Goal: Check status: Check status

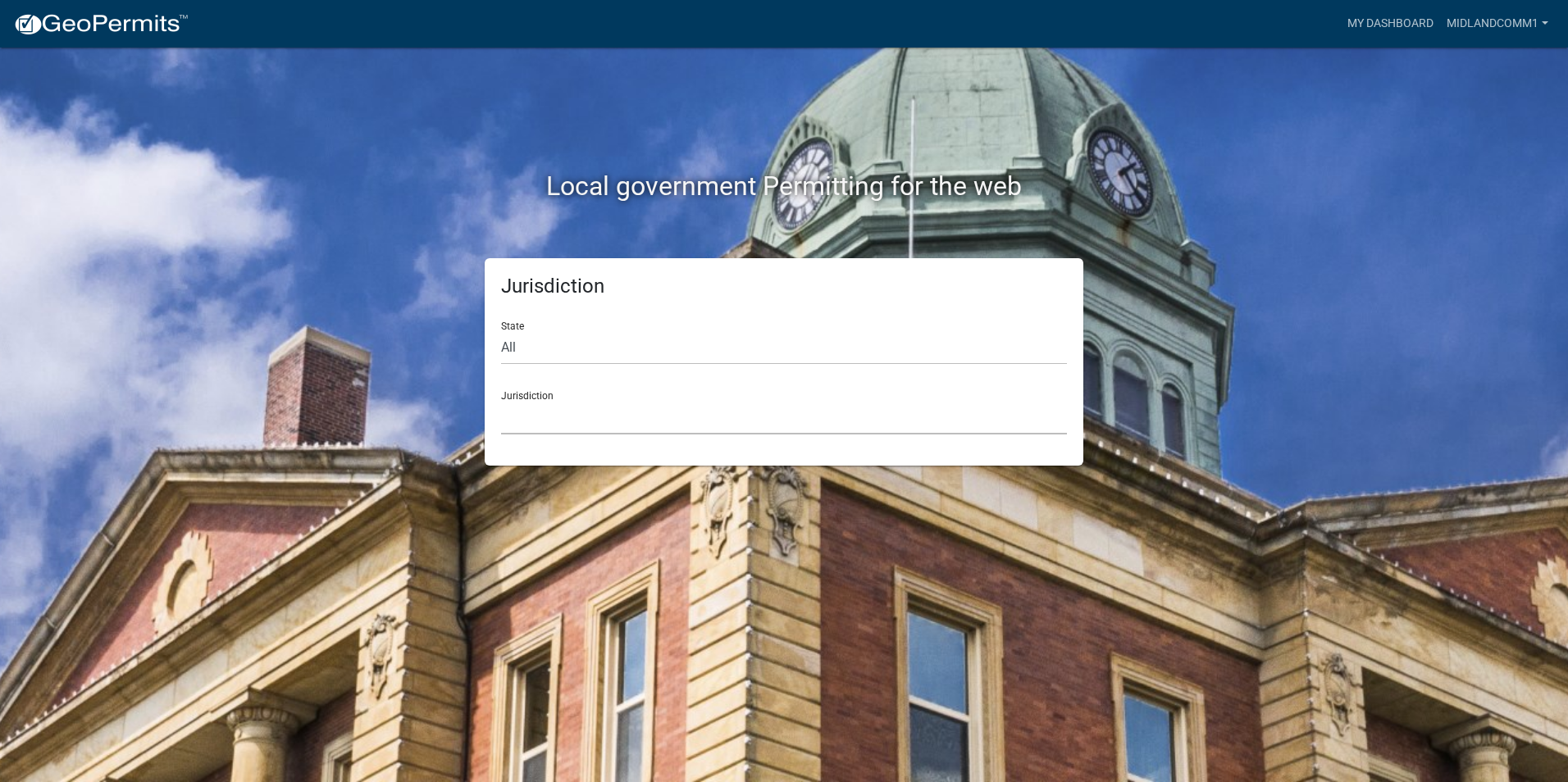
click at [616, 413] on select "Custer County, Colorado Carroll County, Georgia Cook County, Georgia Crawford C…" at bounding box center [784, 417] width 566 height 33
click at [615, 413] on select "Custer County, Colorado Carroll County, Georgia Cook County, Georgia Crawford C…" at bounding box center [784, 417] width 566 height 33
click at [1345, 21] on link "My Dashboard" at bounding box center [1390, 24] width 99 height 31
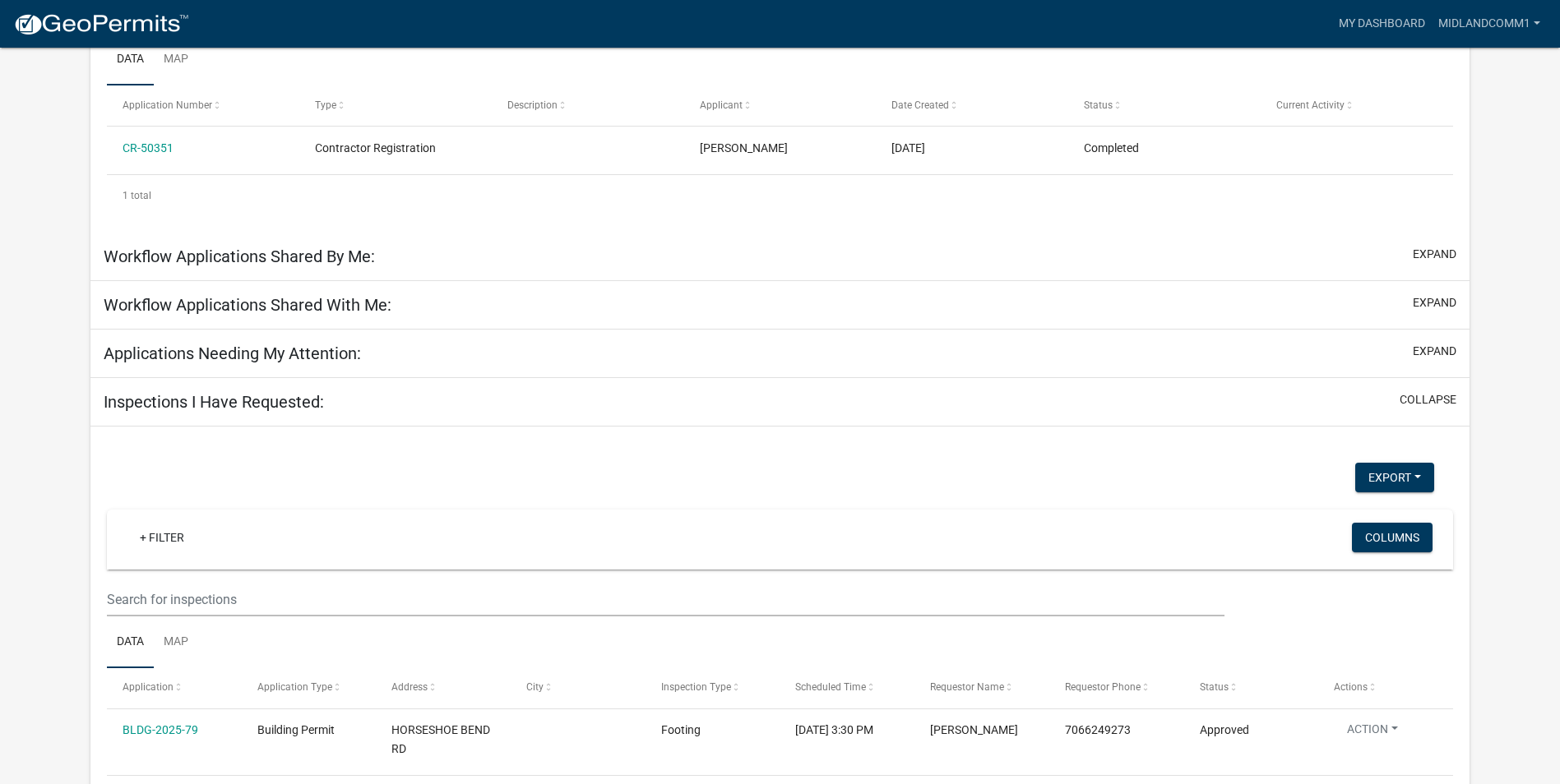
scroll to position [376, 0]
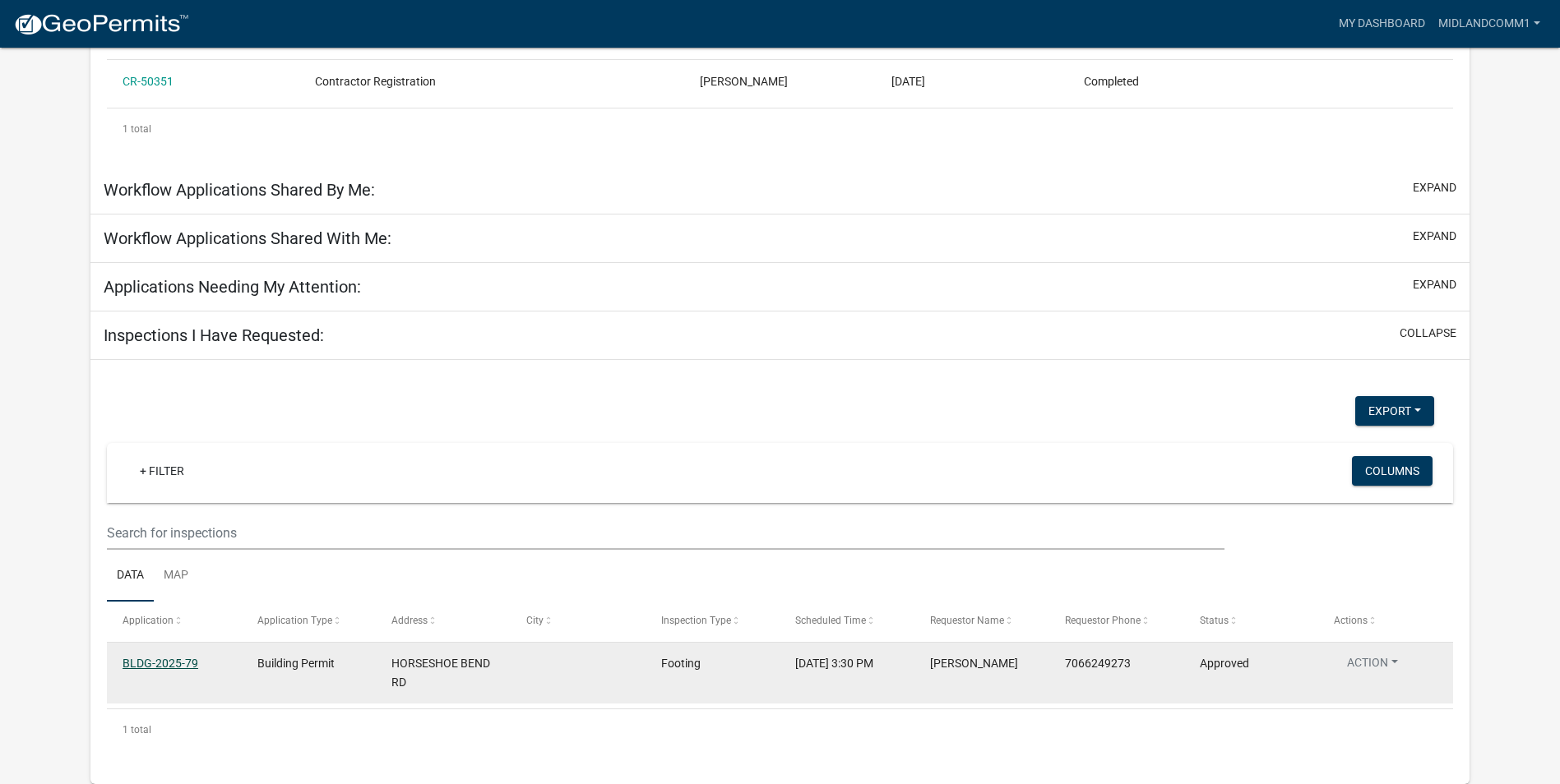
click at [195, 659] on link "BLDG-2025-79" at bounding box center [160, 664] width 75 height 13
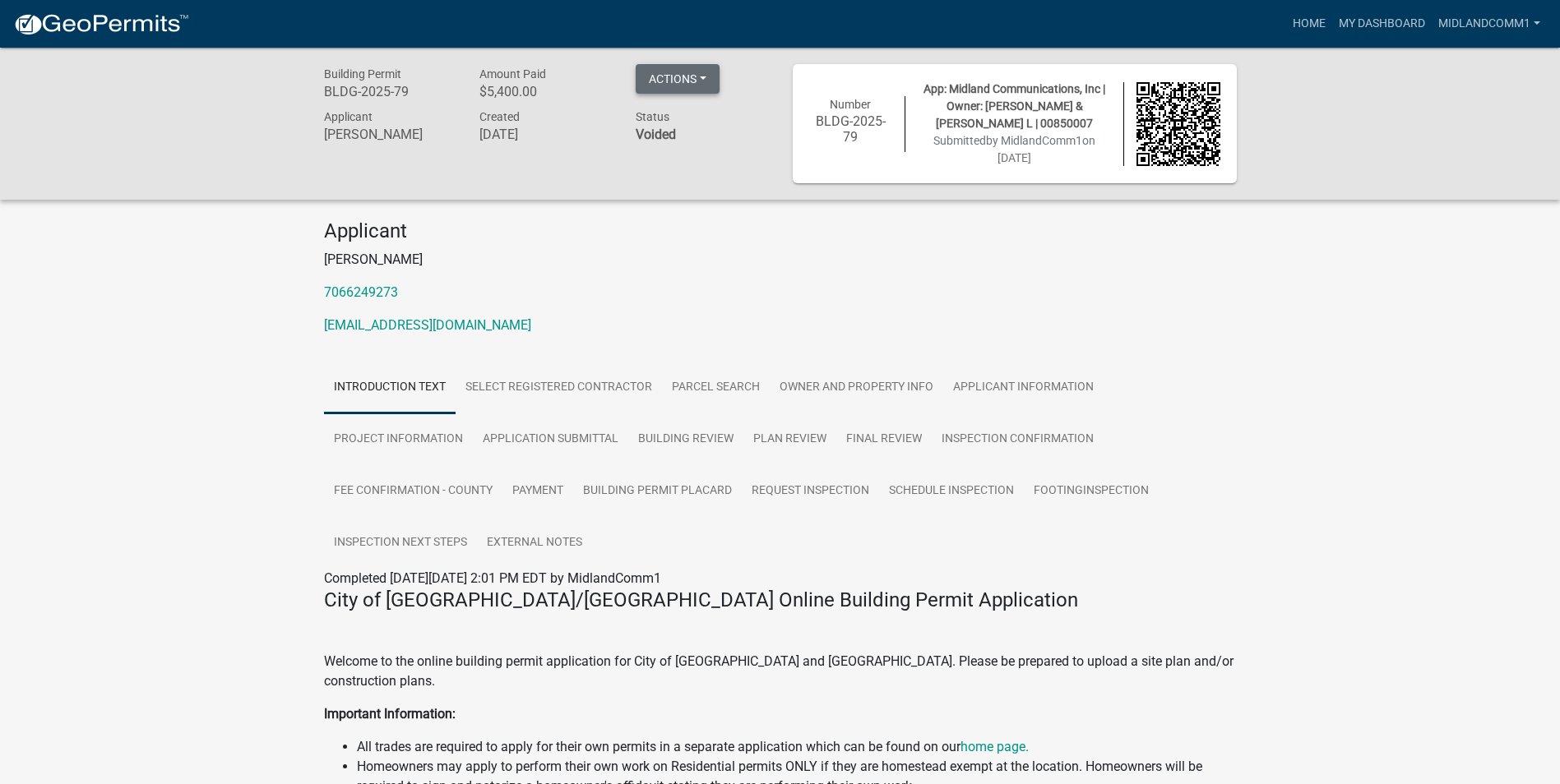
click at [716, 72] on button "Actions" at bounding box center [677, 78] width 84 height 30
click at [716, 72] on button "Actions" at bounding box center [677, 78] width 84 height 30
click at [956, 493] on link "Schedule Inspection" at bounding box center [951, 491] width 144 height 53
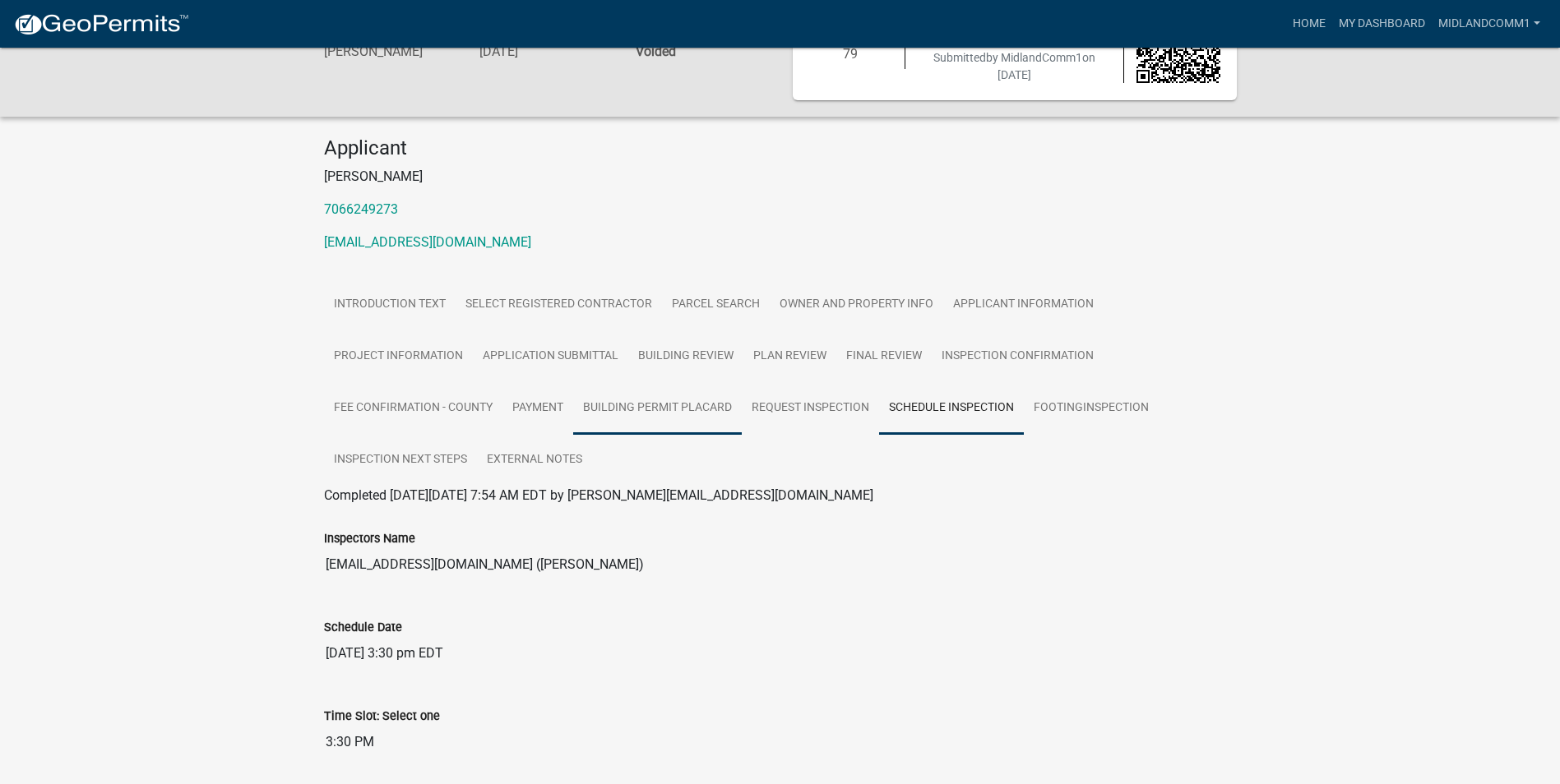
scroll to position [228, 0]
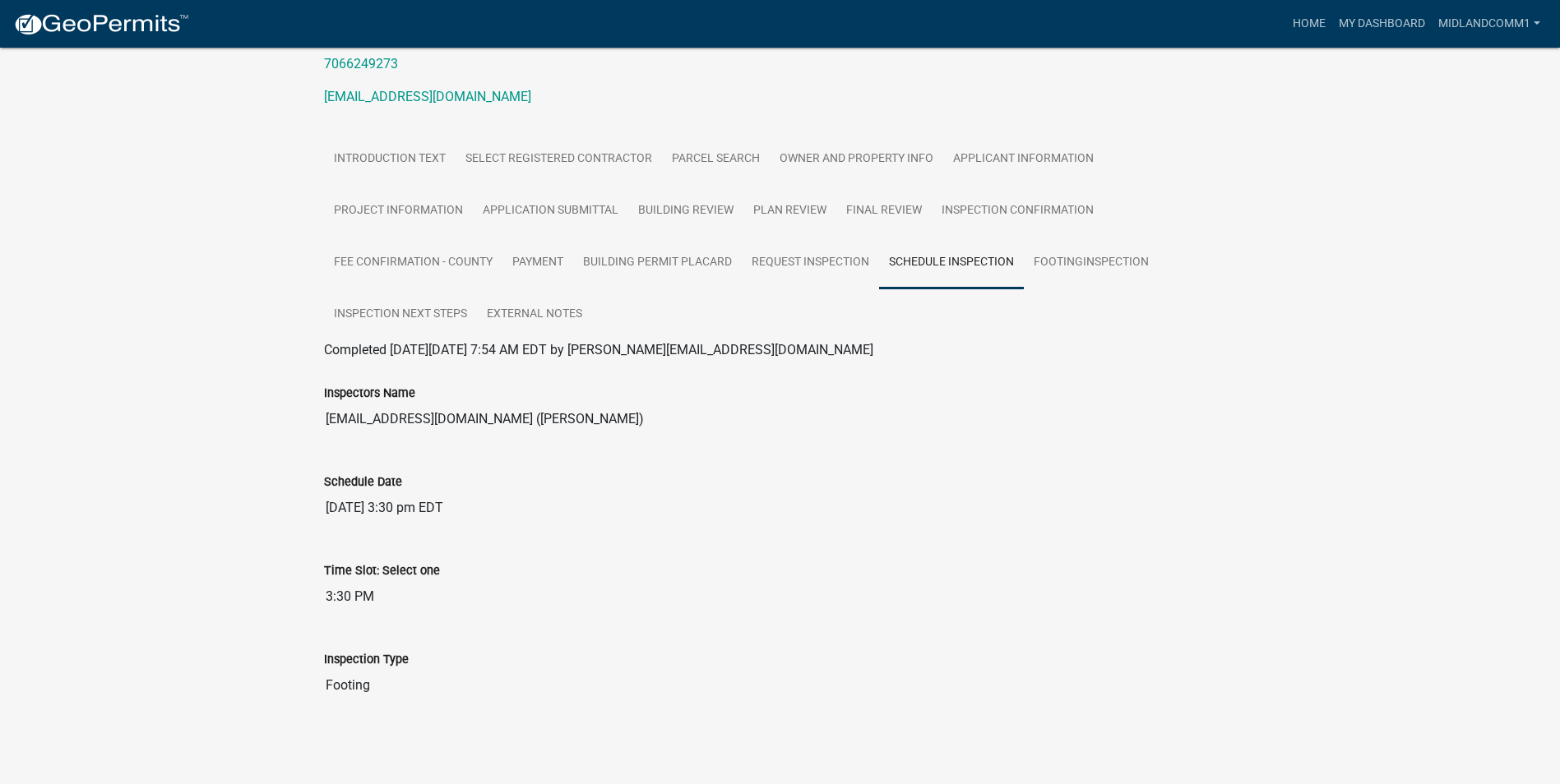
click at [311, 328] on div "Introduction Text Select Registered Contractor Parcel search Owner and Property…" at bounding box center [780, 434] width 937 height 602
click at [382, 322] on link "Inspection Next Steps" at bounding box center [400, 314] width 153 height 53
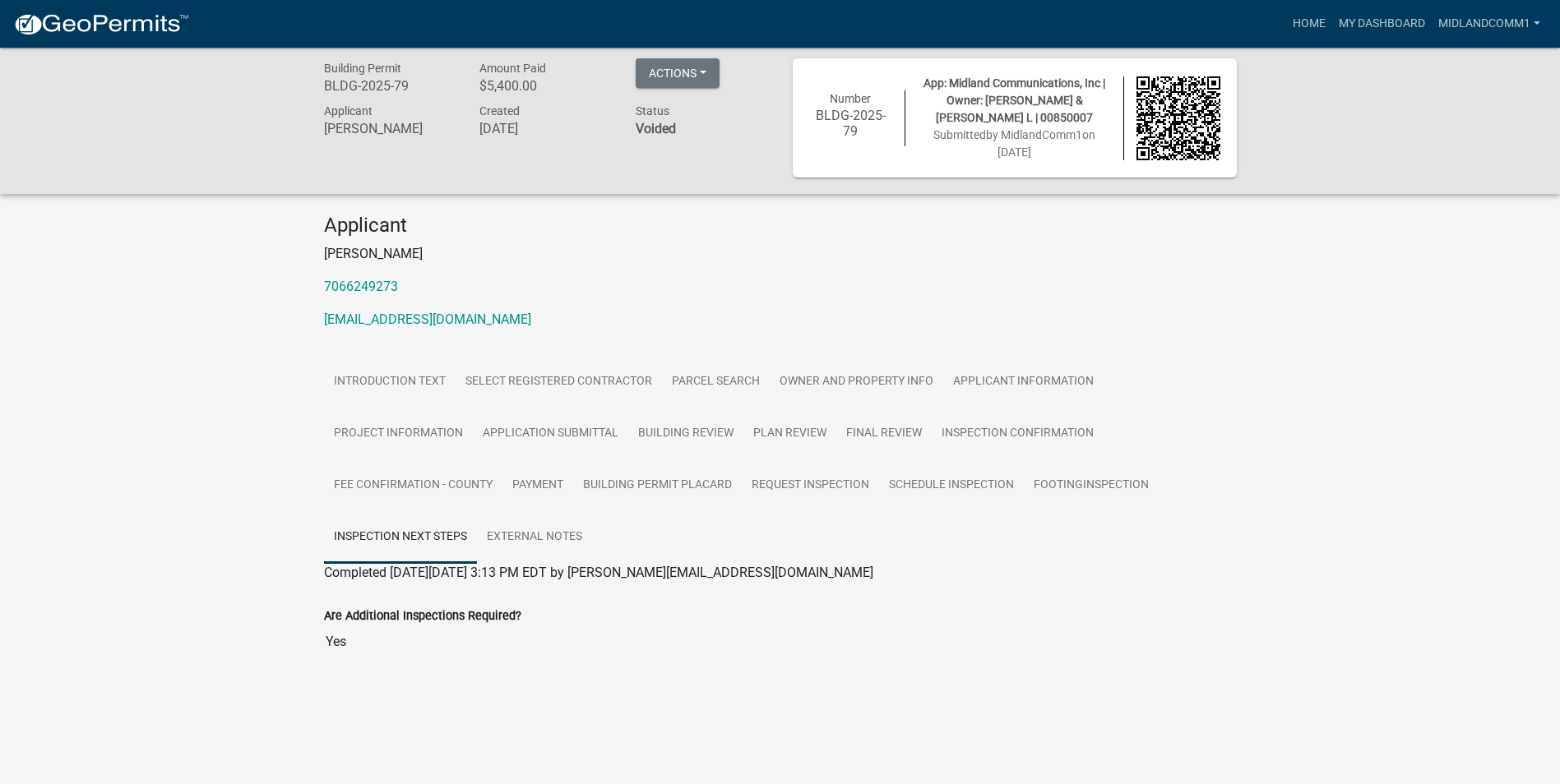
scroll to position [0, 0]
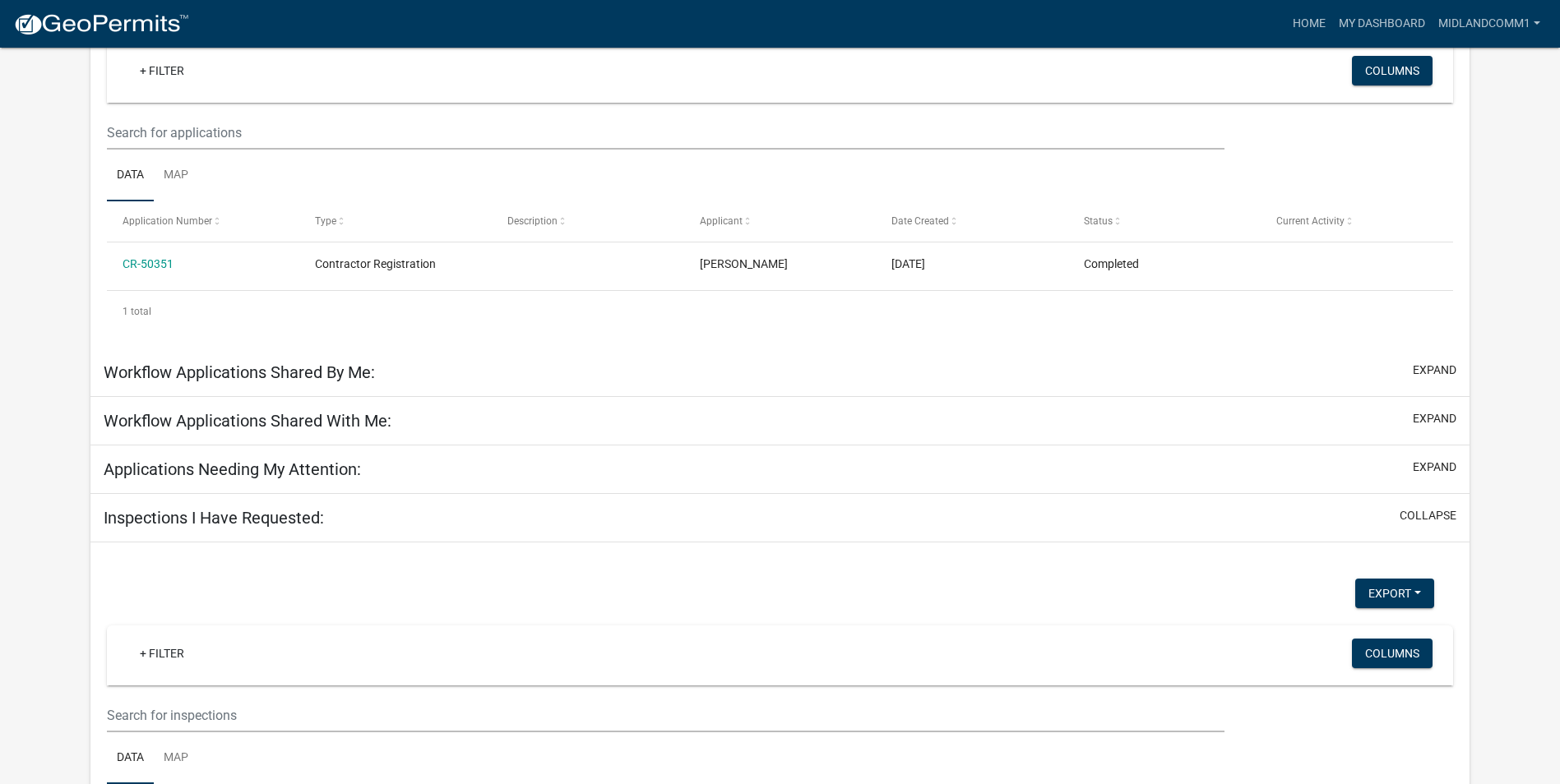
scroll to position [376, 0]
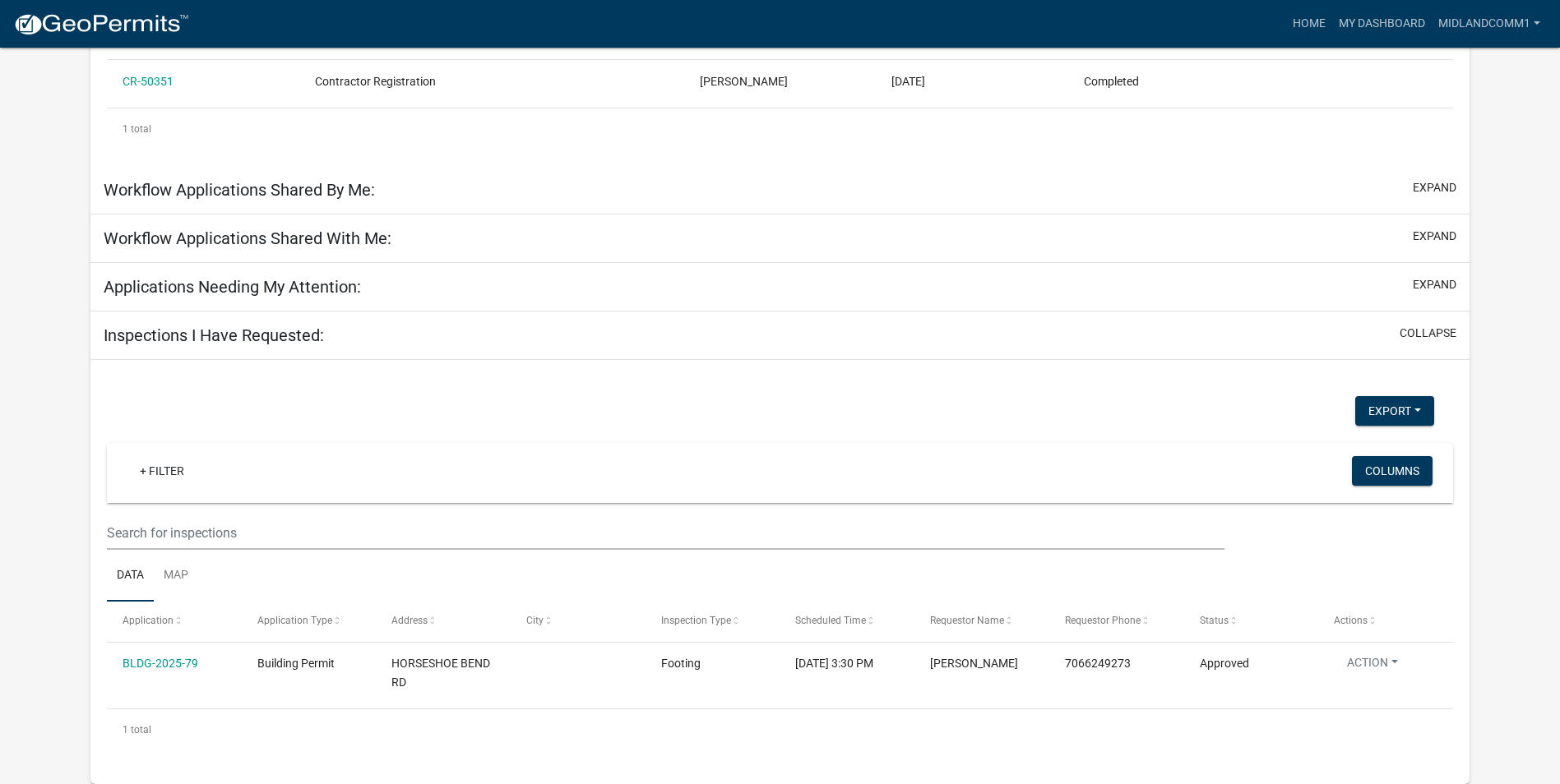
click at [281, 338] on h5 "Inspections I Have Requested:" at bounding box center [213, 335] width 221 height 20
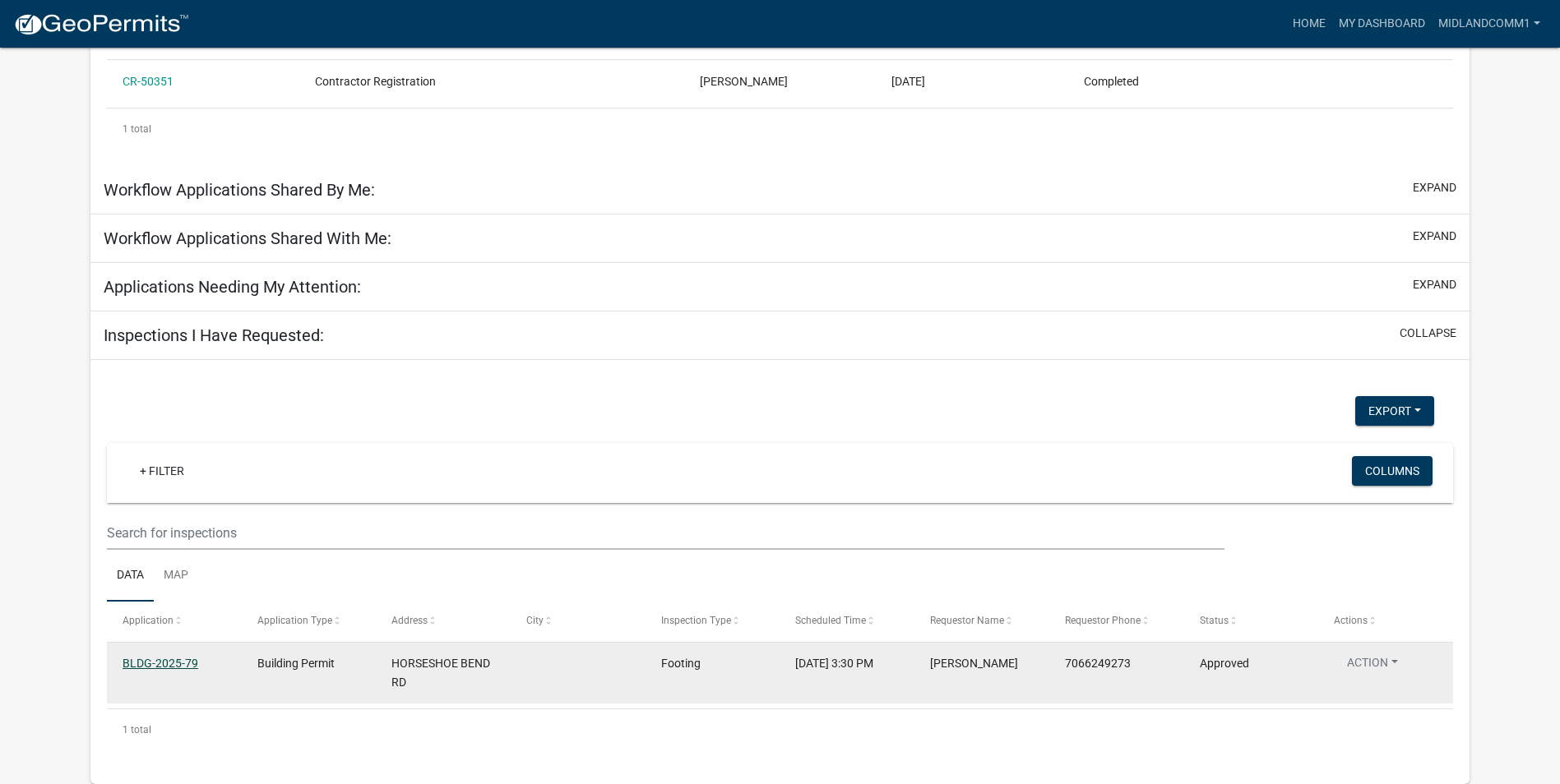
click at [175, 664] on link "BLDG-2025-79" at bounding box center [160, 664] width 75 height 13
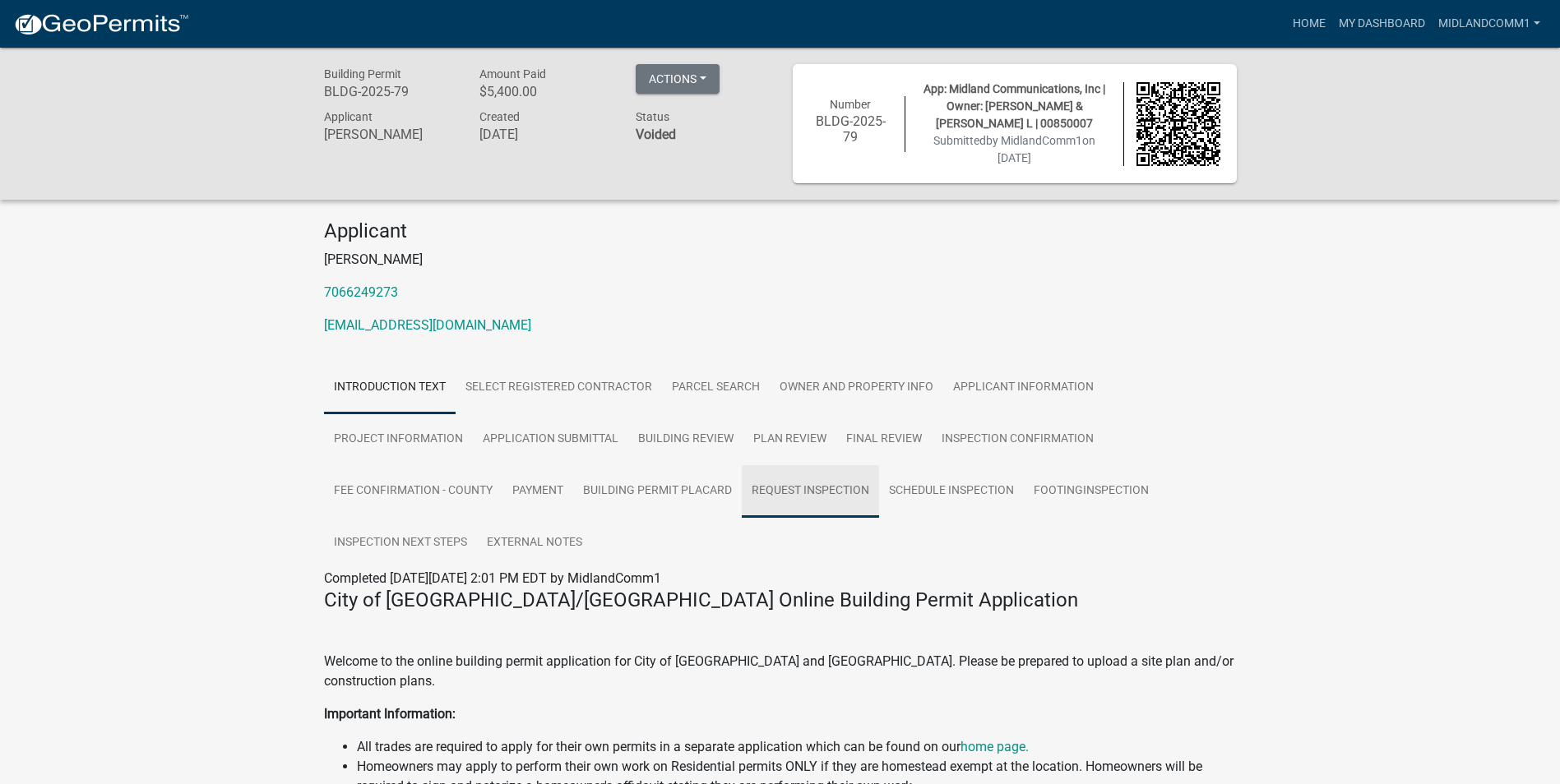
click at [832, 486] on link "Request Inspection" at bounding box center [810, 491] width 138 height 53
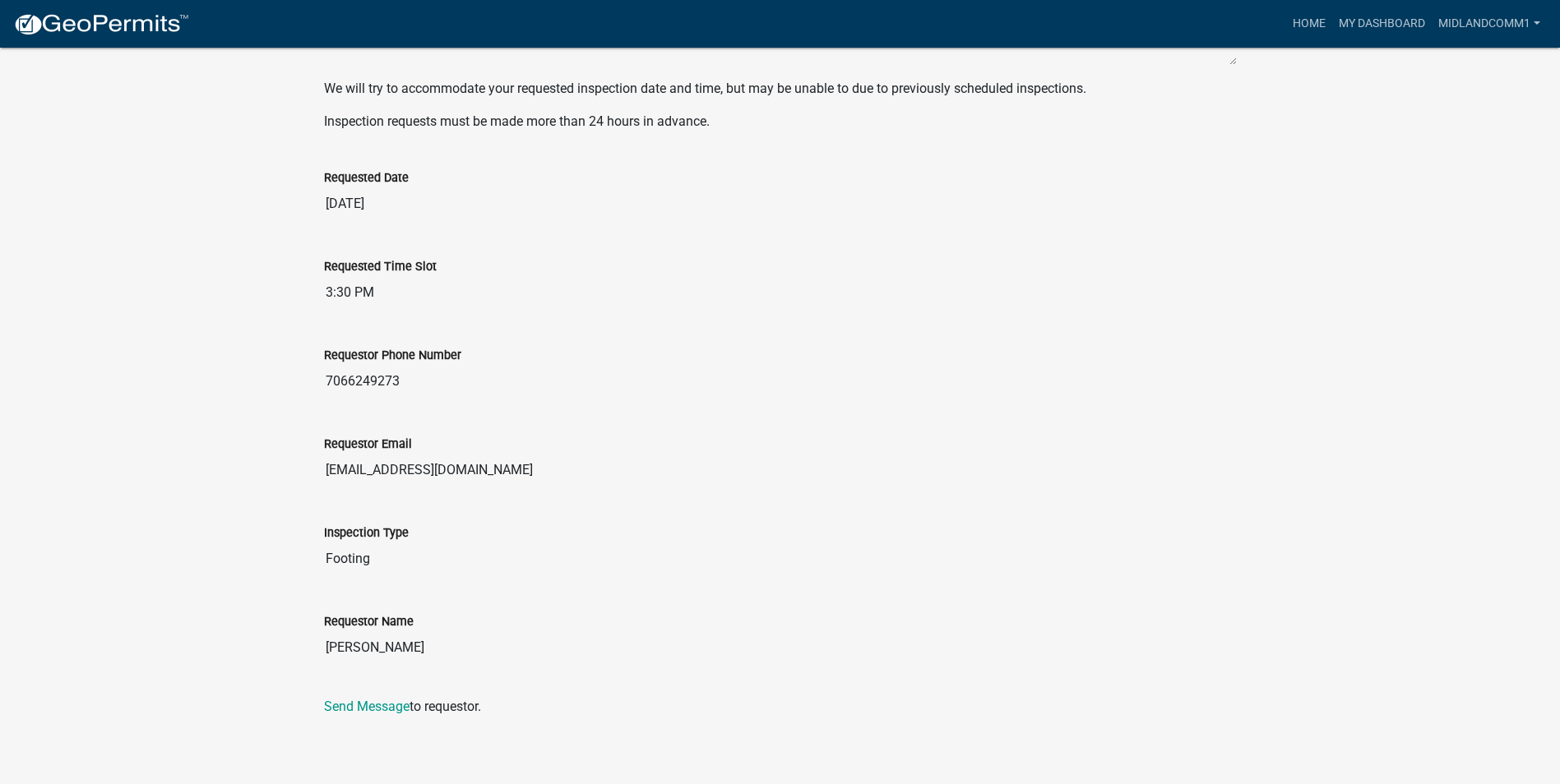
scroll to position [679, 0]
click at [337, 710] on link "Send Message" at bounding box center [367, 705] width 86 height 15
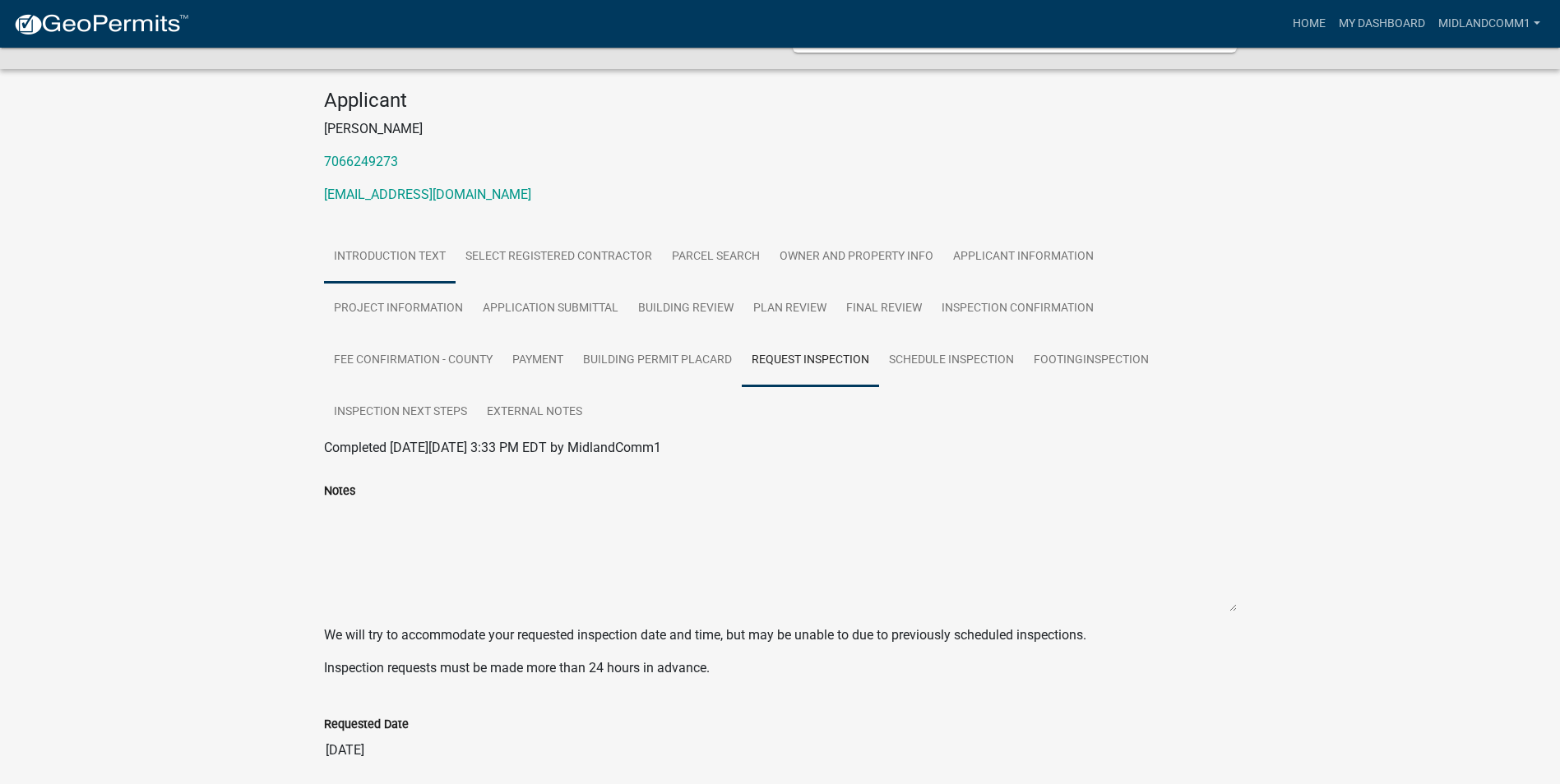
scroll to position [0, 0]
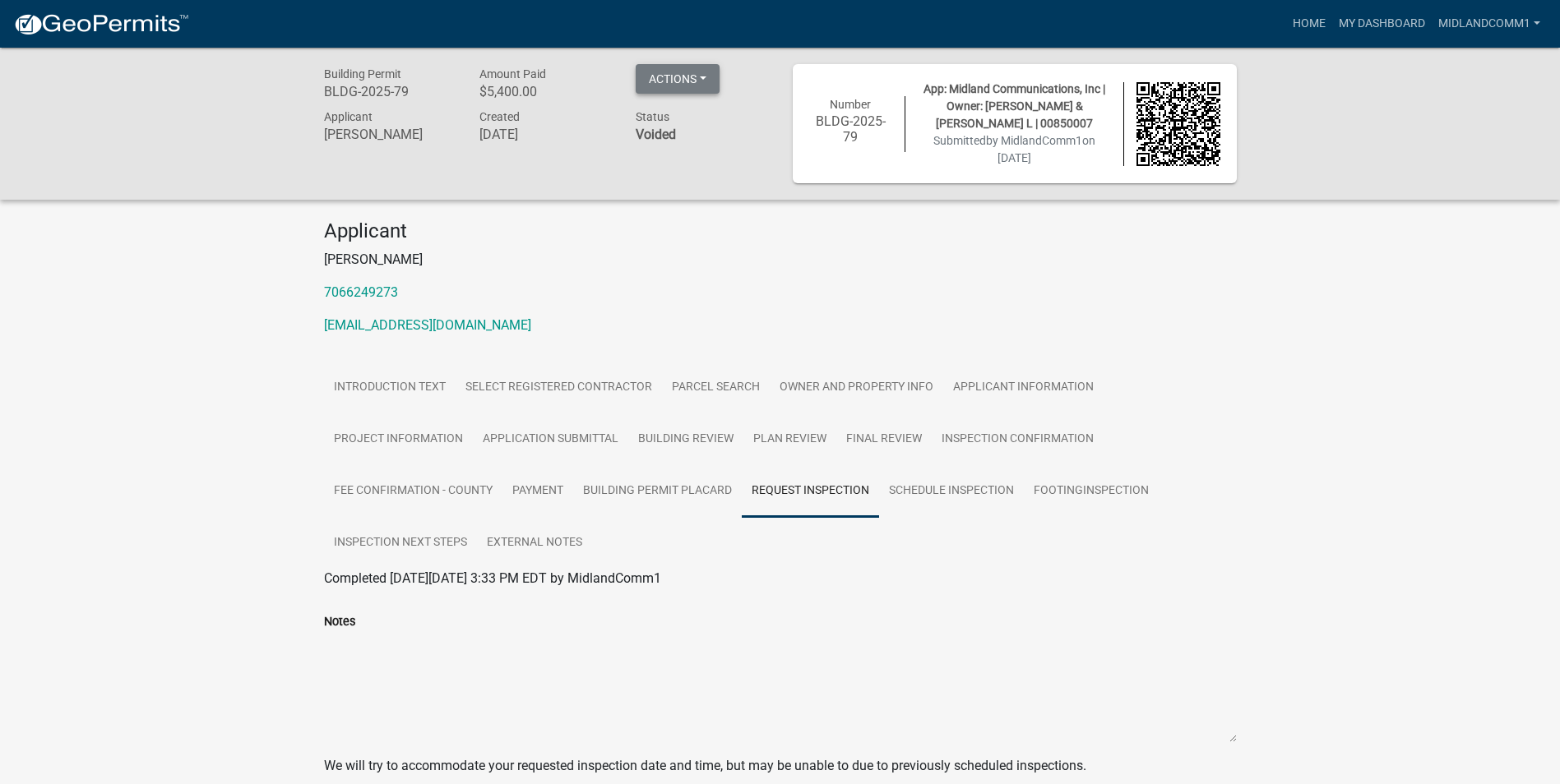
click at [660, 68] on button "Actions" at bounding box center [677, 78] width 84 height 30
click at [661, 68] on button "Actions" at bounding box center [677, 78] width 84 height 30
click at [94, 11] on link at bounding box center [101, 24] width 176 height 34
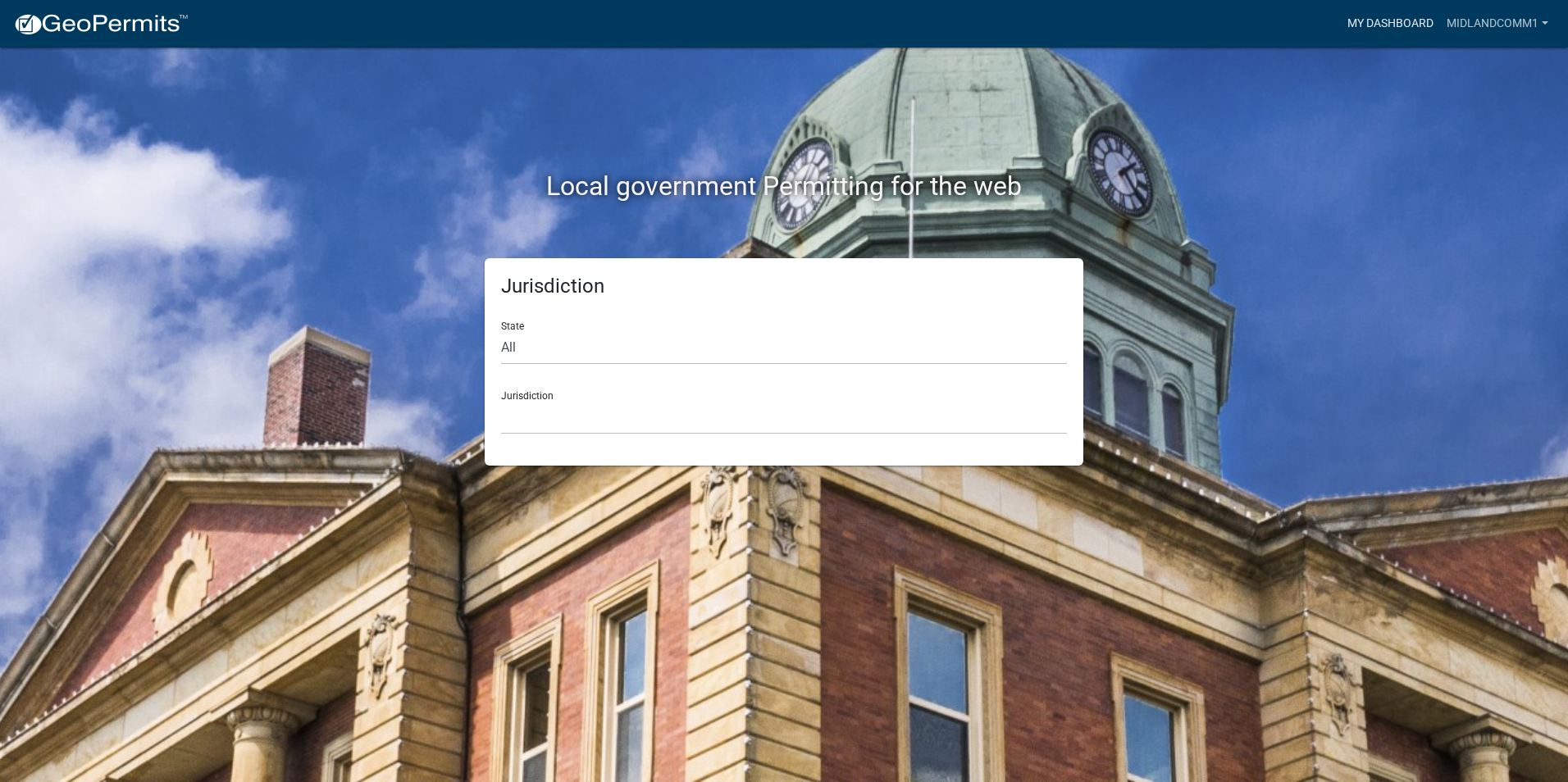
click at [1379, 13] on link "My Dashboard" at bounding box center [1390, 24] width 99 height 31
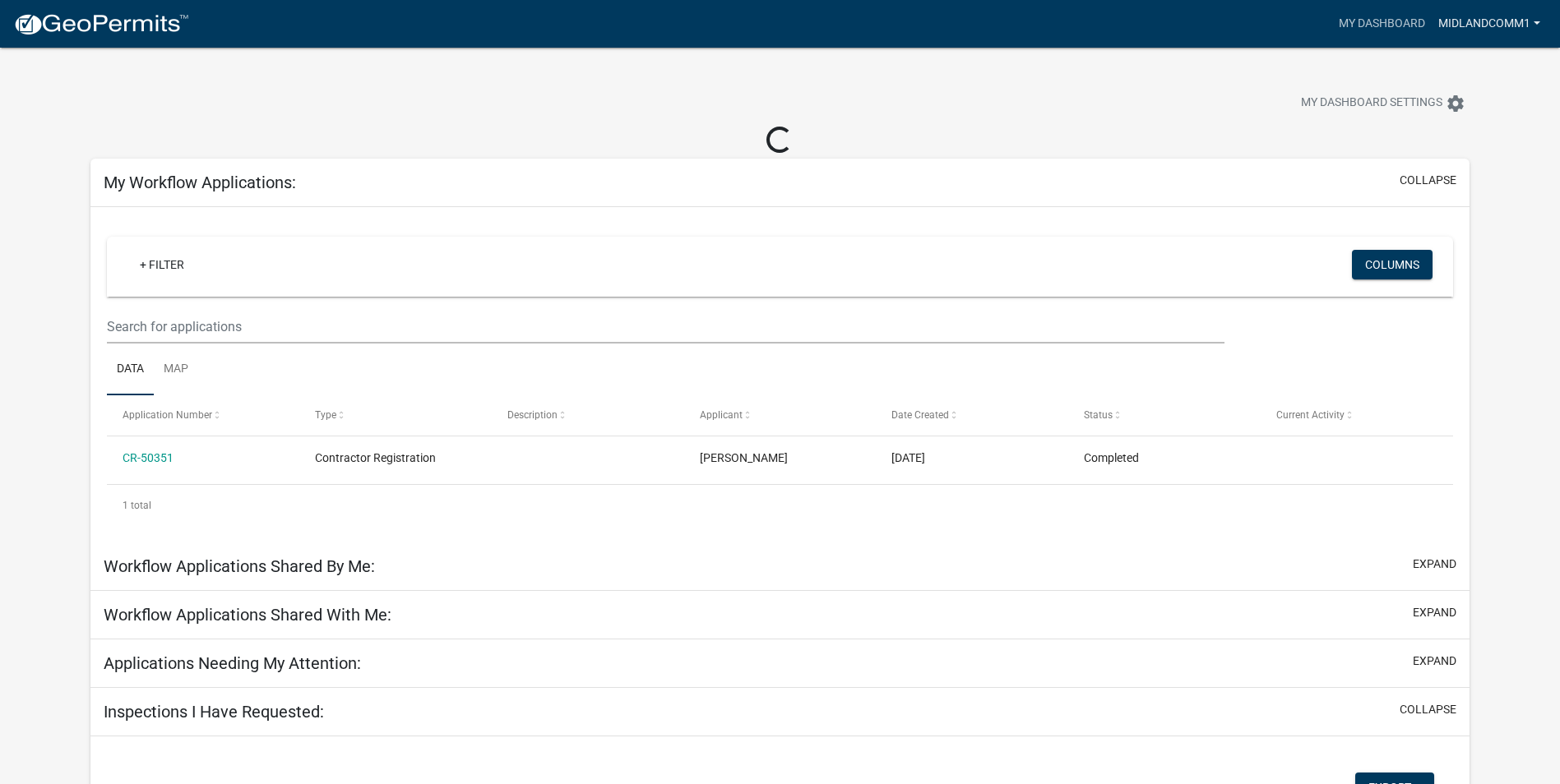
click at [1485, 21] on link "MidlandComm1" at bounding box center [1489, 24] width 116 height 32
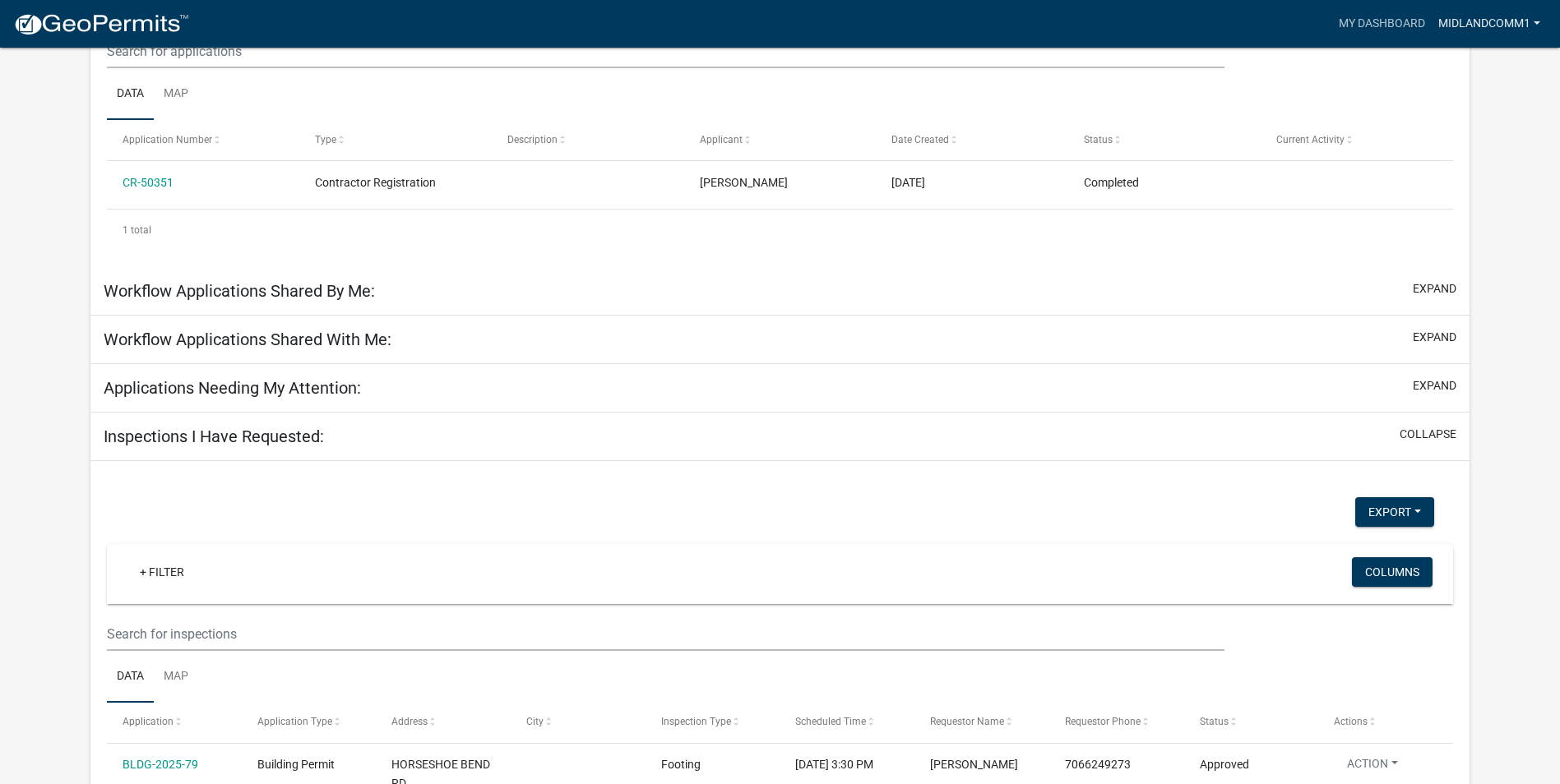
scroll to position [376, 0]
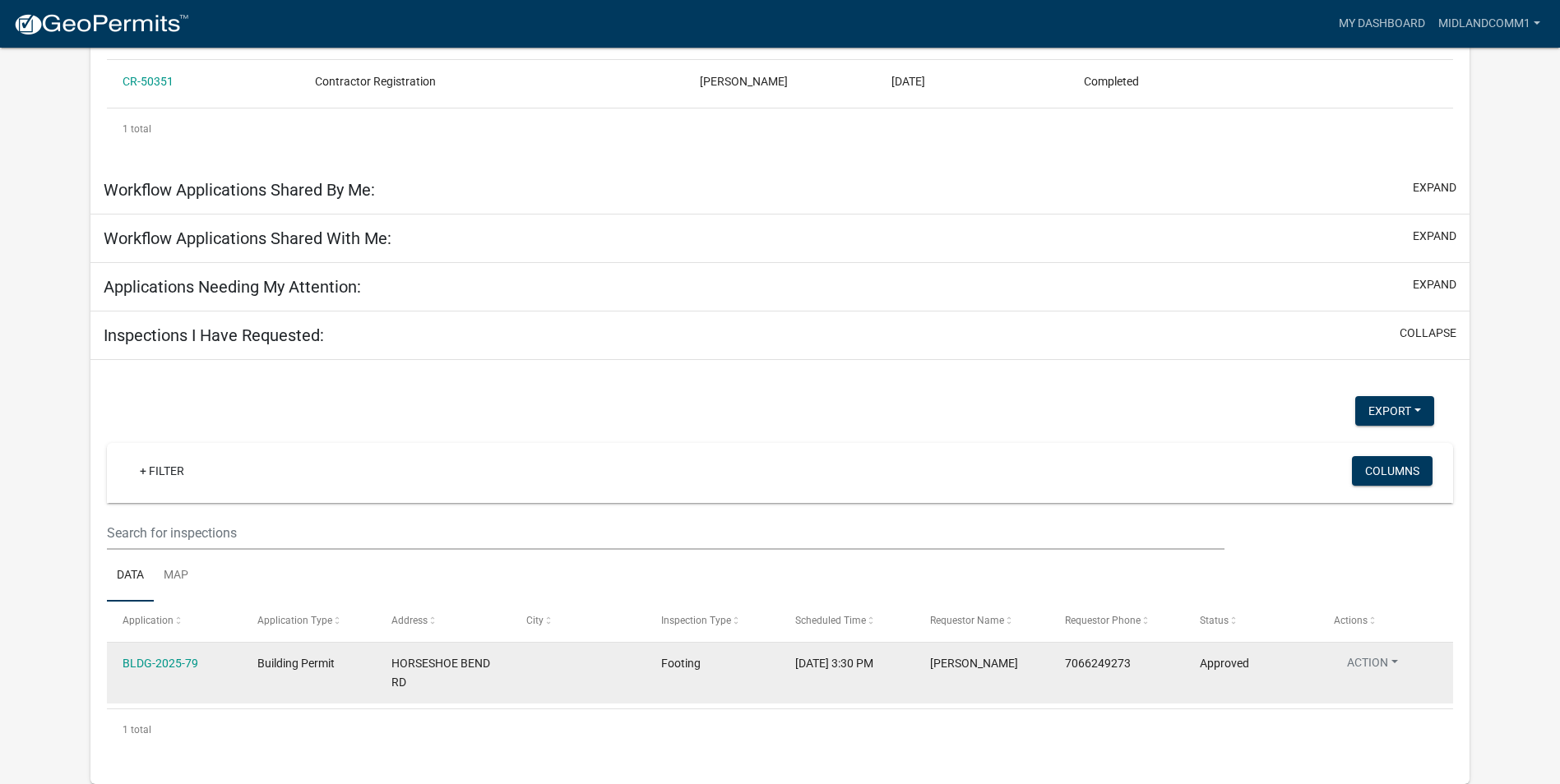
click at [1350, 652] on datatable-body-cell "Action View Details Schedule Inspection Complete Inspection" at bounding box center [1385, 673] width 135 height 61
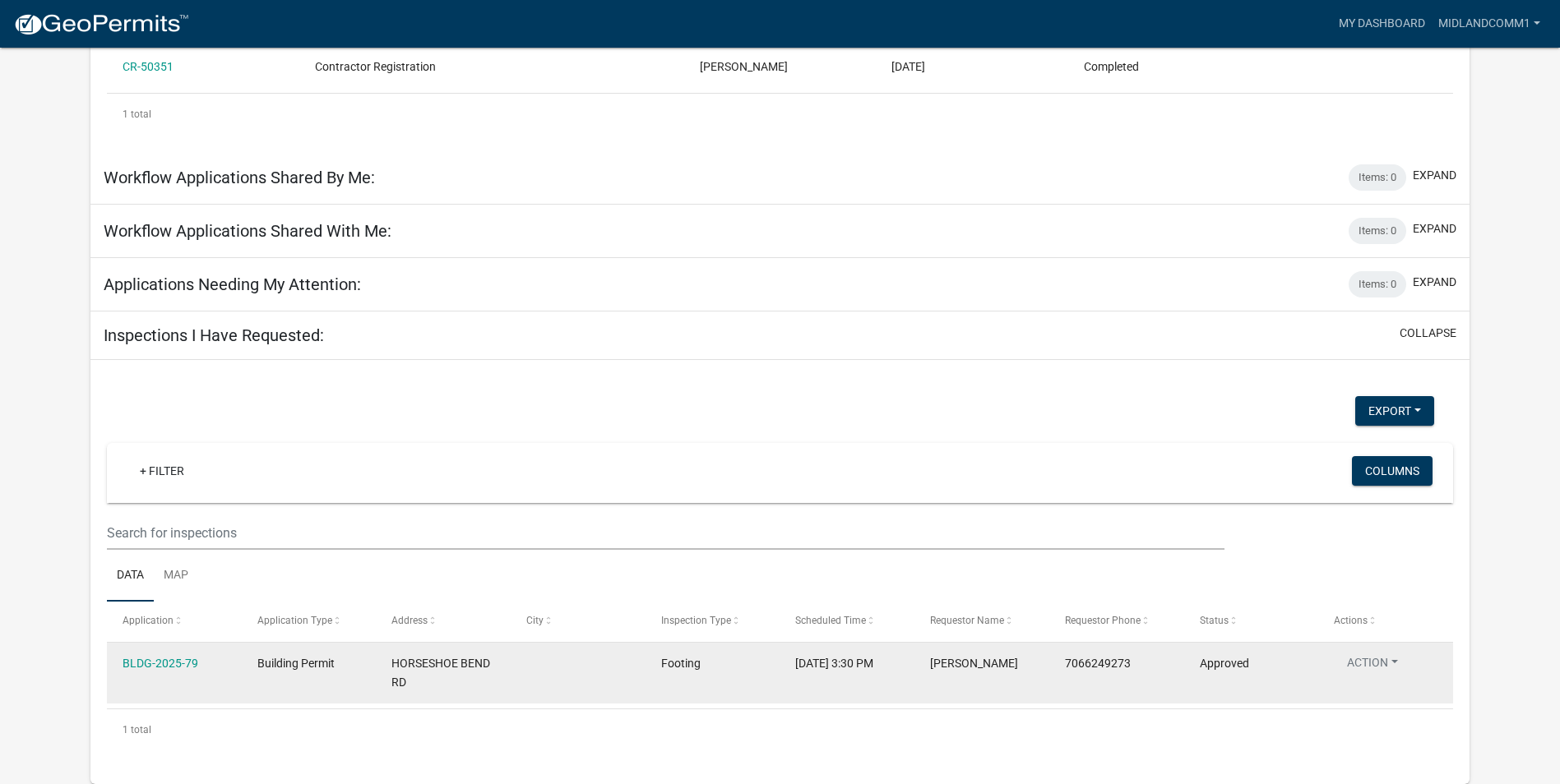
scroll to position [348, 0]
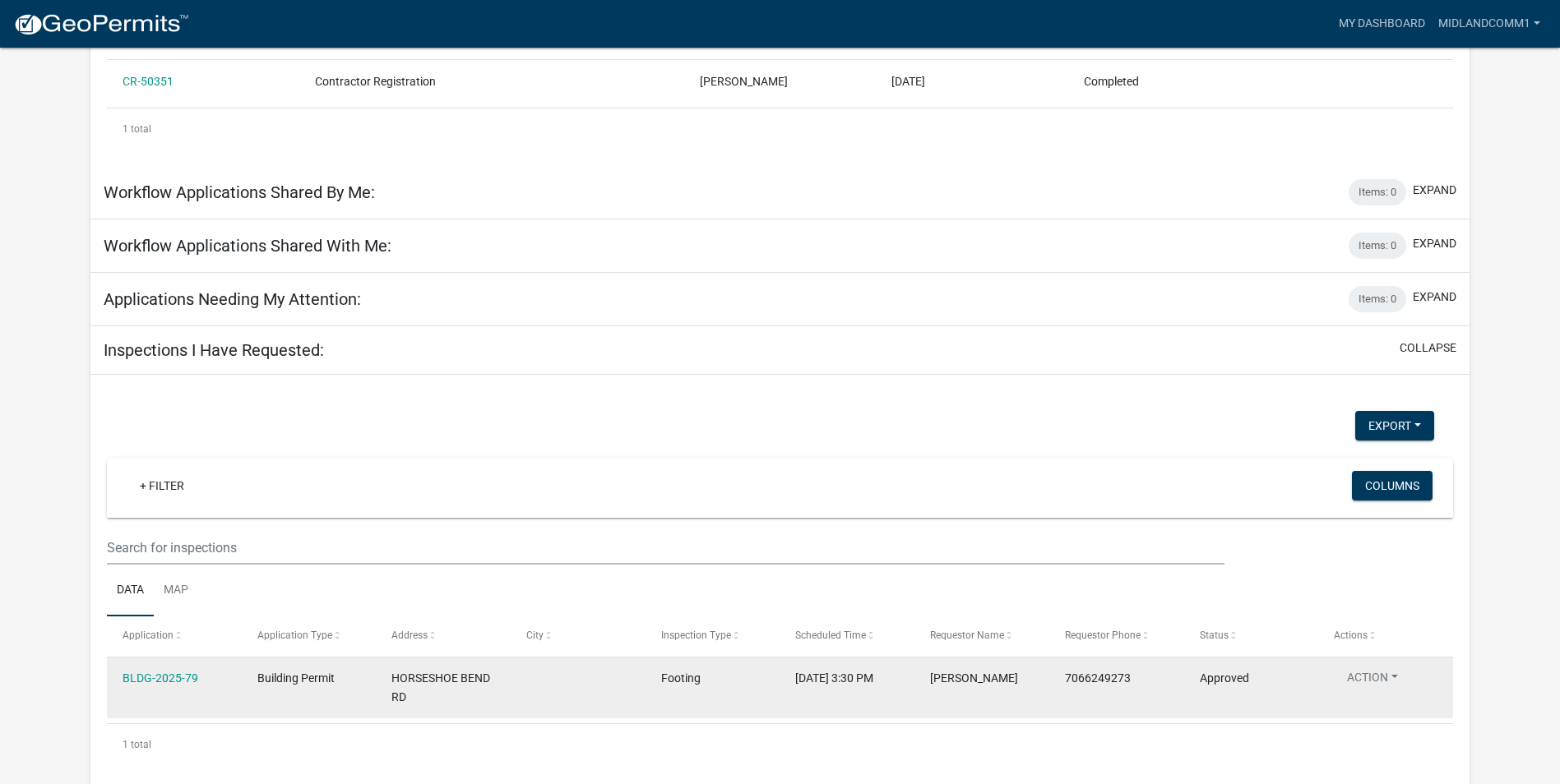
click at [1350, 661] on datatable-body-cell "Action View Details Schedule Inspection Complete Inspection" at bounding box center [1385, 689] width 135 height 61
click at [1354, 674] on button "Action" at bounding box center [1372, 681] width 77 height 24
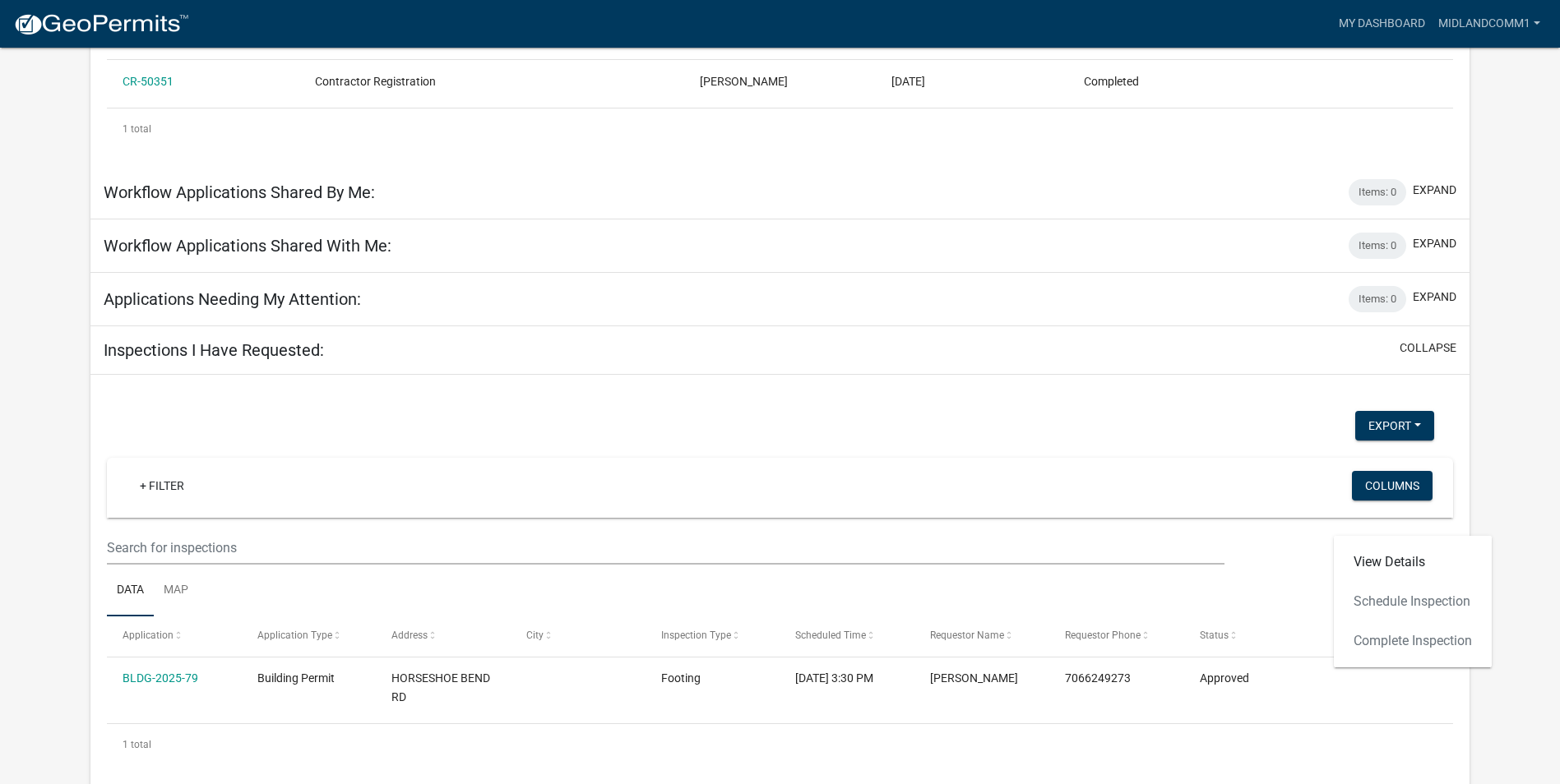
click at [1402, 593] on div "View Details Schedule Inspection Complete Inspection" at bounding box center [1412, 602] width 158 height 132
click at [1401, 604] on div "View Details Schedule Inspection Complete Inspection" at bounding box center [1412, 602] width 158 height 132
click at [1394, 604] on div "View Details Schedule Inspection Complete Inspection" at bounding box center [1412, 602] width 158 height 132
click at [1378, 600] on div "View Details Schedule Inspection Complete Inspection" at bounding box center [1412, 602] width 158 height 132
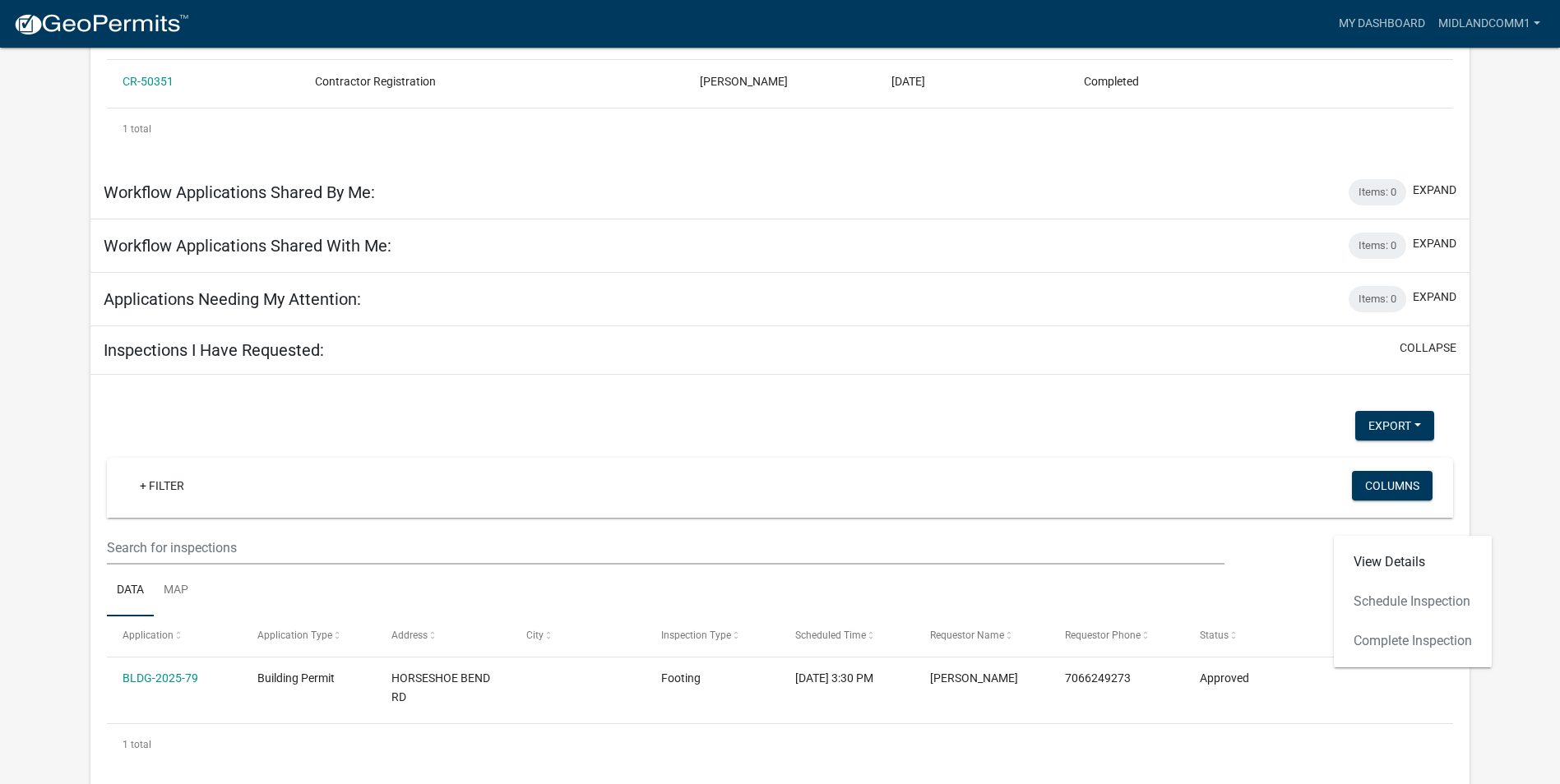
drag, startPoint x: 1378, startPoint y: 600, endPoint x: 1298, endPoint y: 573, distance: 84.4
click at [1298, 573] on ul "Data Map" at bounding box center [780, 590] width 1346 height 52
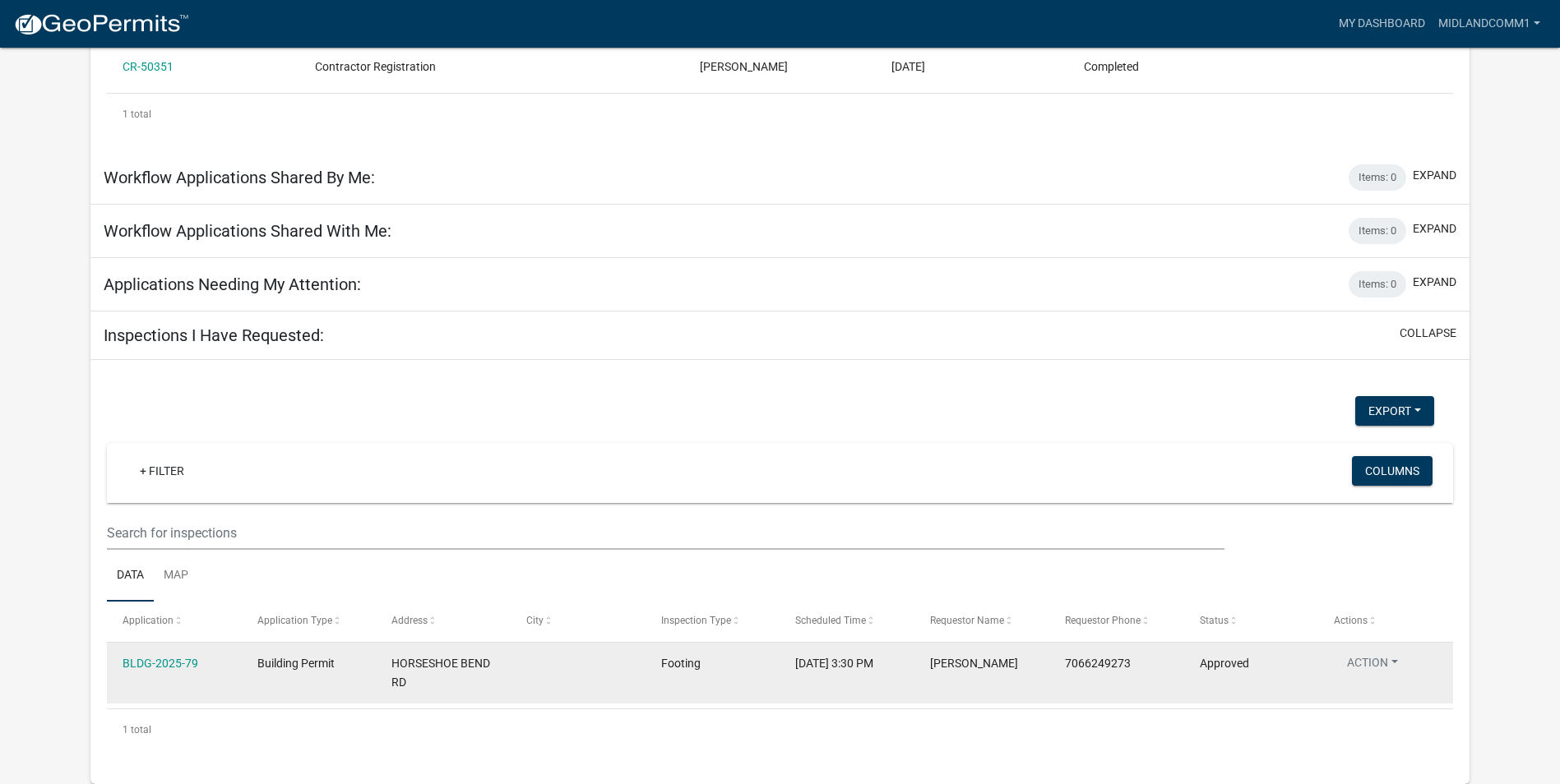
click at [1376, 669] on button "Action" at bounding box center [1372, 666] width 77 height 24
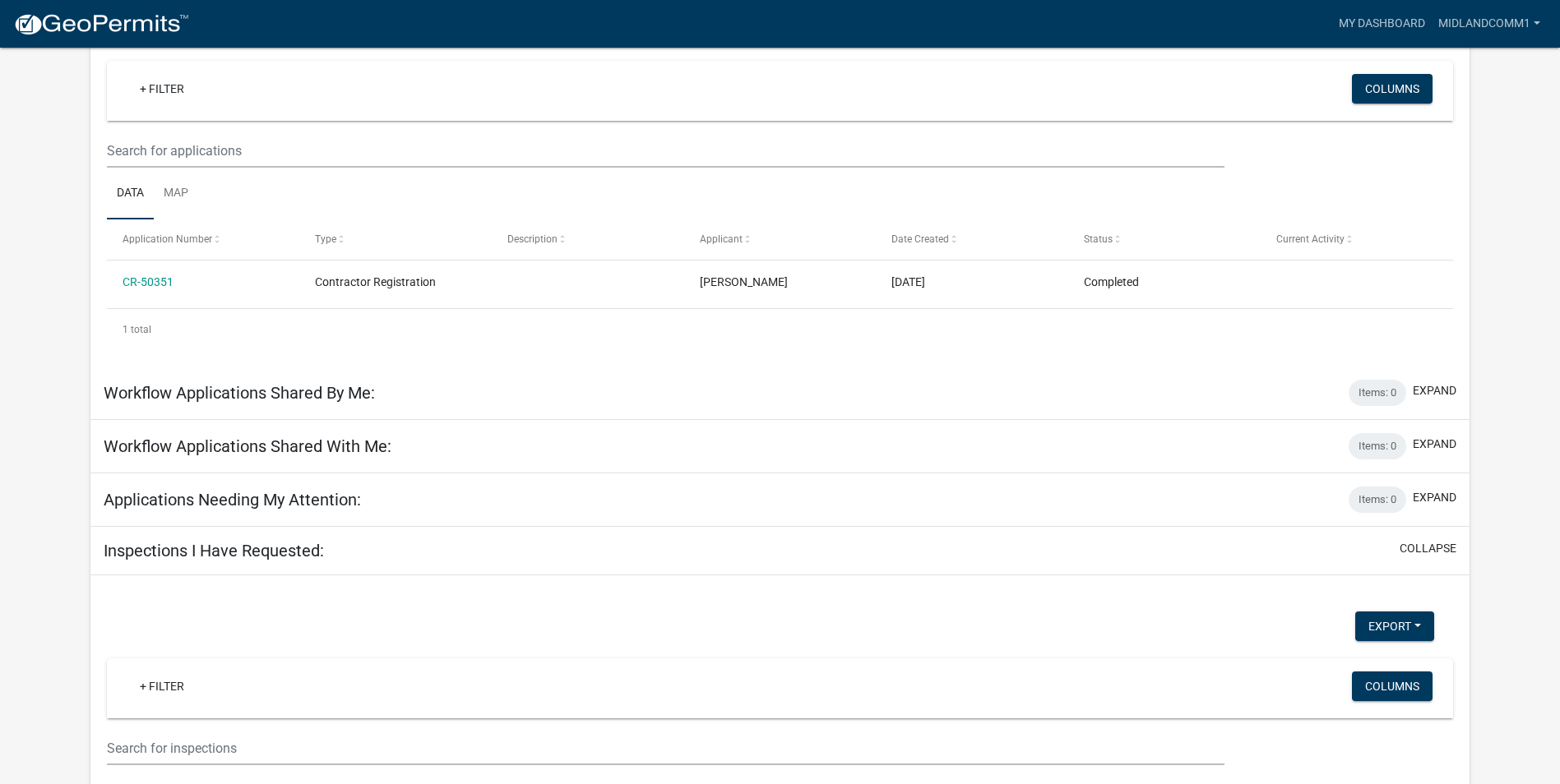
scroll to position [0, 0]
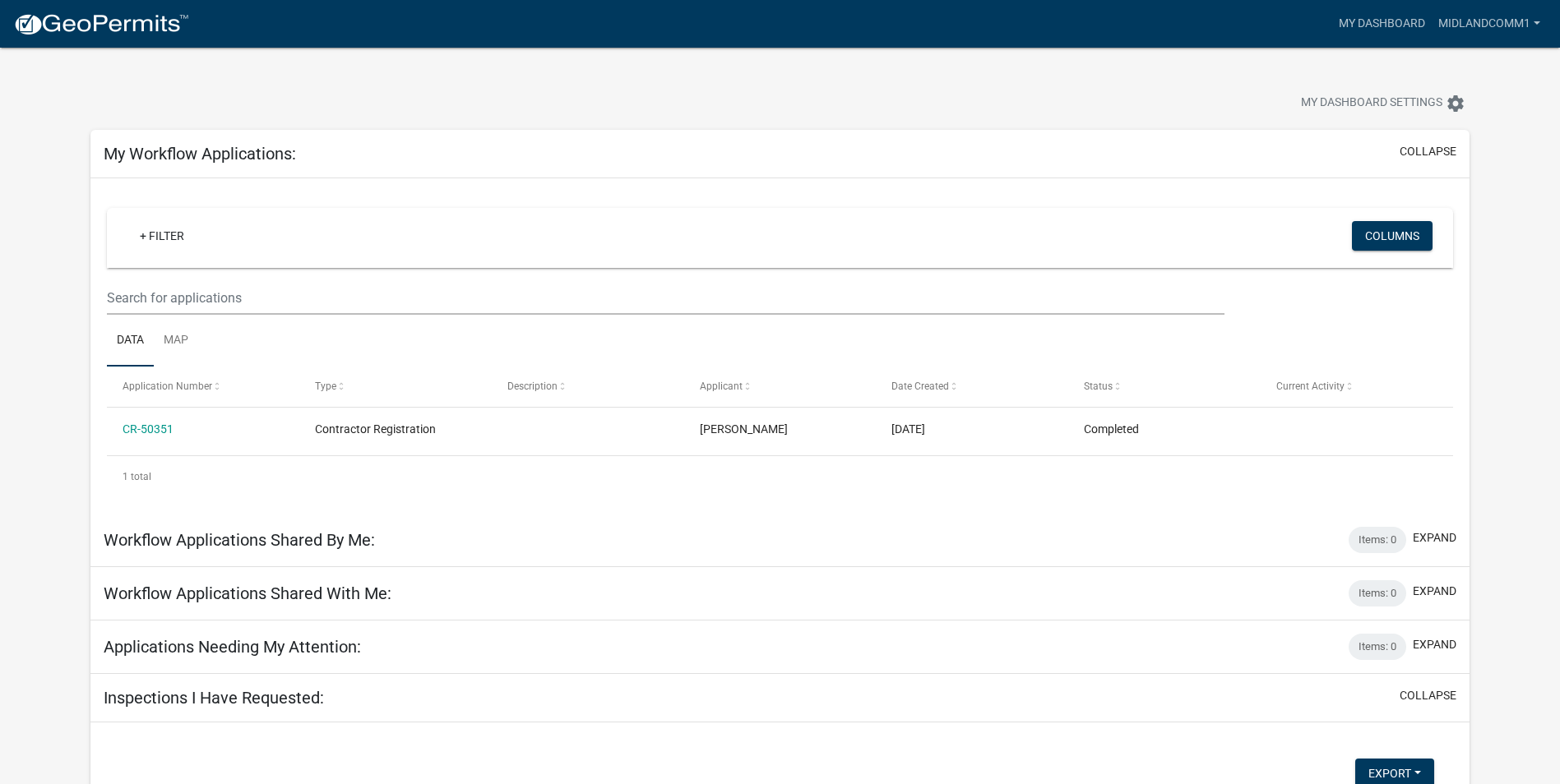
click at [110, 42] on nav "more_horiz My Dashboard MidlandComm1 Account Contractor Profile Logout" at bounding box center [780, 24] width 1560 height 48
click at [120, 32] on img at bounding box center [101, 25] width 176 height 25
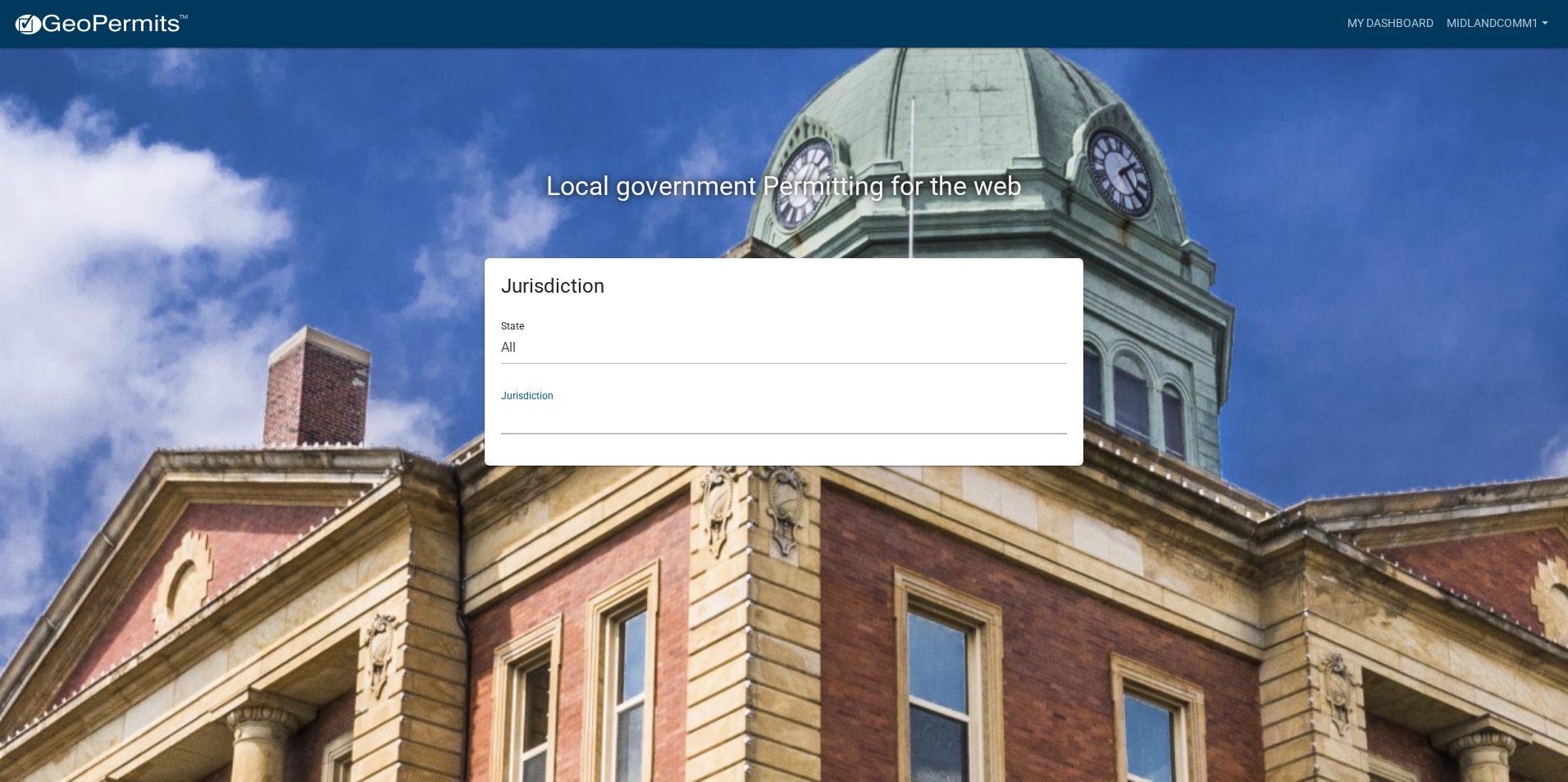
click at [769, 433] on select "Custer County, Colorado Carroll County, Georgia Cook County, Georgia Crawford C…" at bounding box center [784, 417] width 566 height 33
click at [734, 398] on div "Jurisdiction Custer County, Colorado Carroll County, Georgia Cook County, Georg…" at bounding box center [784, 406] width 566 height 56
click at [729, 404] on select "Custer County, Colorado Carroll County, Georgia Cook County, Georgia Crawford C…" at bounding box center [784, 417] width 566 height 33
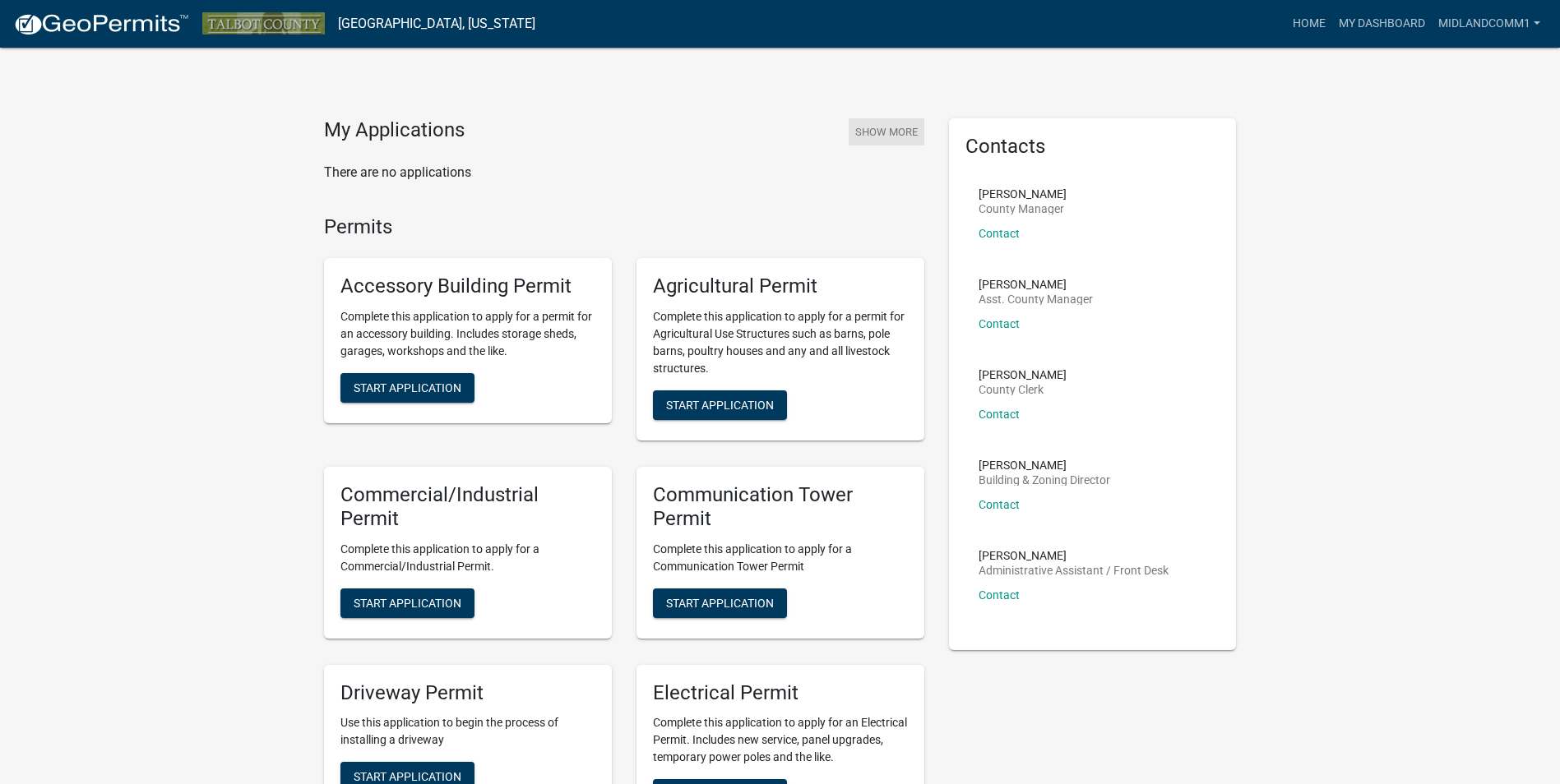
click at [873, 144] on button "Show More" at bounding box center [886, 132] width 75 height 27
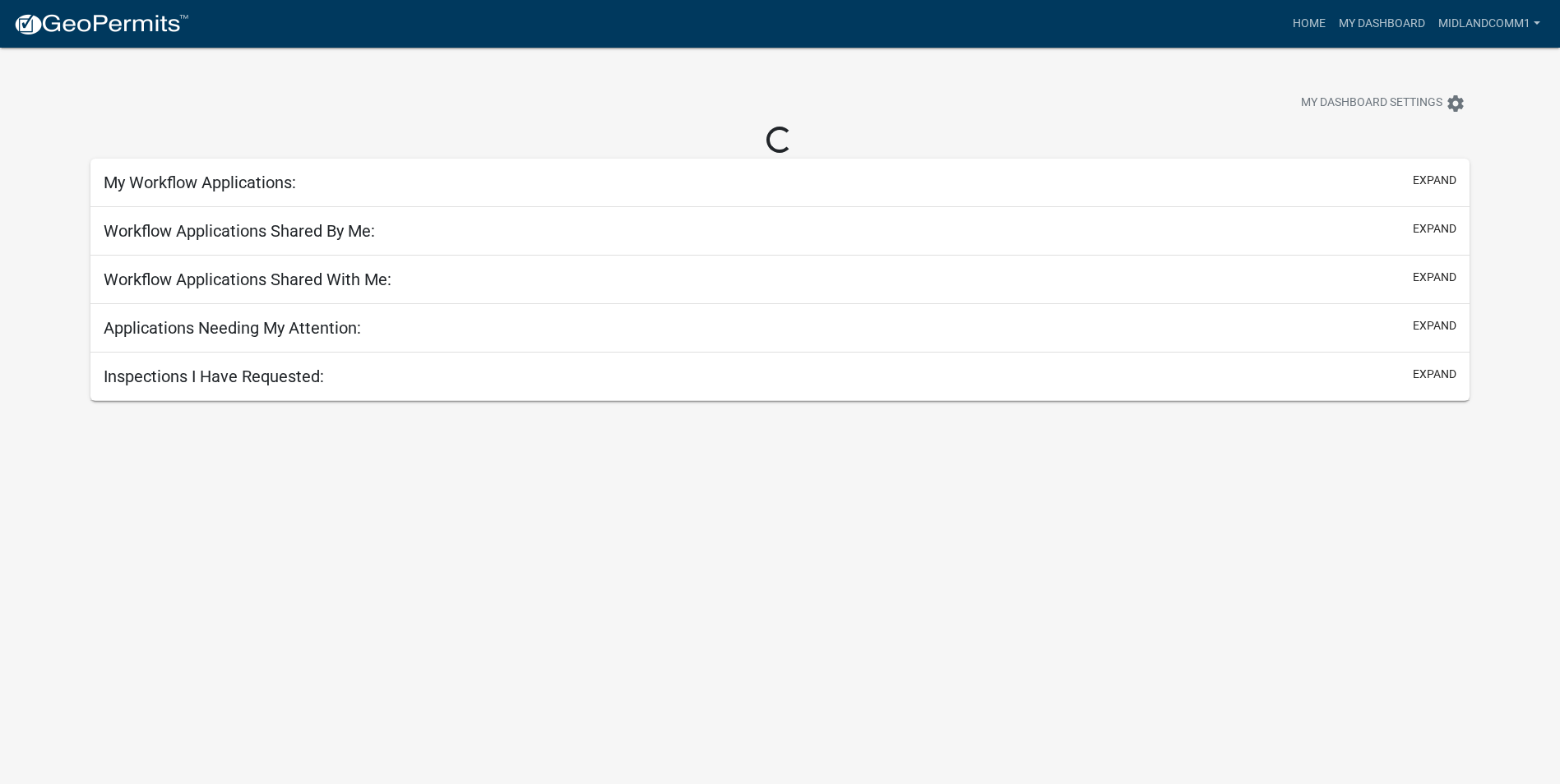
click at [273, 381] on h5 "Inspections I Have Requested:" at bounding box center [213, 376] width 221 height 20
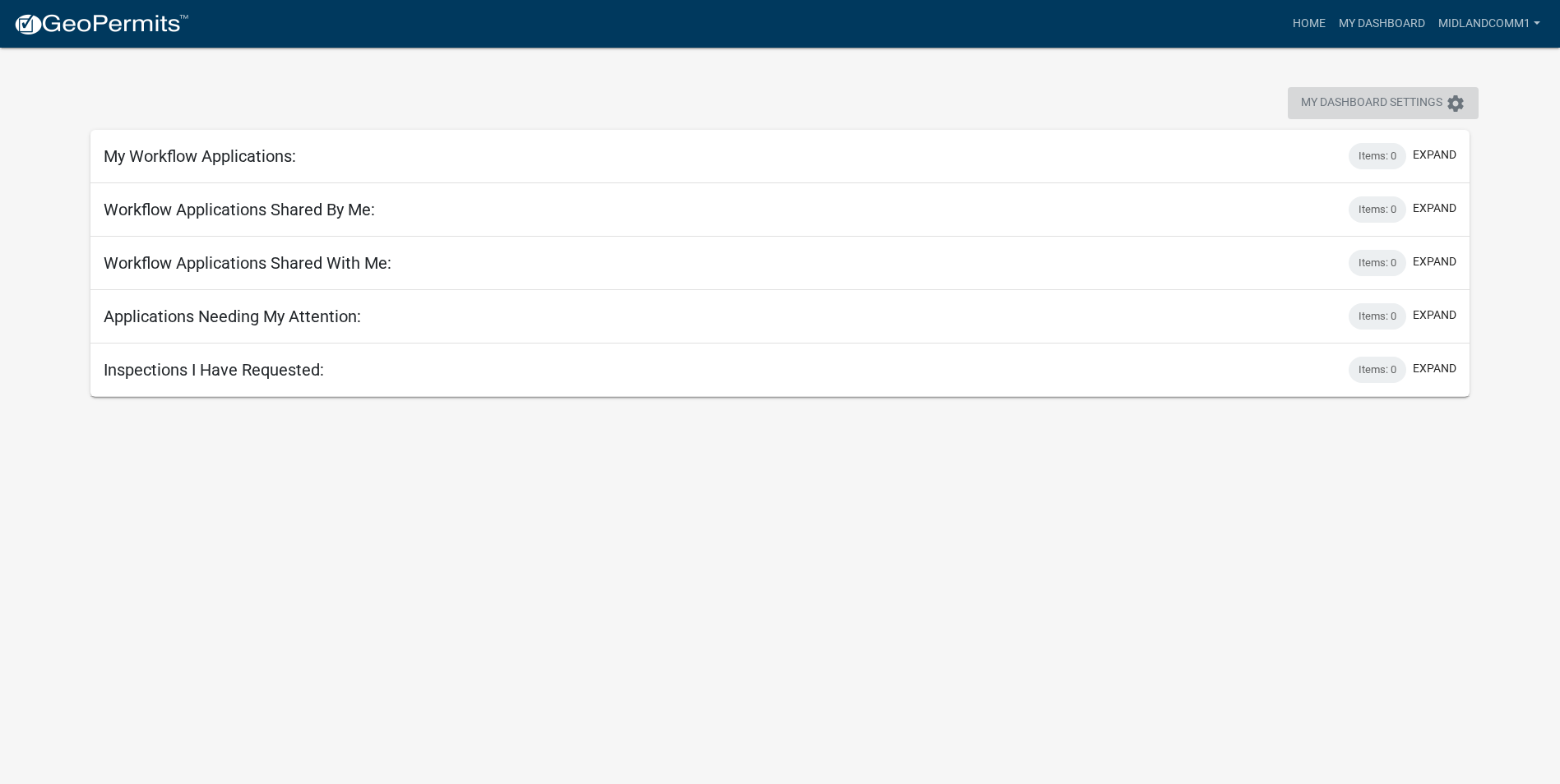
click at [1421, 103] on span "My Dashboard Settings" at bounding box center [1372, 103] width 141 height 20
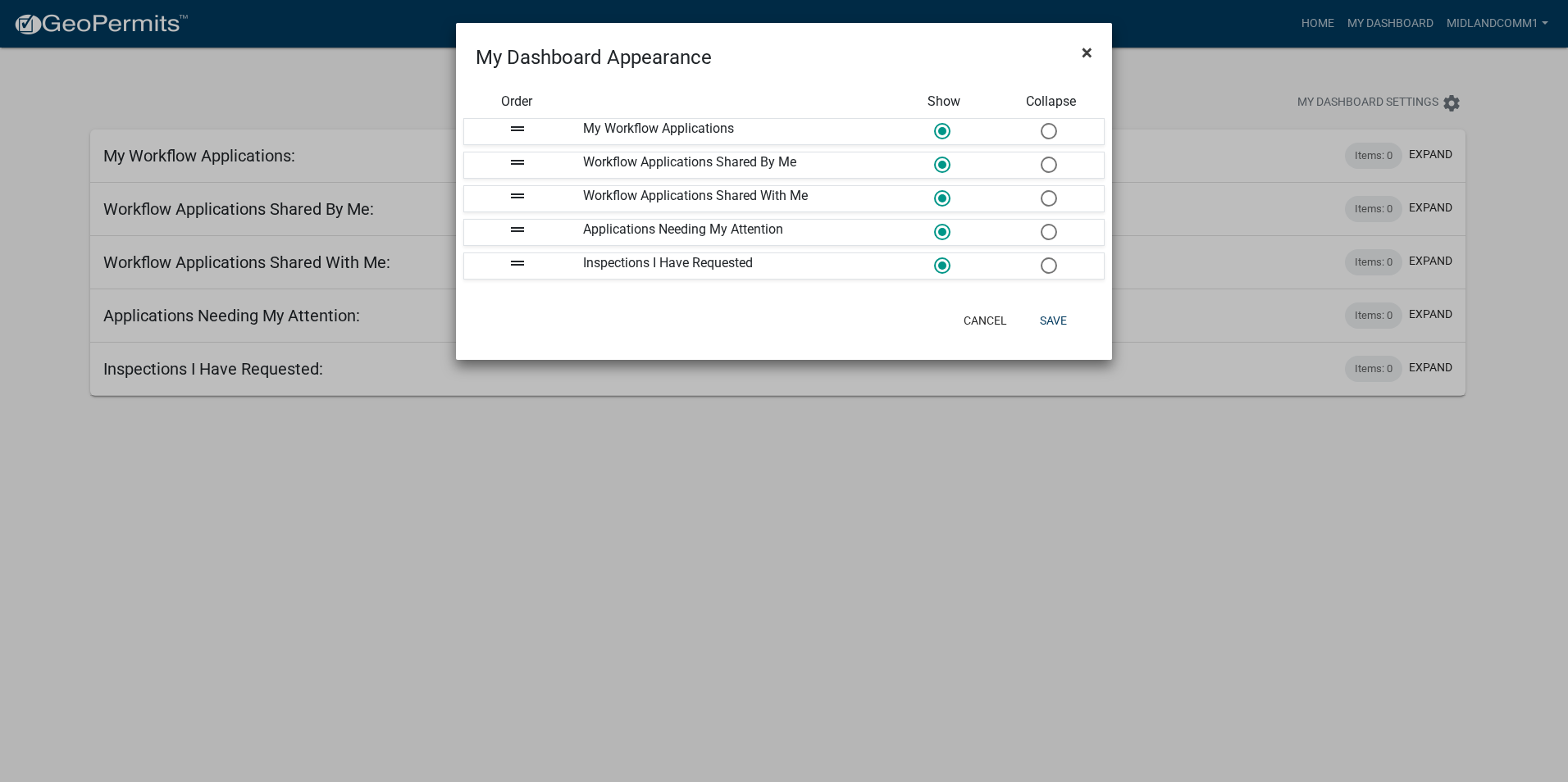
click at [1081, 64] on button "×" at bounding box center [1087, 52] width 37 height 46
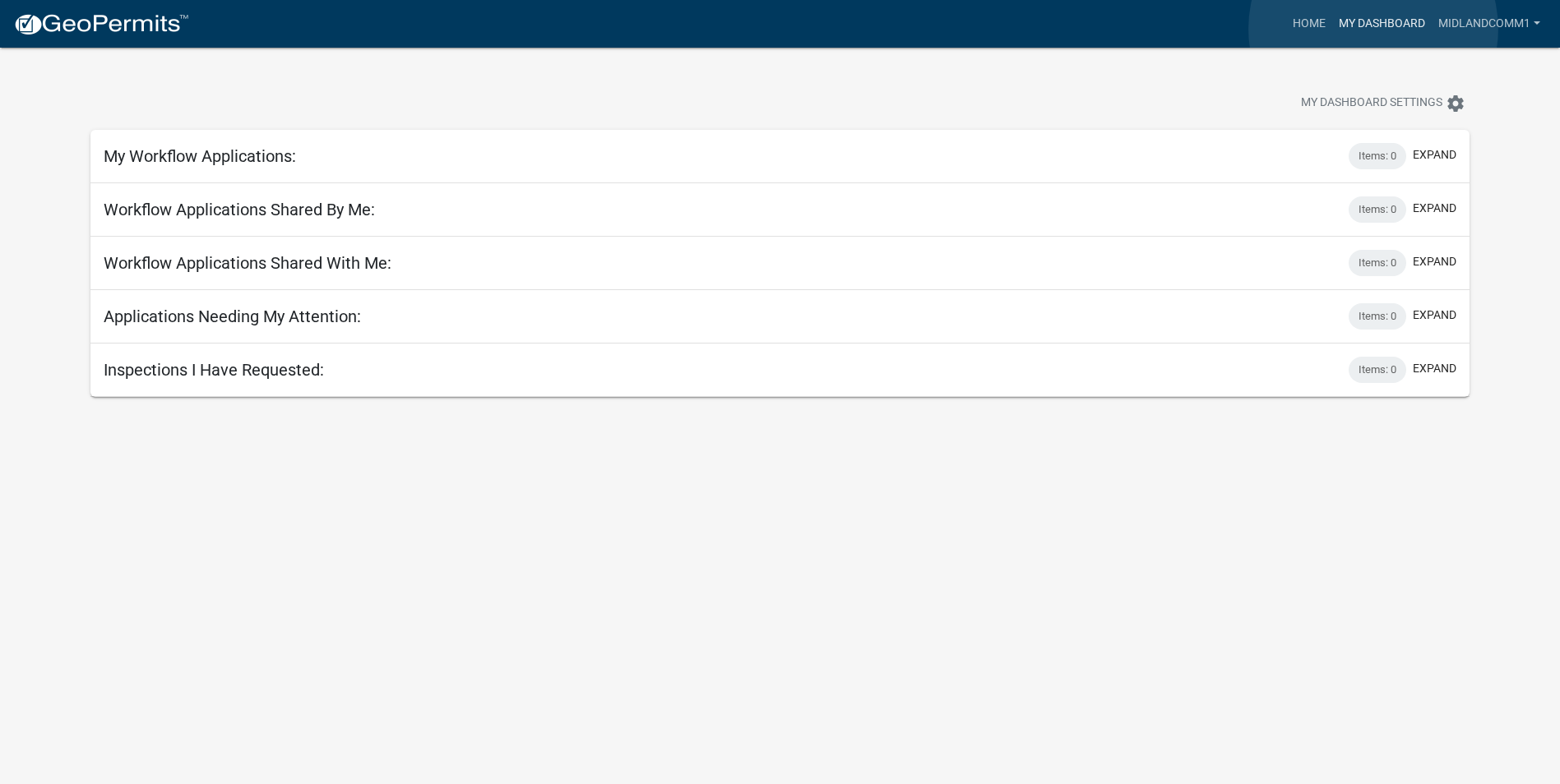
click at [1373, 29] on link "My Dashboard" at bounding box center [1381, 24] width 99 height 32
click at [1453, 29] on link "MidlandComm1" at bounding box center [1489, 24] width 116 height 32
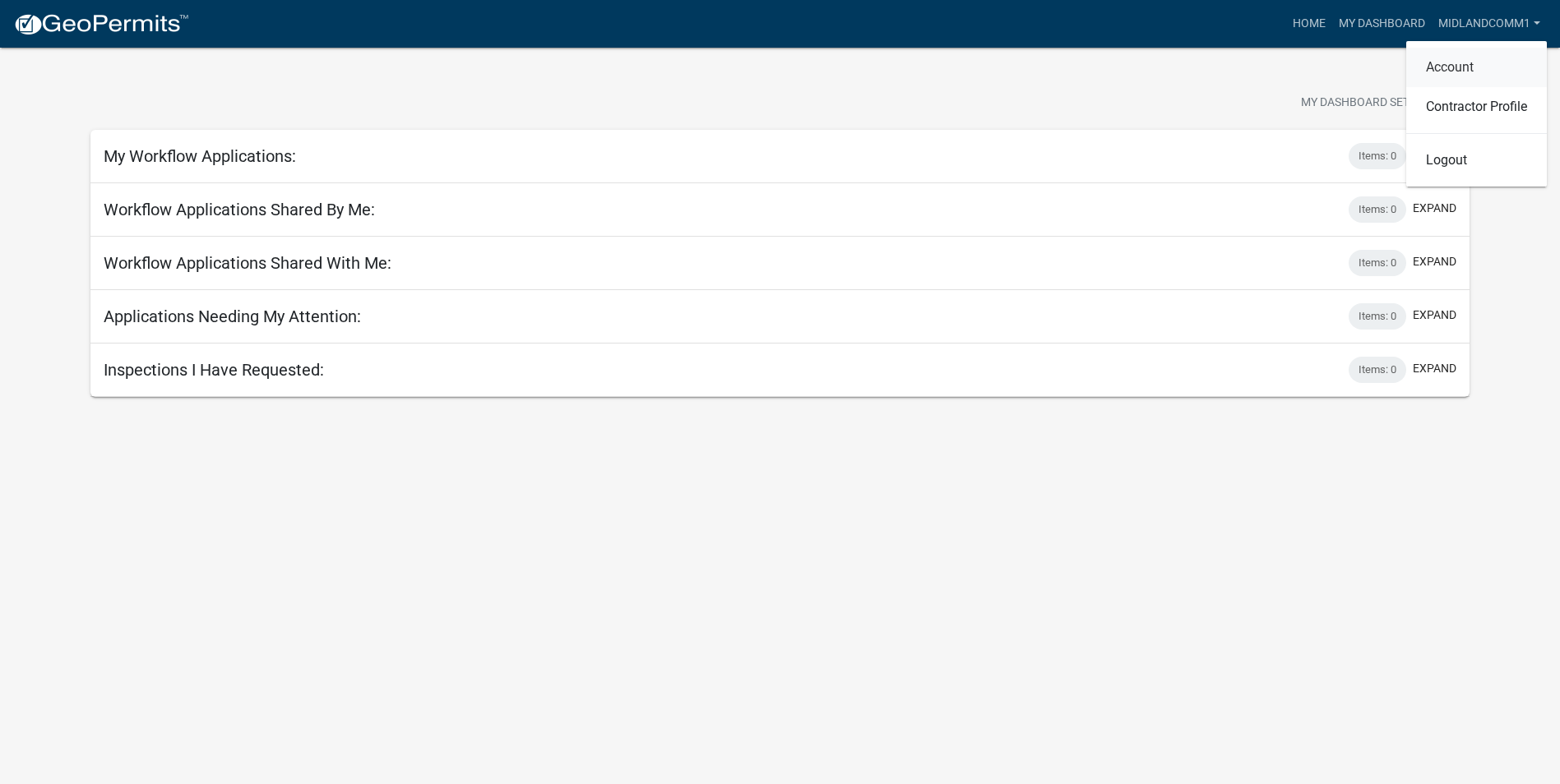
click at [1484, 63] on link "Account" at bounding box center [1476, 67] width 140 height 39
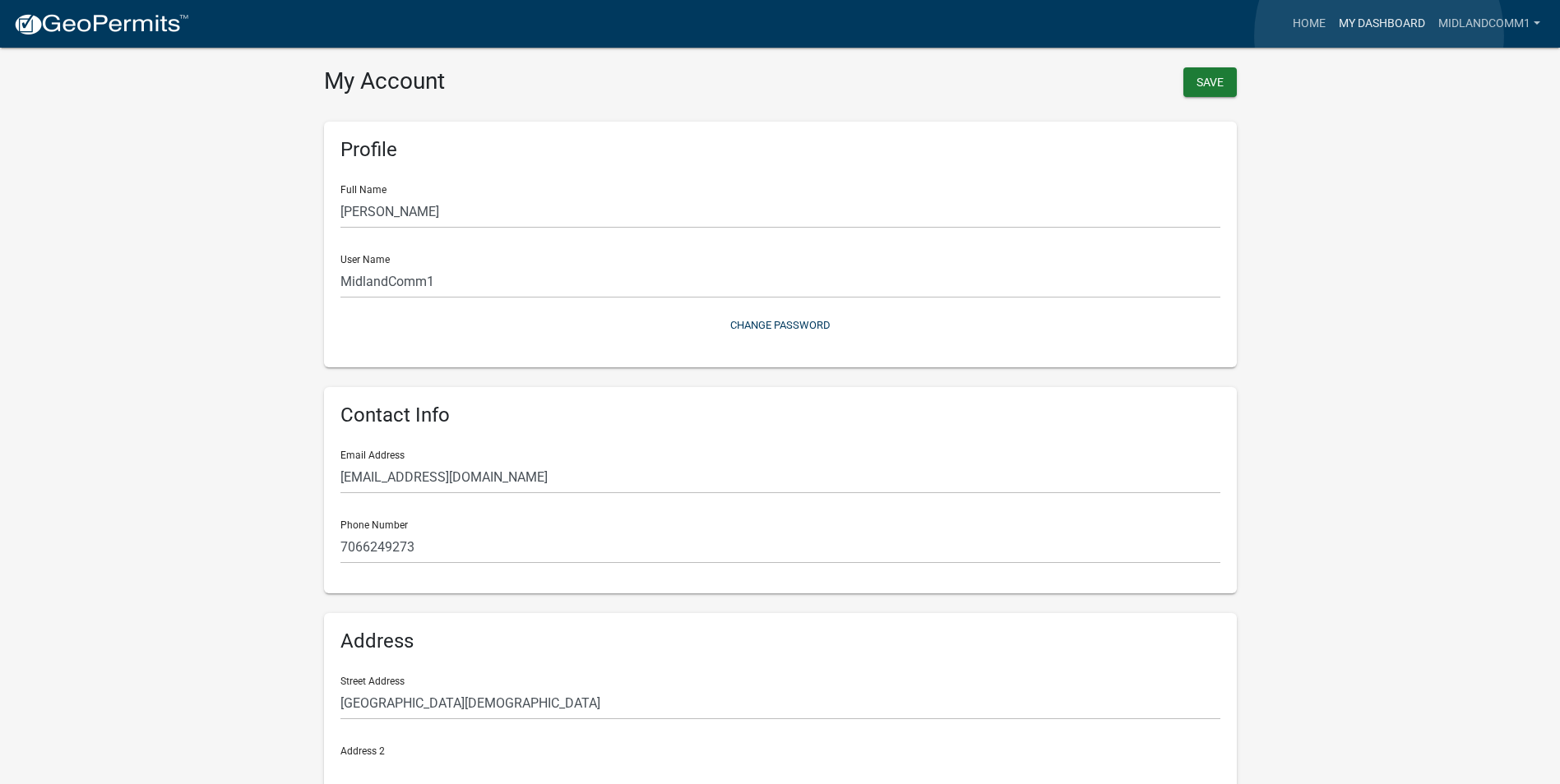
click at [1379, 35] on link "My Dashboard" at bounding box center [1381, 24] width 99 height 32
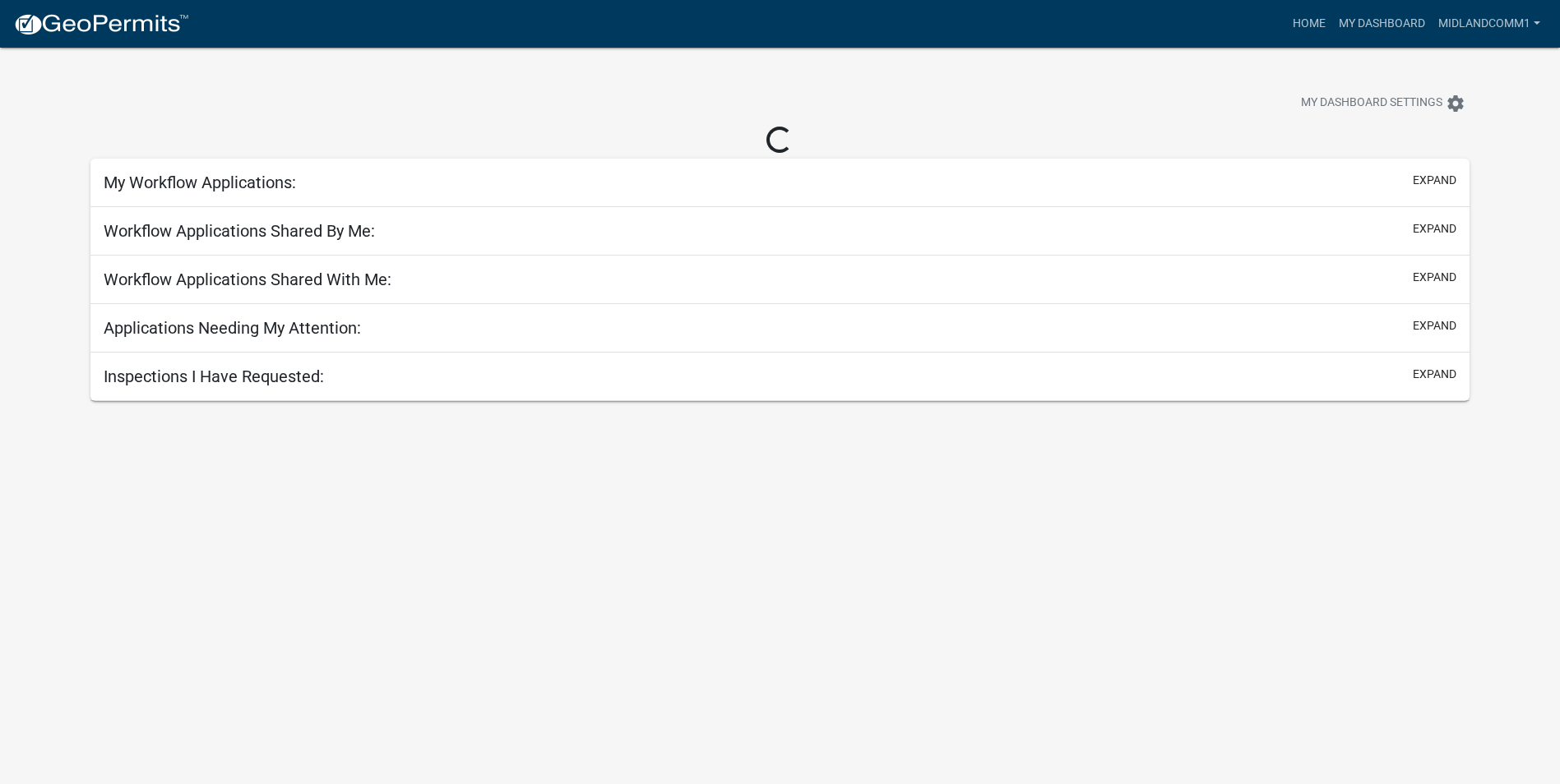
click at [238, 381] on h5 "Inspections I Have Requested:" at bounding box center [213, 376] width 221 height 20
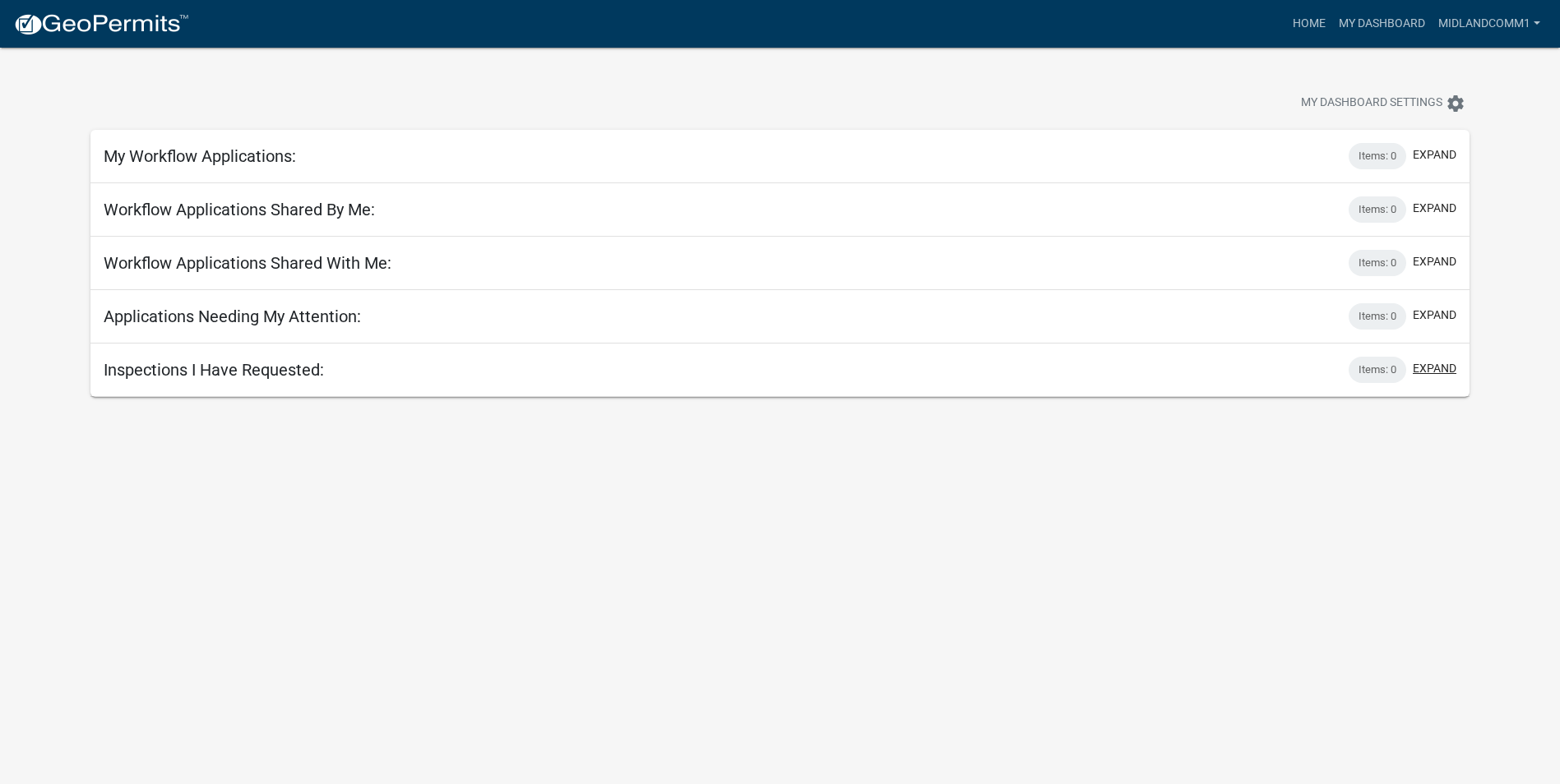
click at [1432, 376] on button "expand" at bounding box center [1435, 369] width 44 height 17
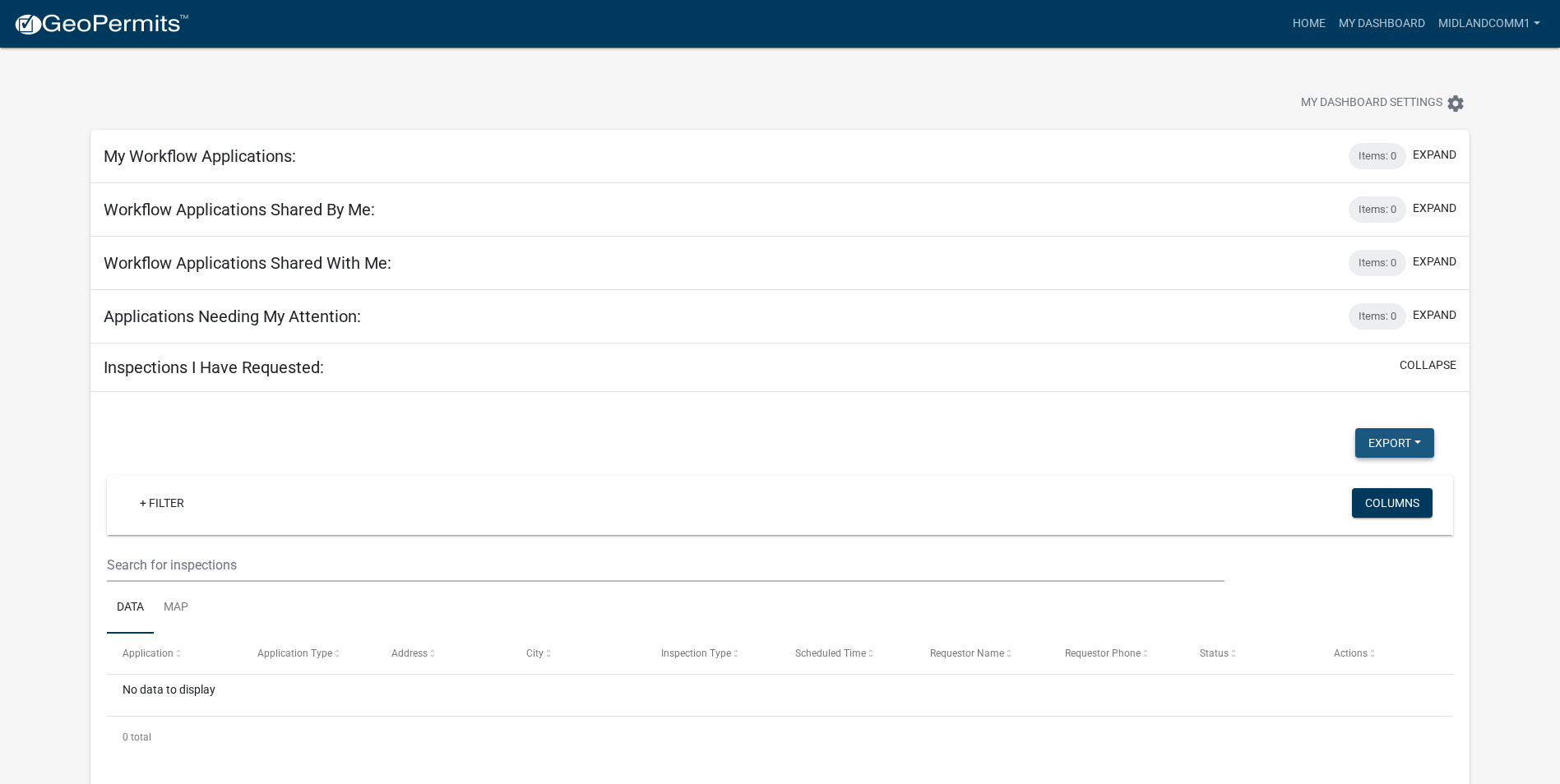
click at [1408, 447] on button "Export" at bounding box center [1395, 442] width 79 height 30
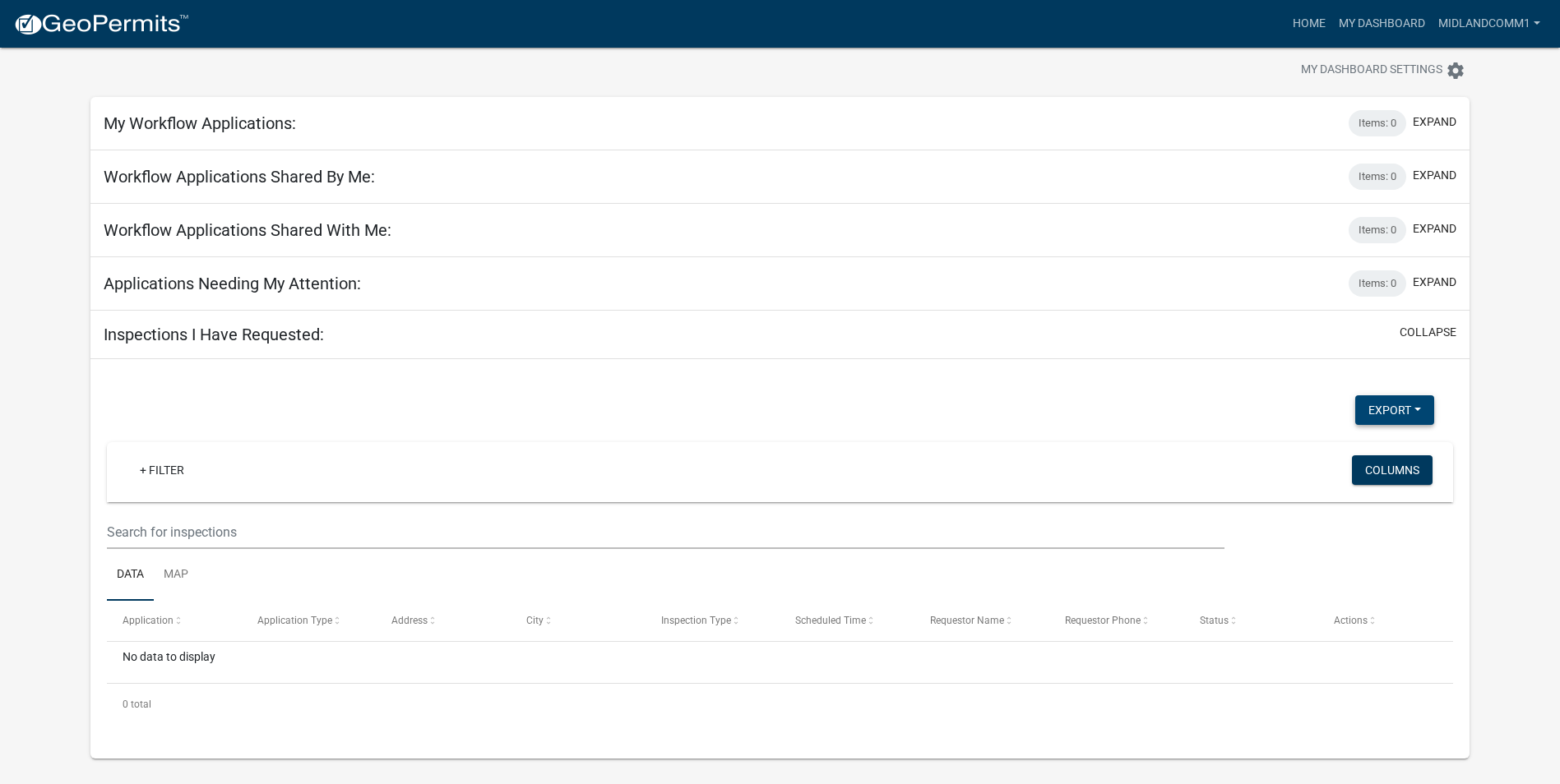
scroll to position [48, 0]
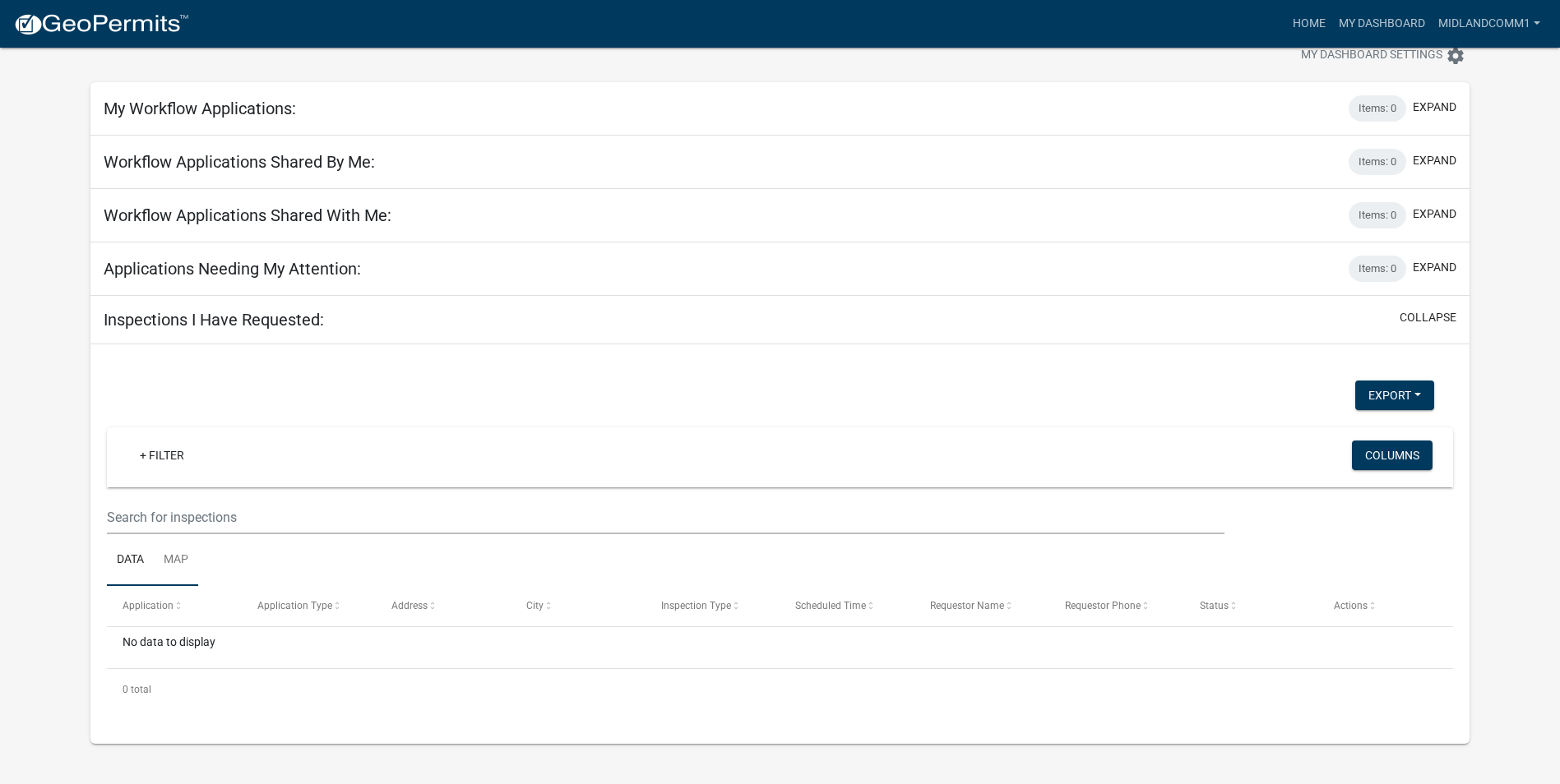
click at [180, 561] on link "Map" at bounding box center [176, 560] width 44 height 53
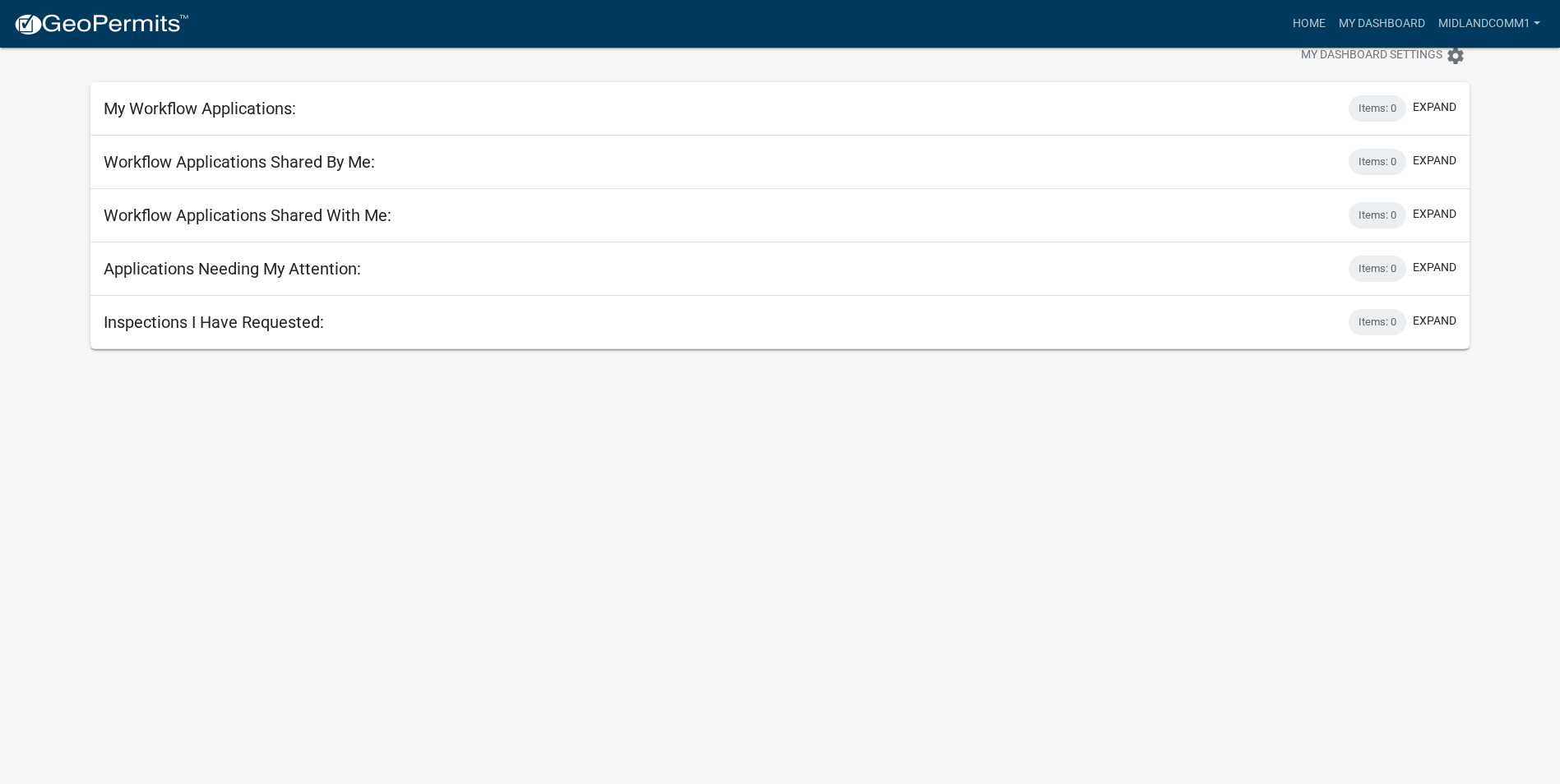
click at [189, 315] on h5 "Inspections I Have Requested:" at bounding box center [213, 322] width 221 height 20
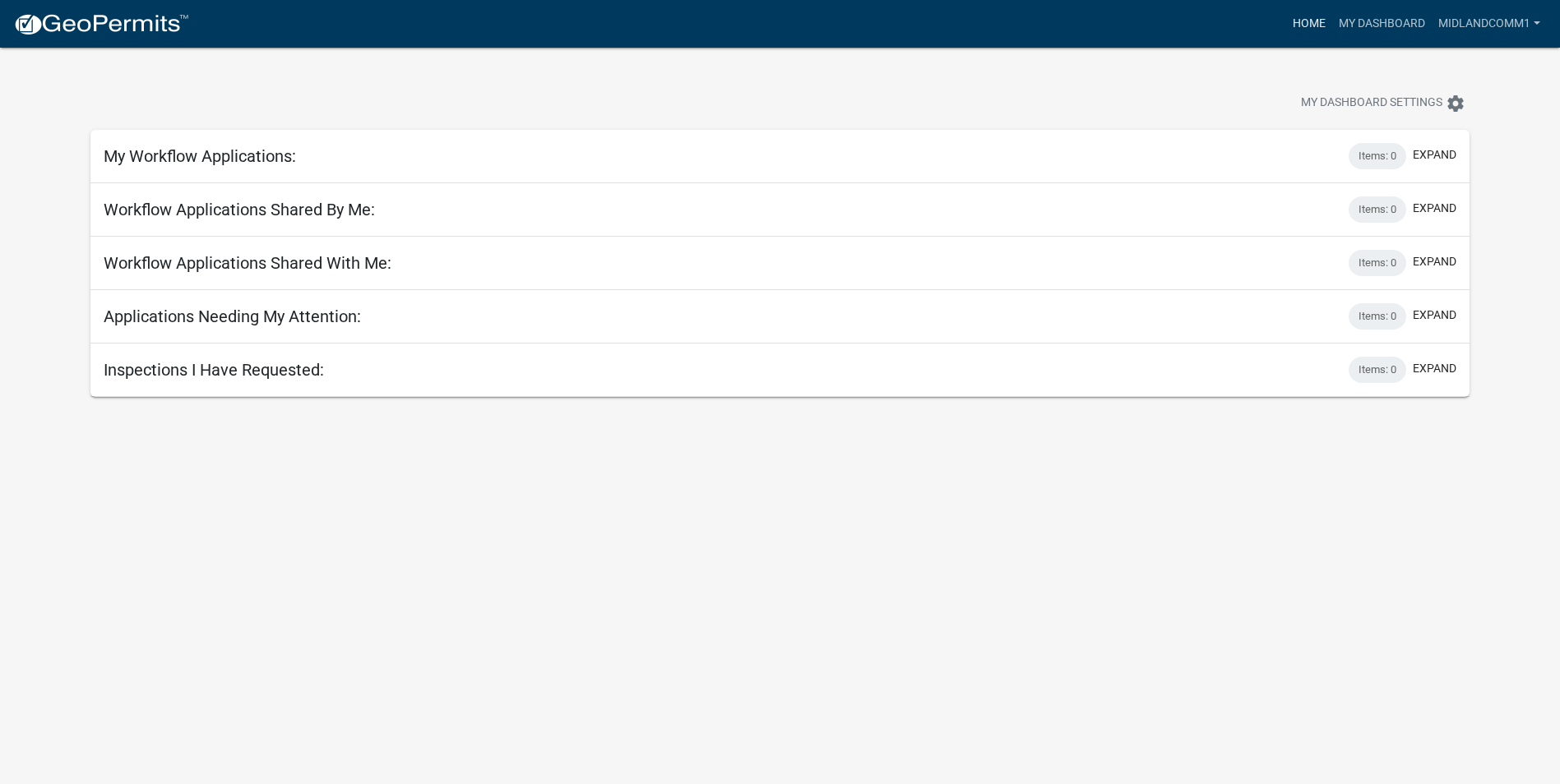
click at [1293, 28] on link "Home" at bounding box center [1309, 24] width 46 height 32
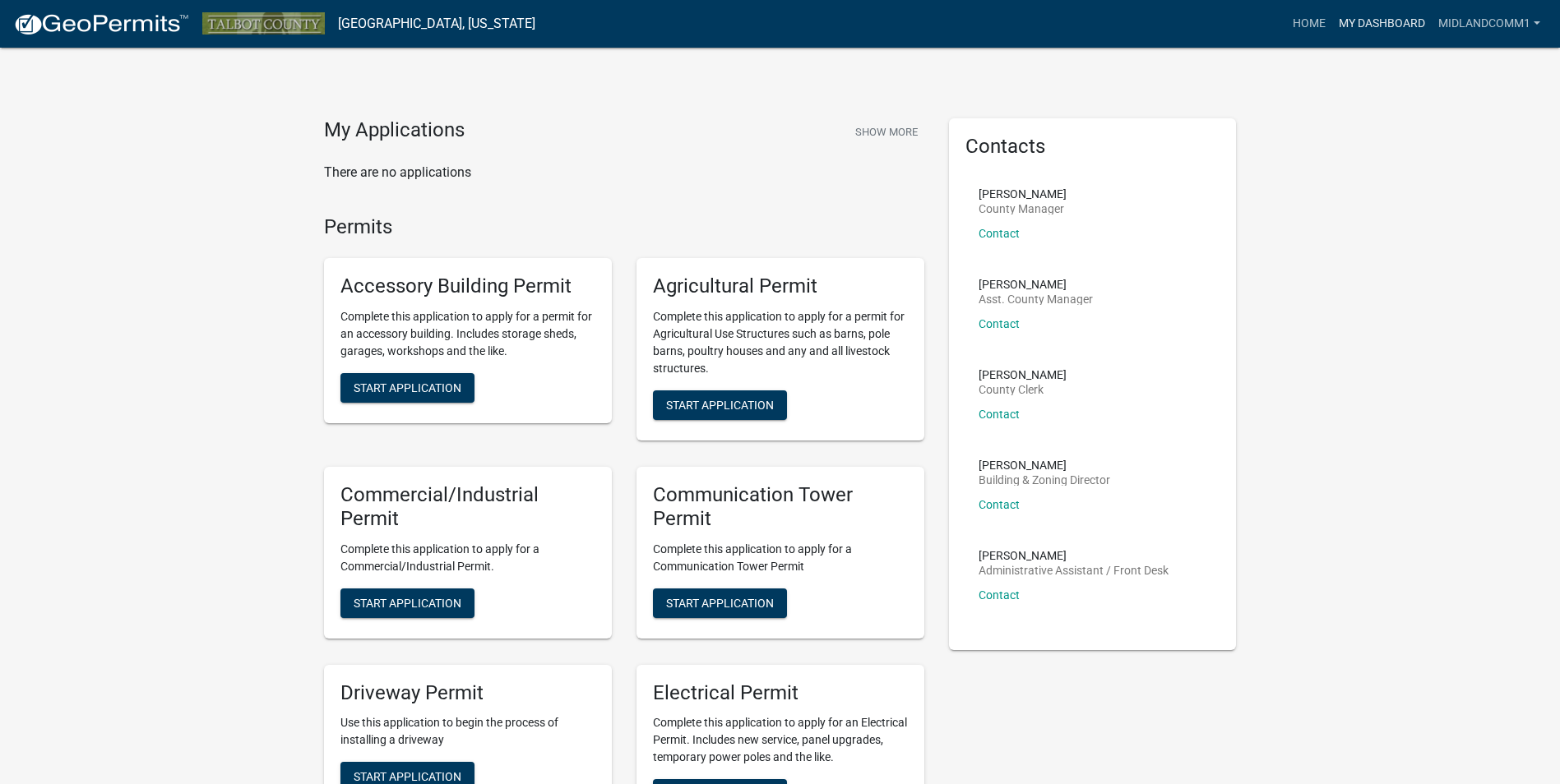
click at [1406, 29] on link "My Dashboard" at bounding box center [1381, 24] width 99 height 32
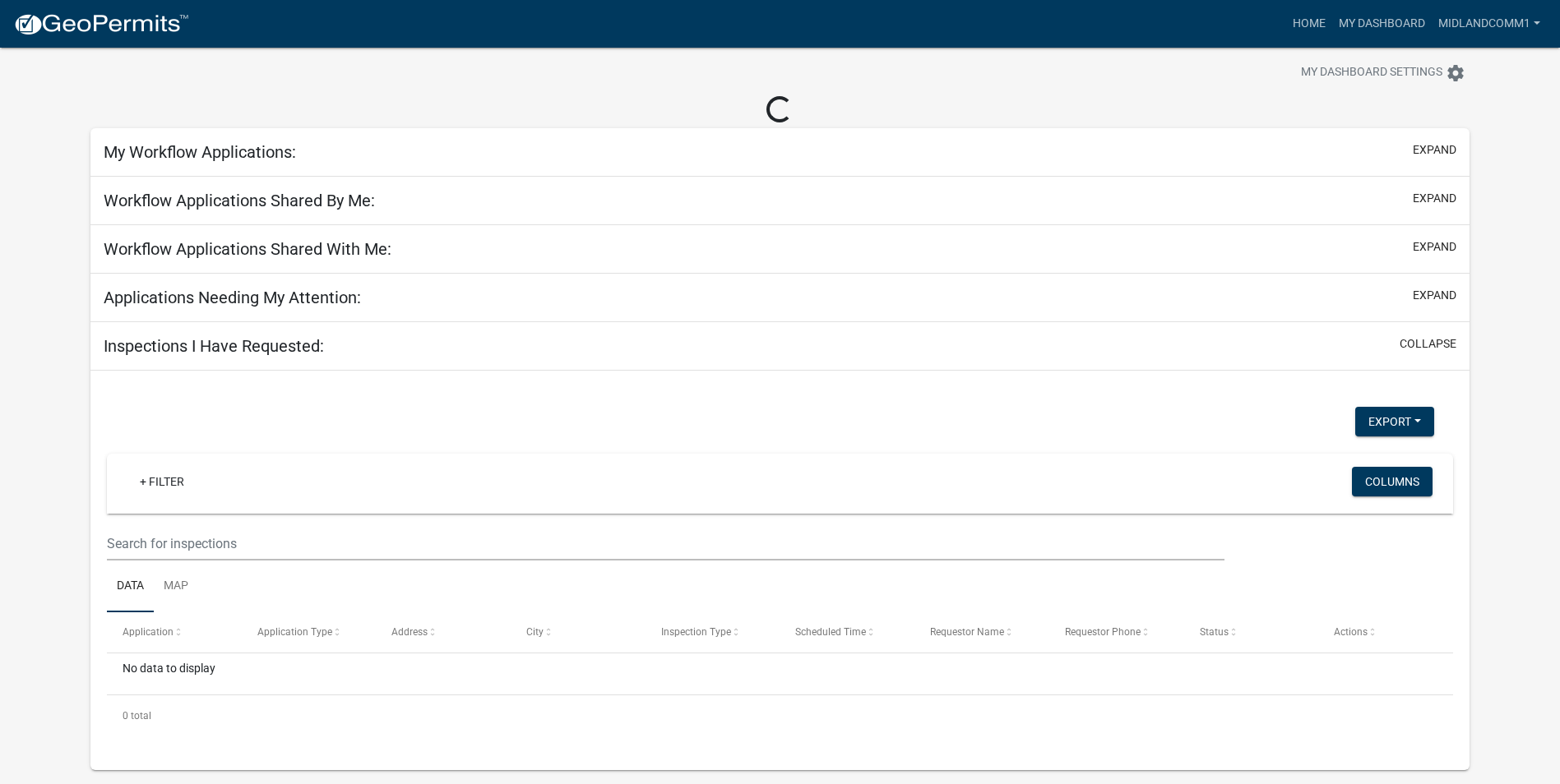
scroll to position [48, 0]
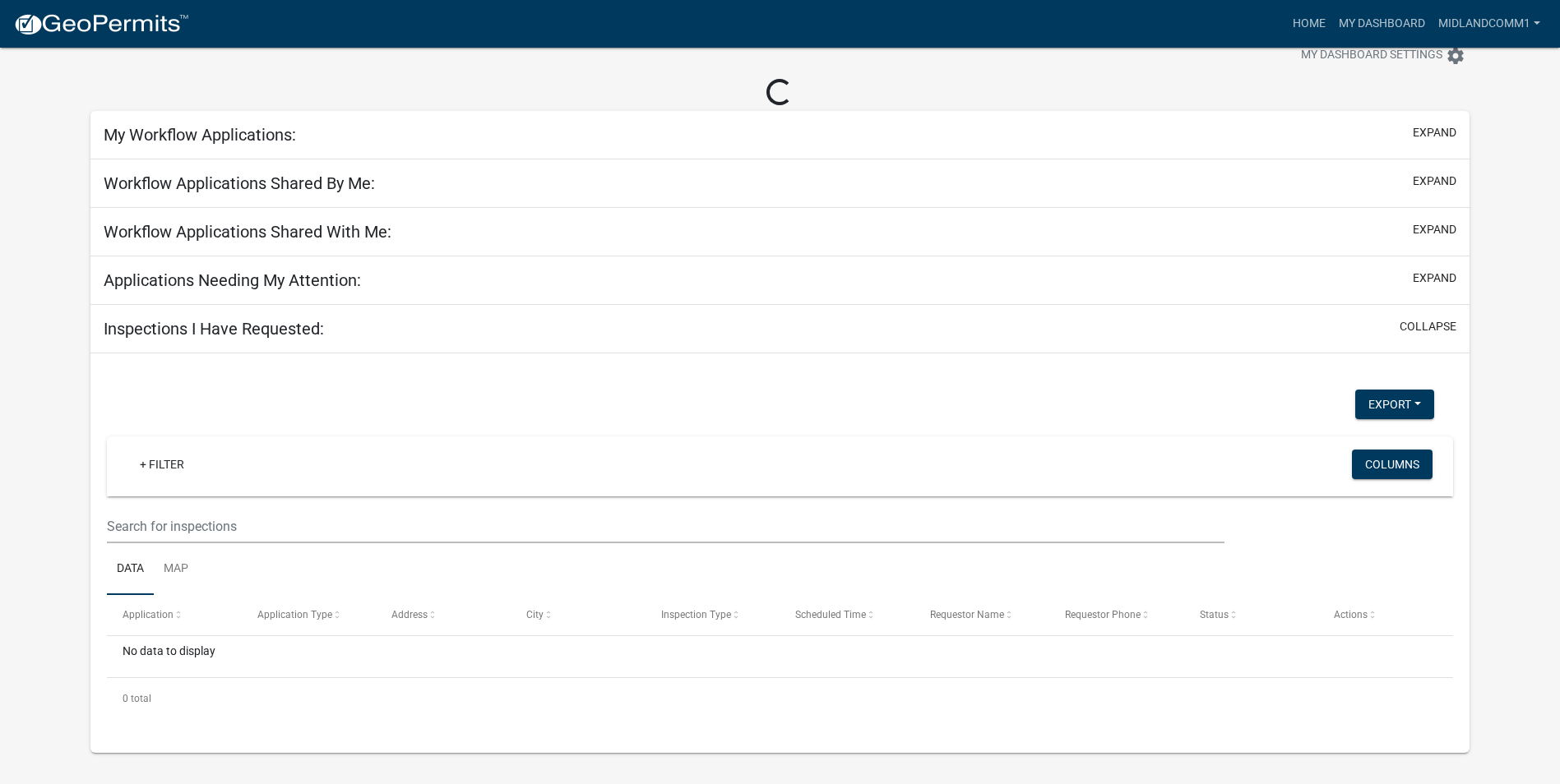
click at [353, 311] on div "Inspections I Have Requested: collapse" at bounding box center [780, 328] width 1379 height 49
click at [358, 292] on div "Applications Needing My Attention: expand" at bounding box center [780, 281] width 1379 height 49
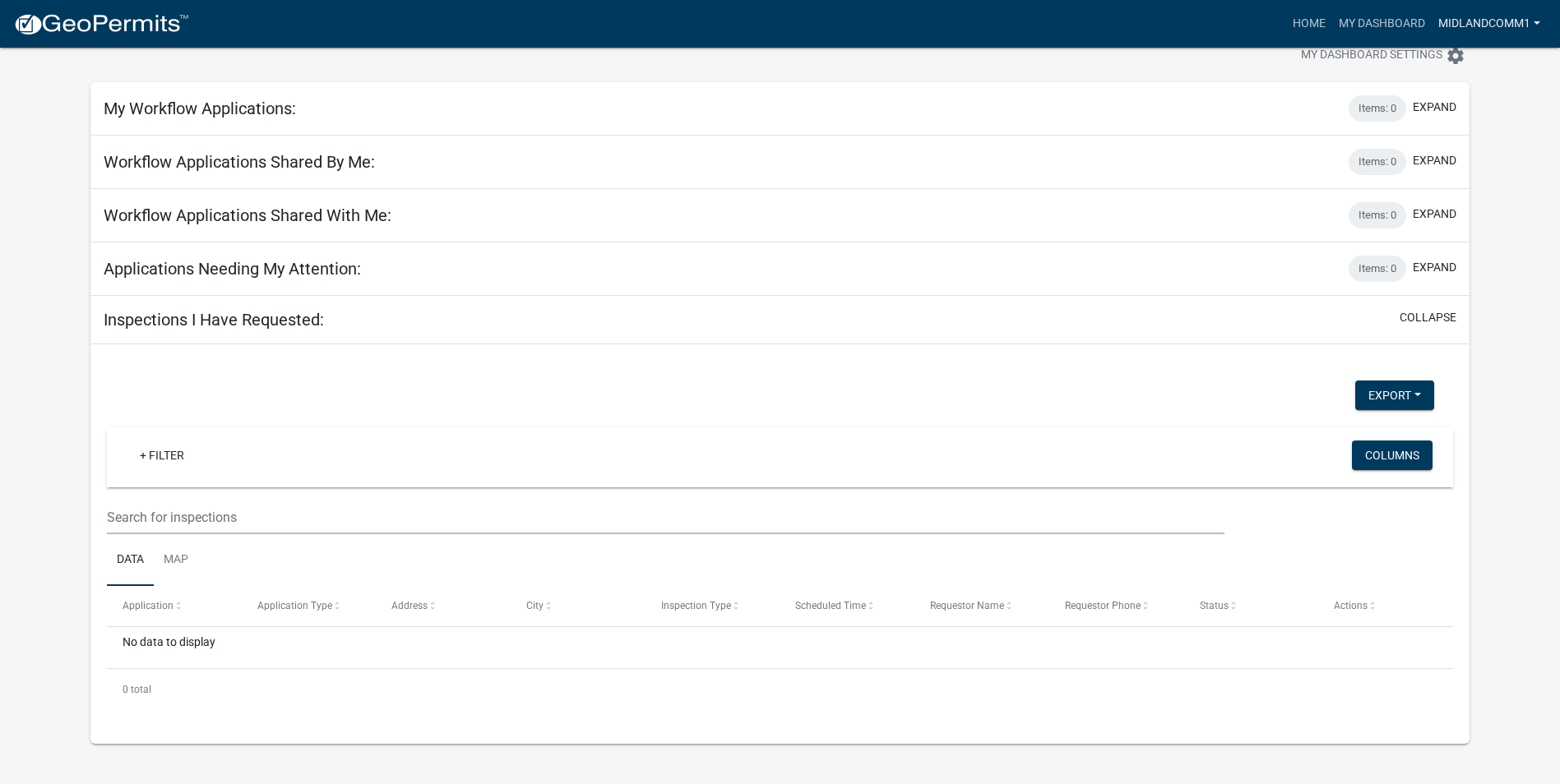
click at [1488, 30] on link "MidlandComm1" at bounding box center [1489, 24] width 116 height 32
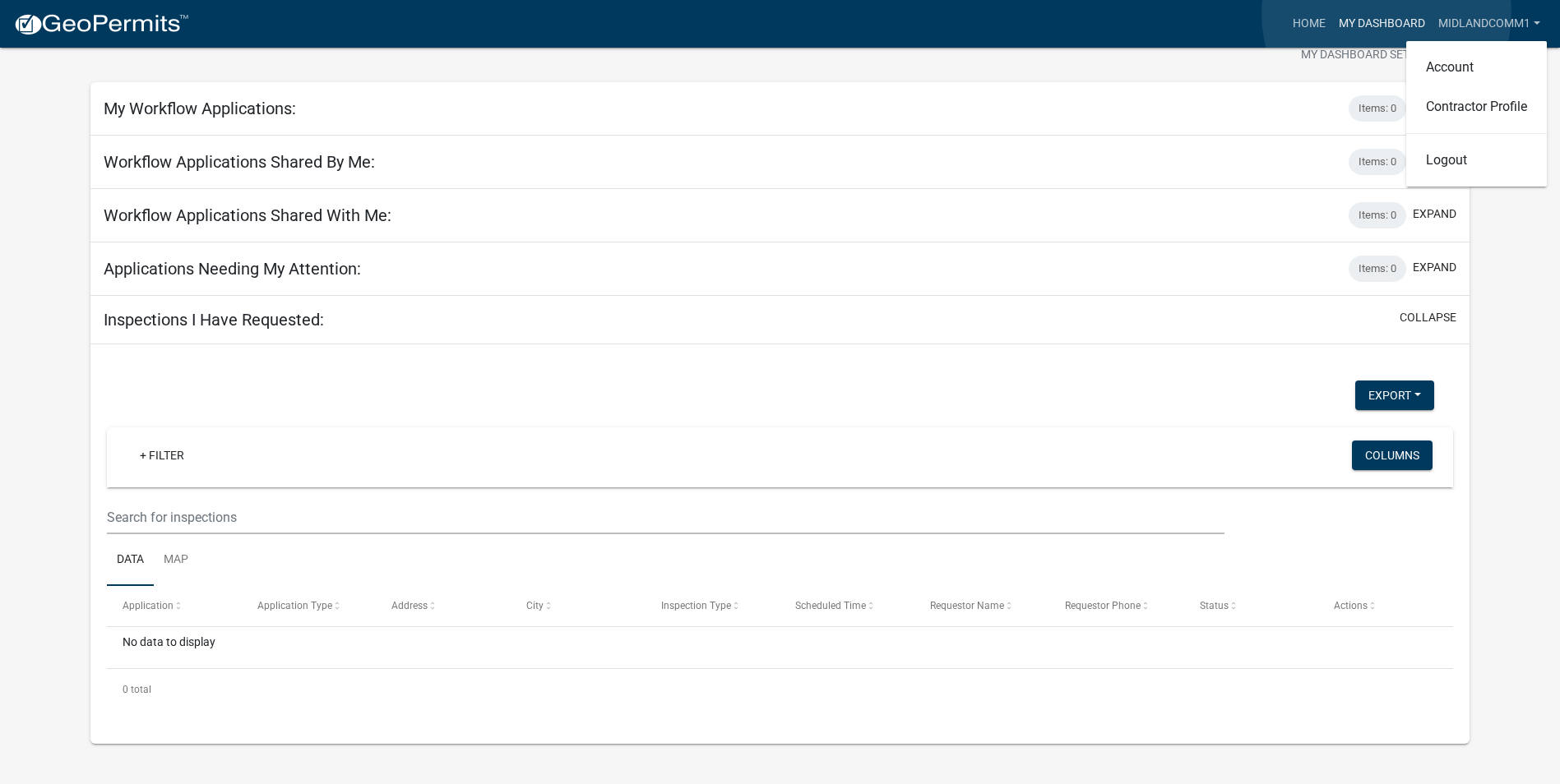
click at [1386, 14] on link "My Dashboard" at bounding box center [1381, 24] width 99 height 32
click at [1387, 21] on link "My Dashboard" at bounding box center [1381, 24] width 99 height 32
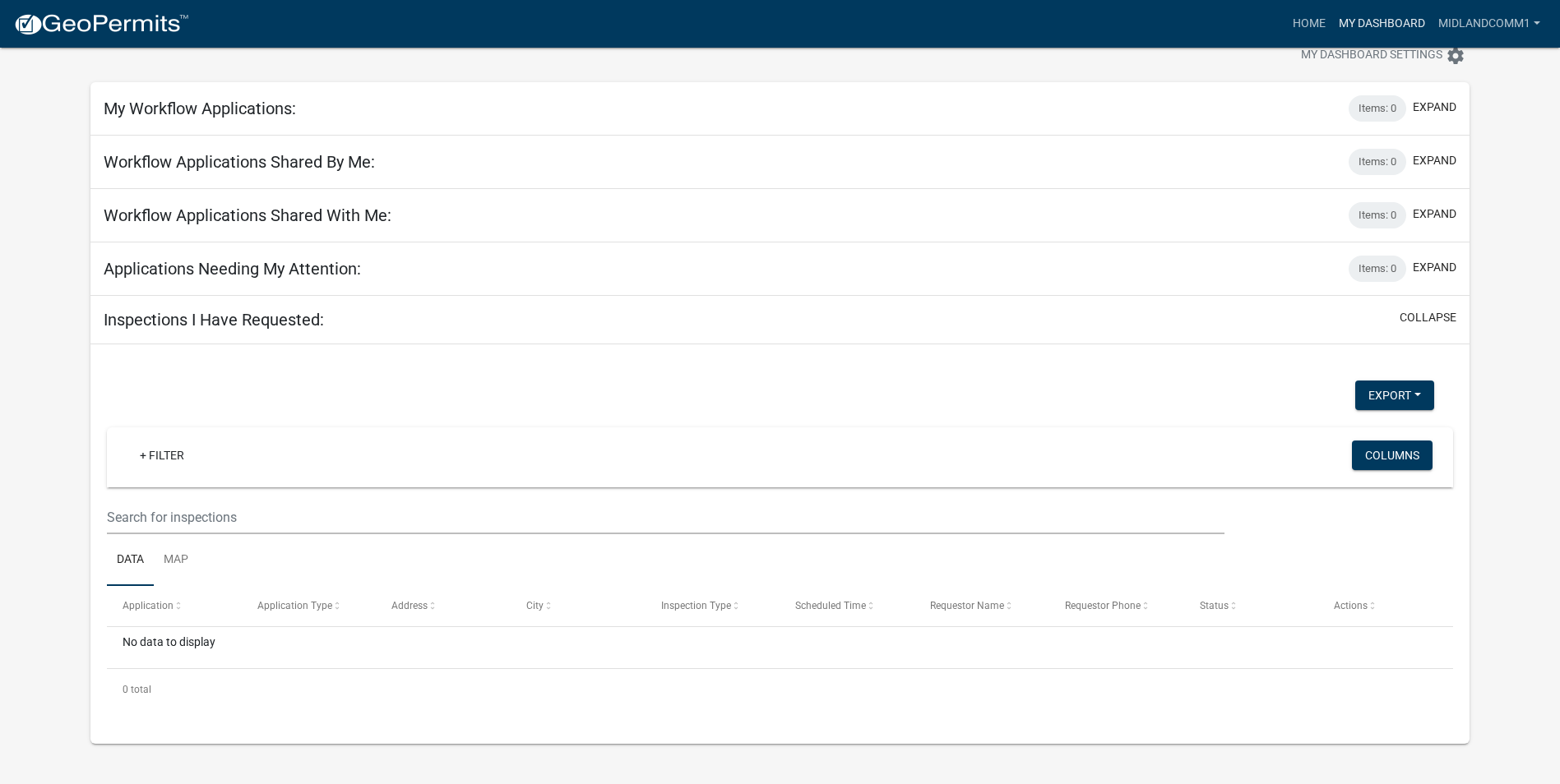
click at [1387, 21] on link "My Dashboard" at bounding box center [1381, 24] width 99 height 32
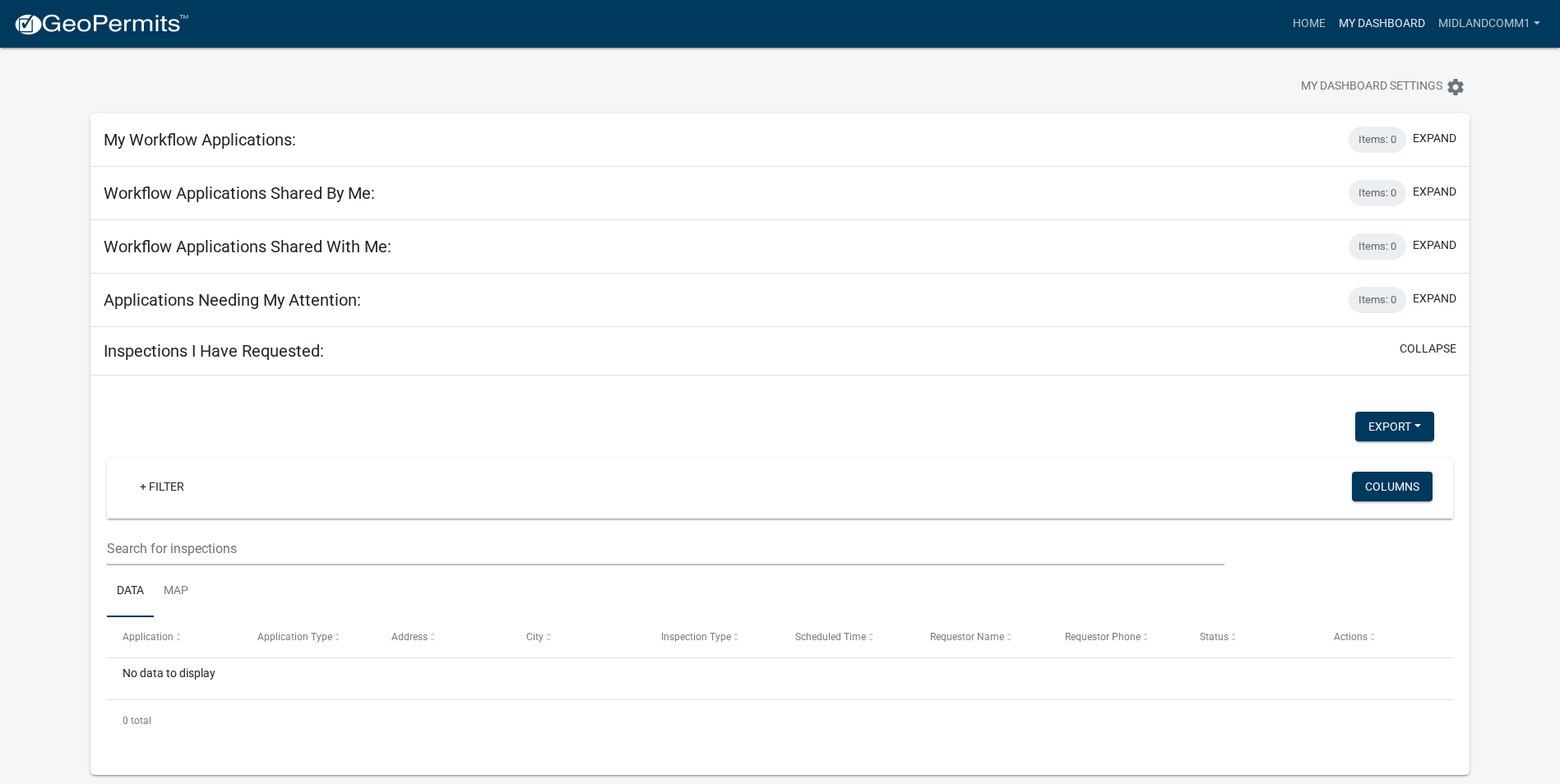
scroll to position [0, 0]
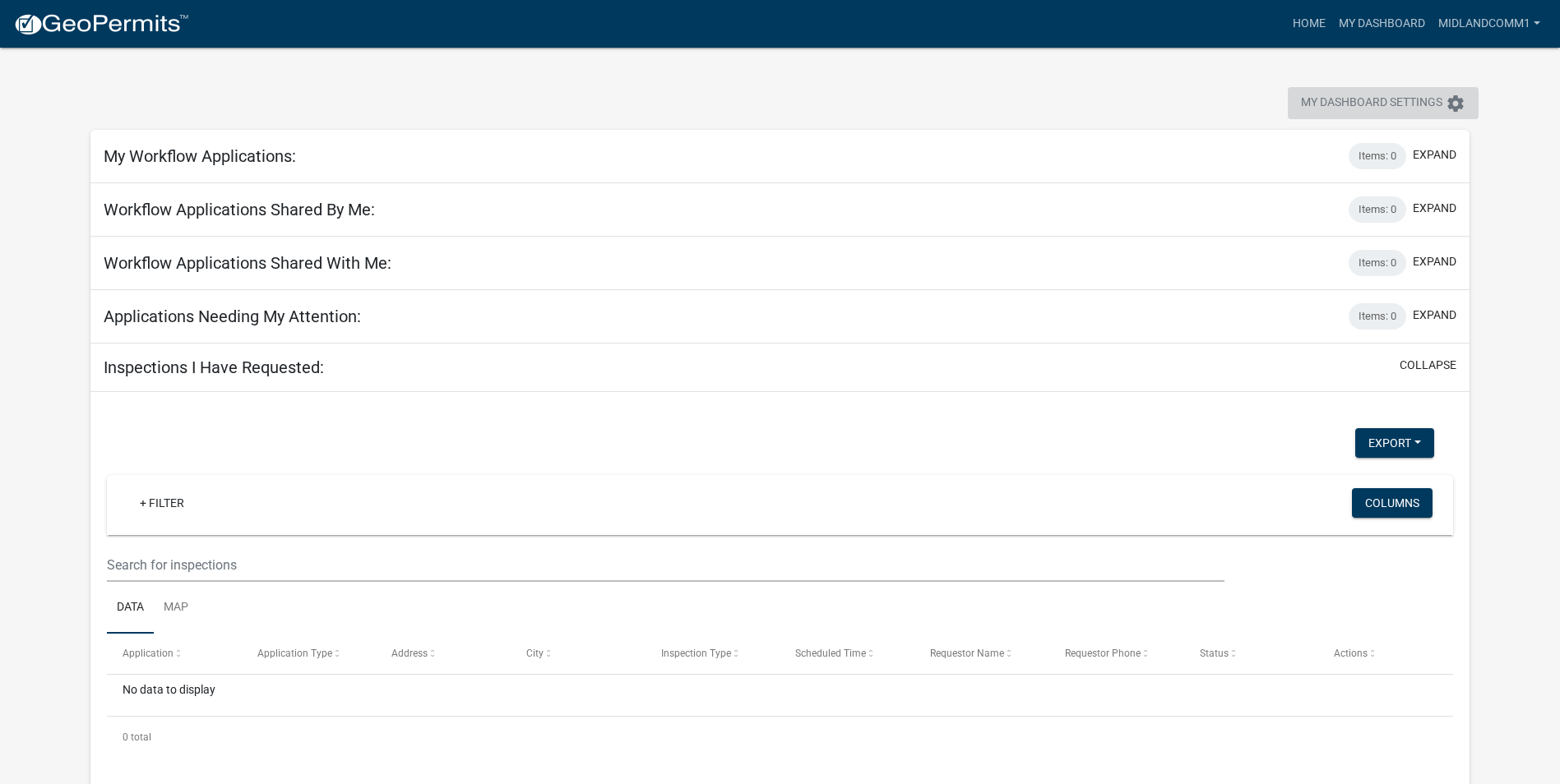
click at [1456, 114] on button "My Dashboard Settings settings" at bounding box center [1383, 103] width 191 height 32
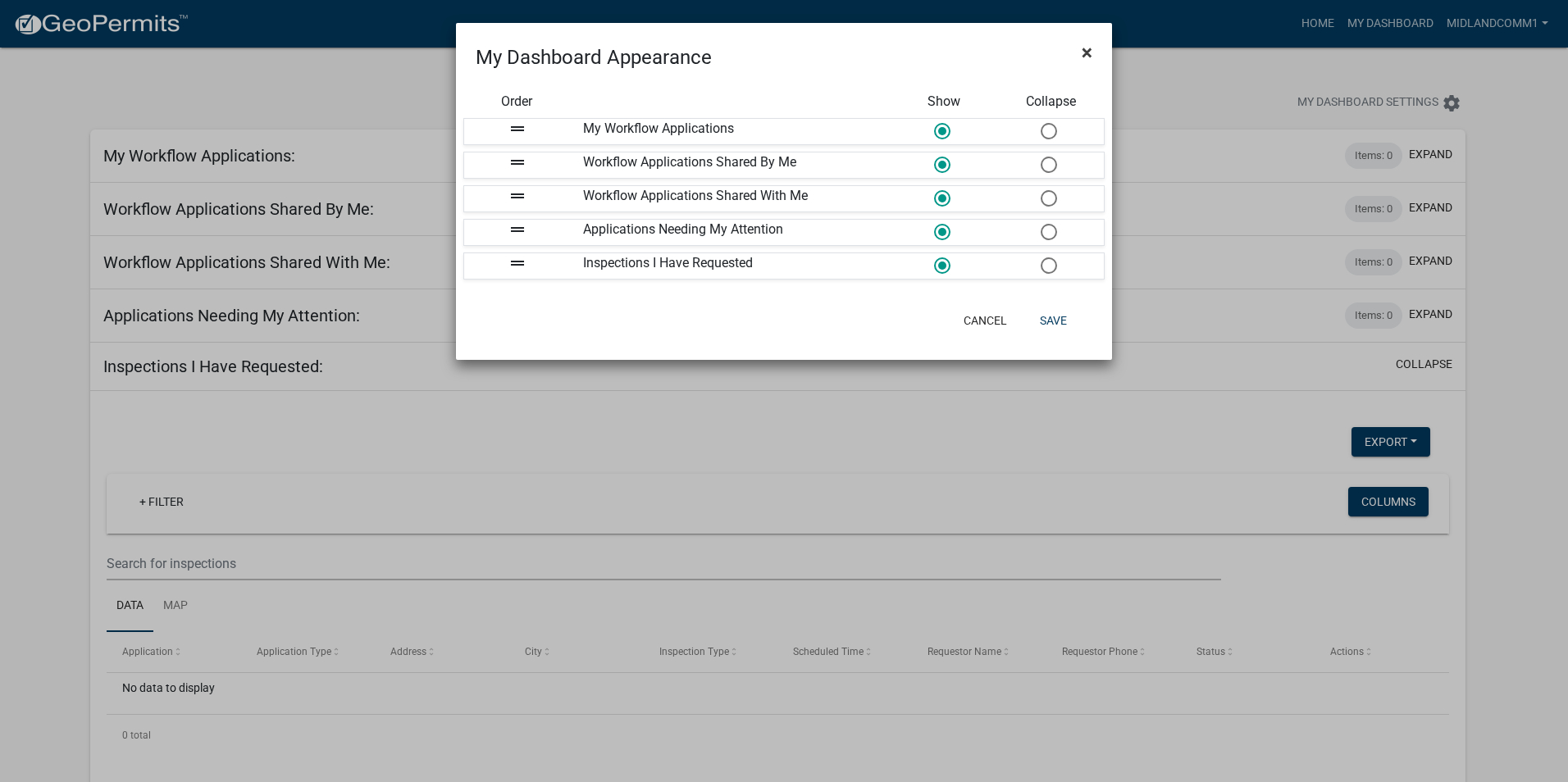
click at [1096, 41] on button "×" at bounding box center [1087, 52] width 37 height 46
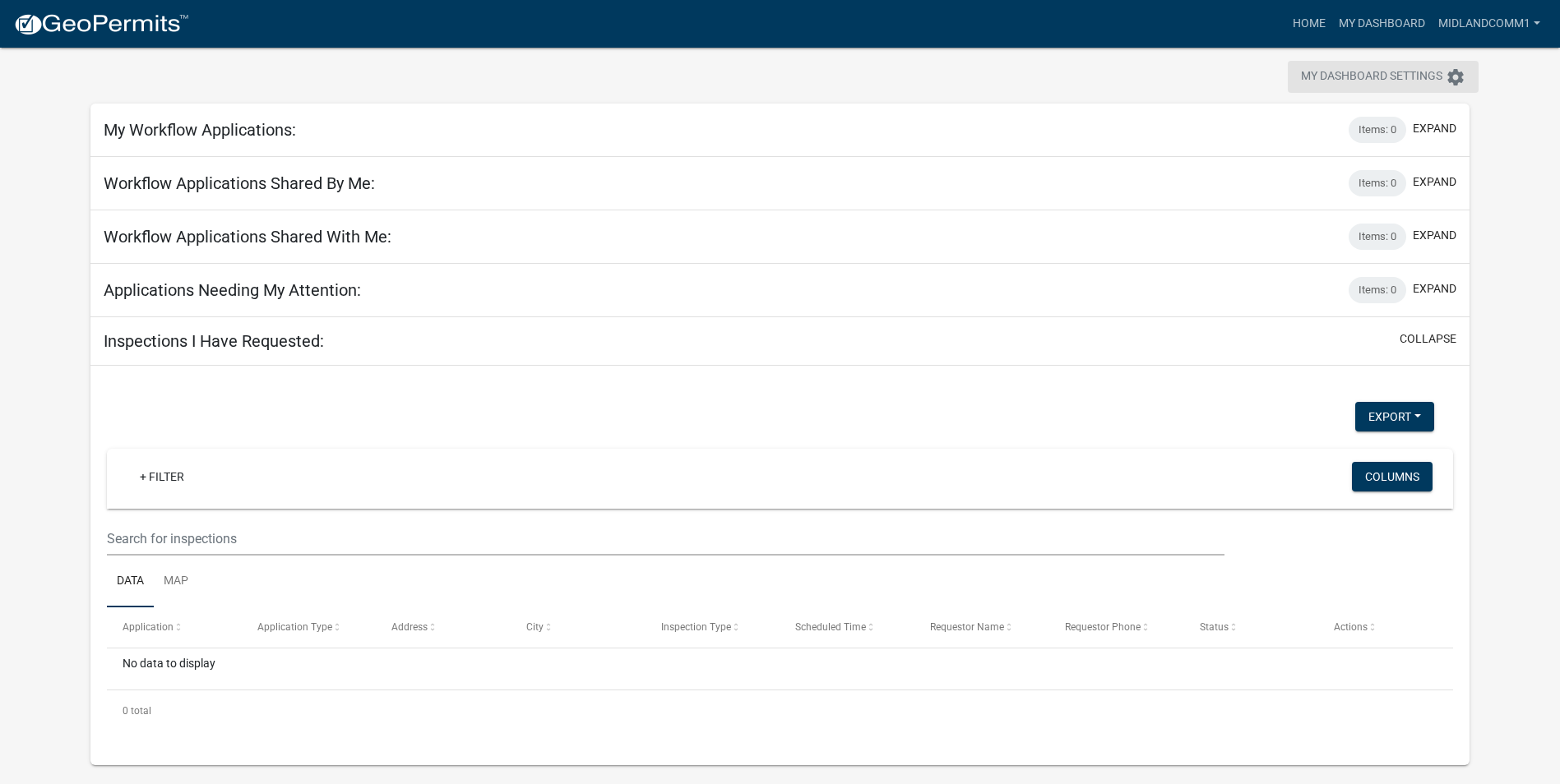
scroll to position [48, 0]
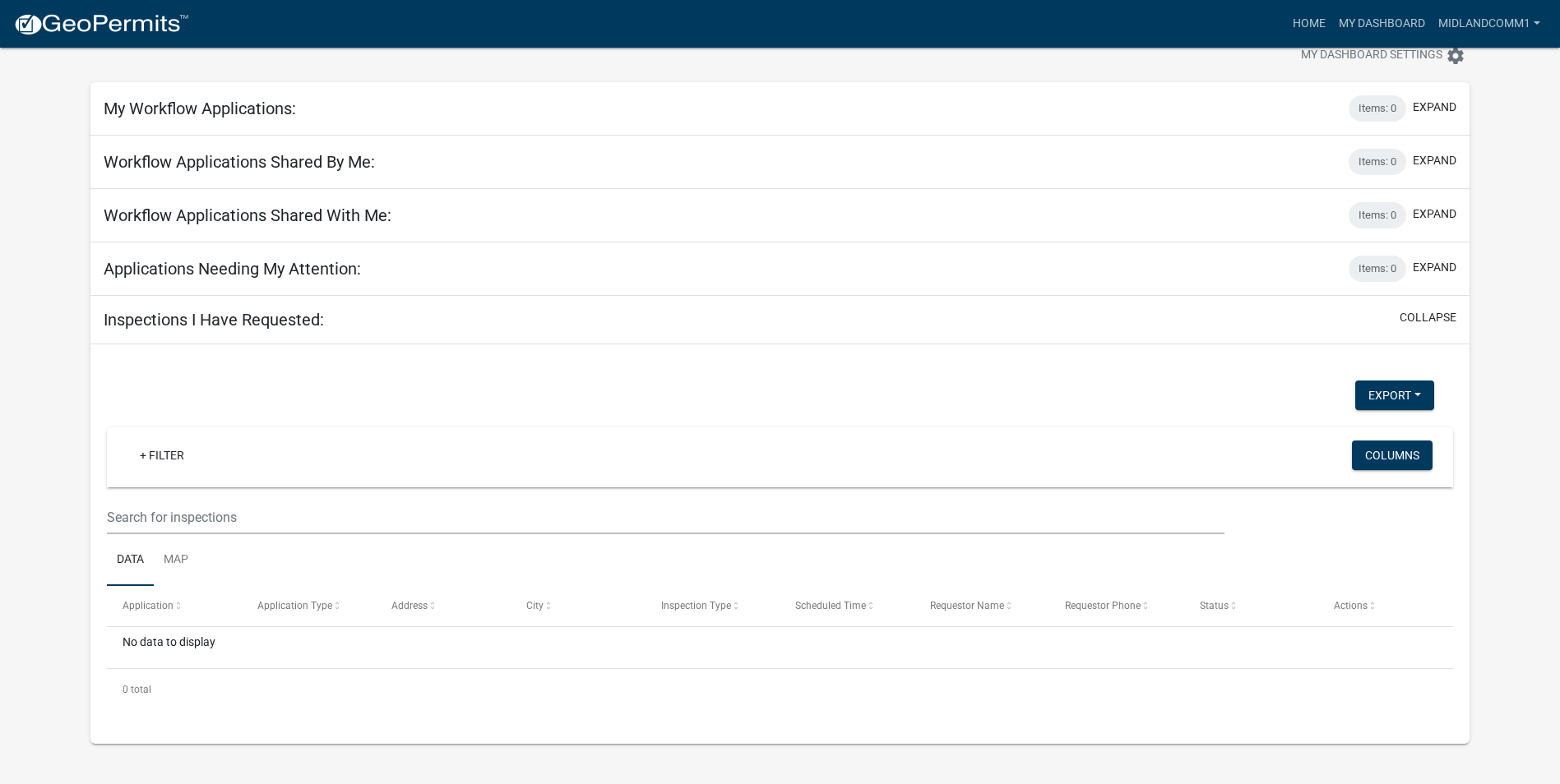
click at [206, 259] on h5 "Applications Needing My Attention:" at bounding box center [231, 268] width 257 height 20
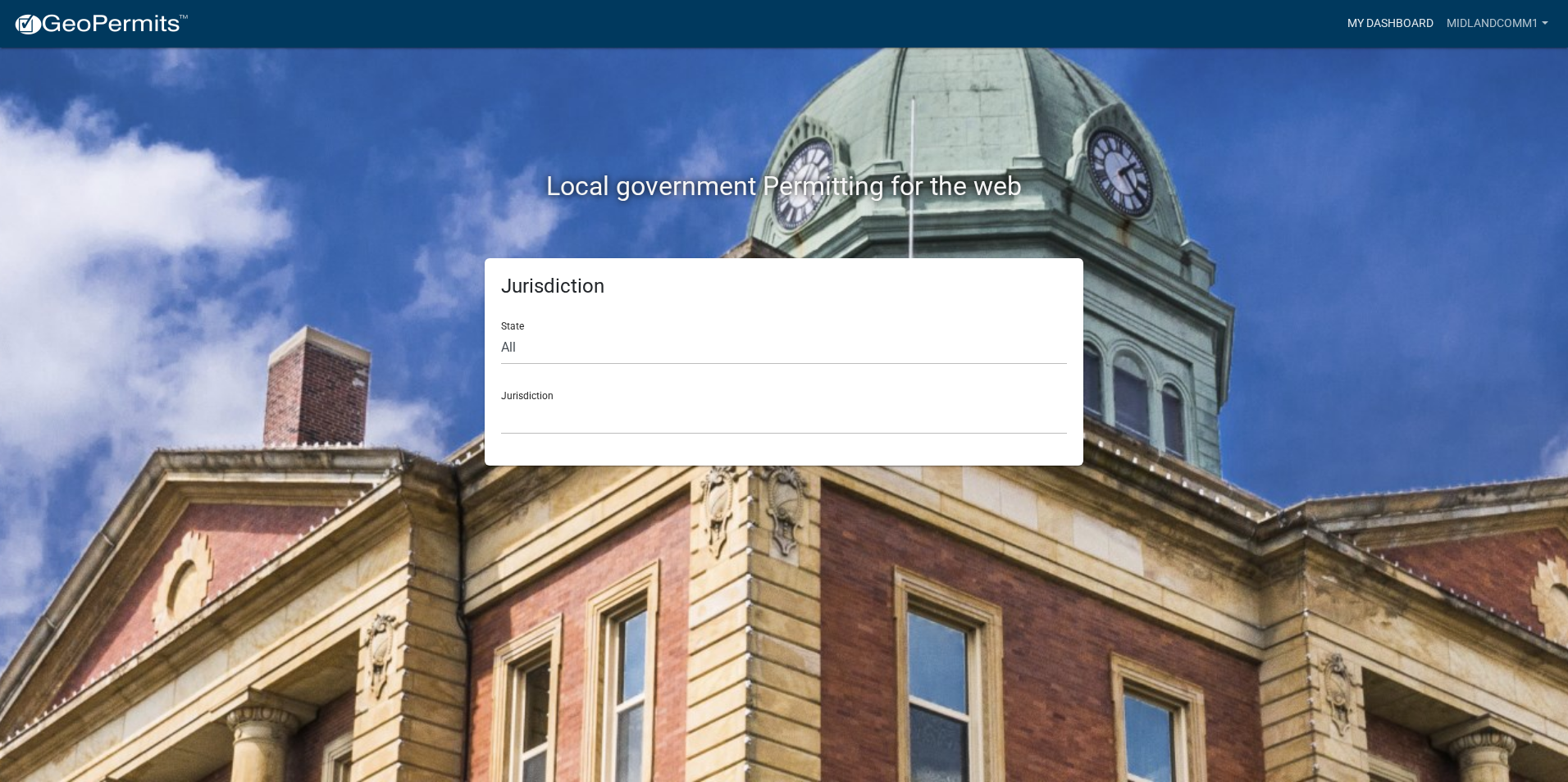
click at [1378, 32] on link "My Dashboard" at bounding box center [1390, 24] width 99 height 31
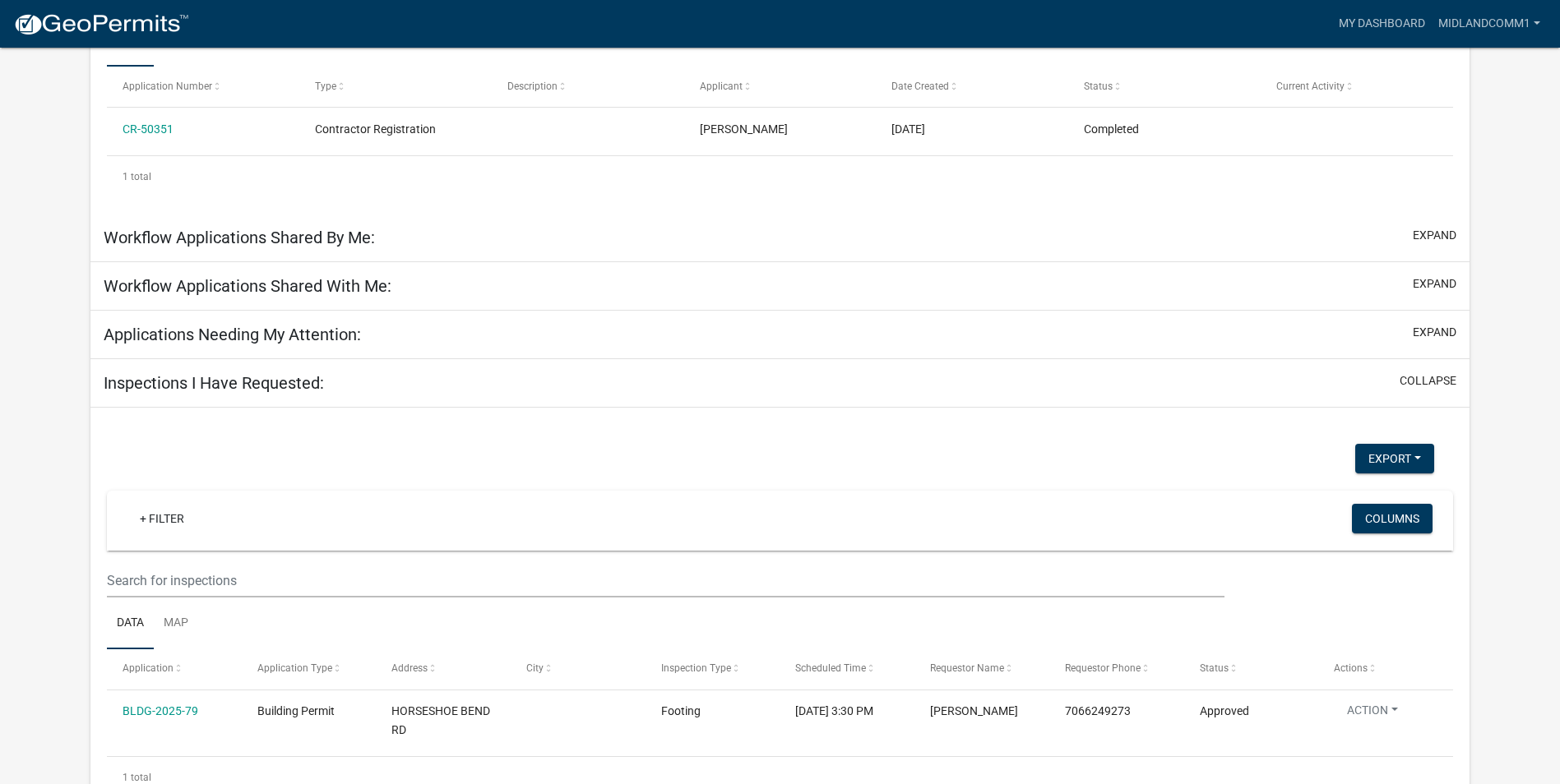
scroll to position [376, 0]
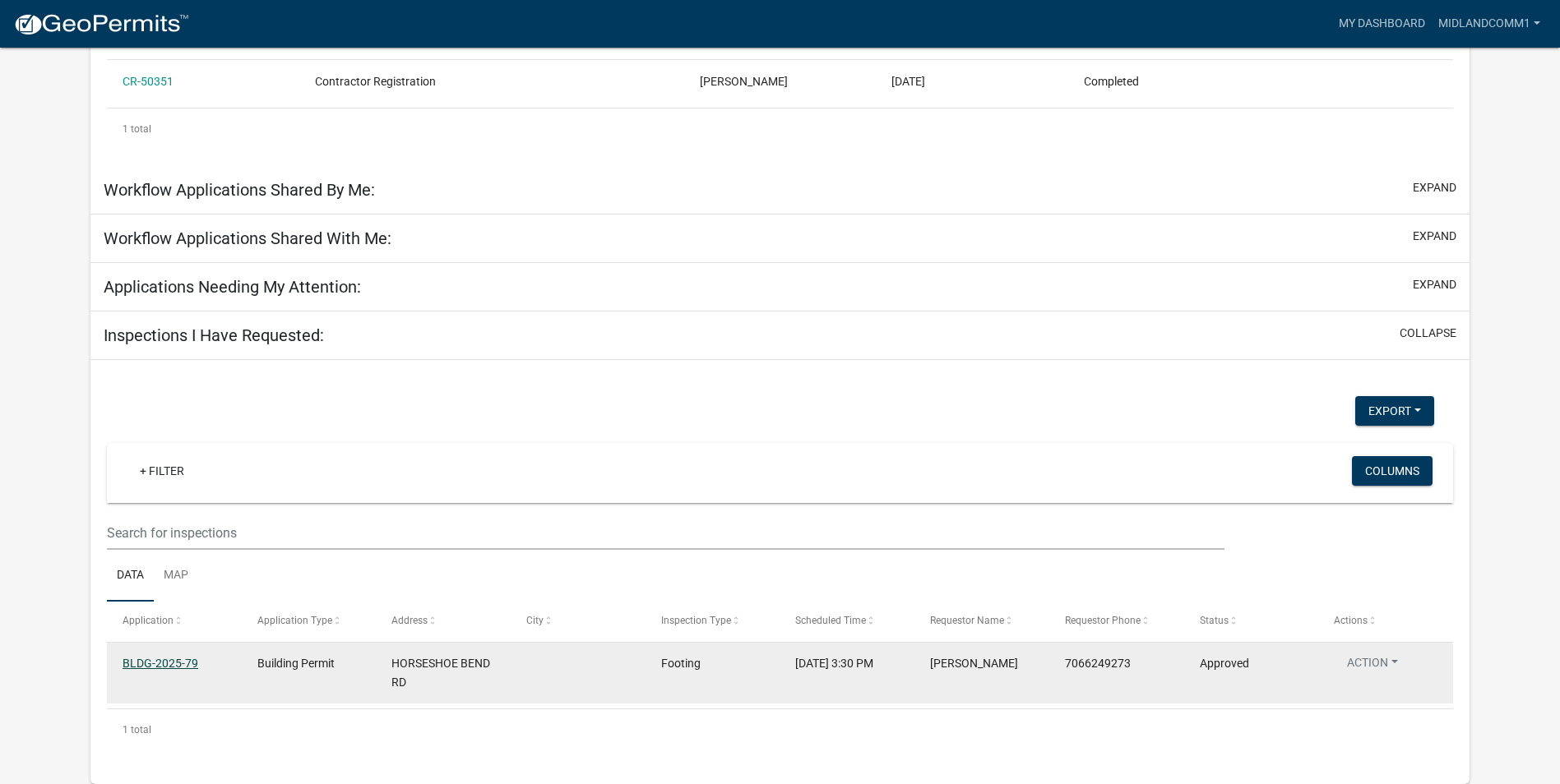
click at [140, 669] on link "BLDG-2025-79" at bounding box center [160, 664] width 75 height 13
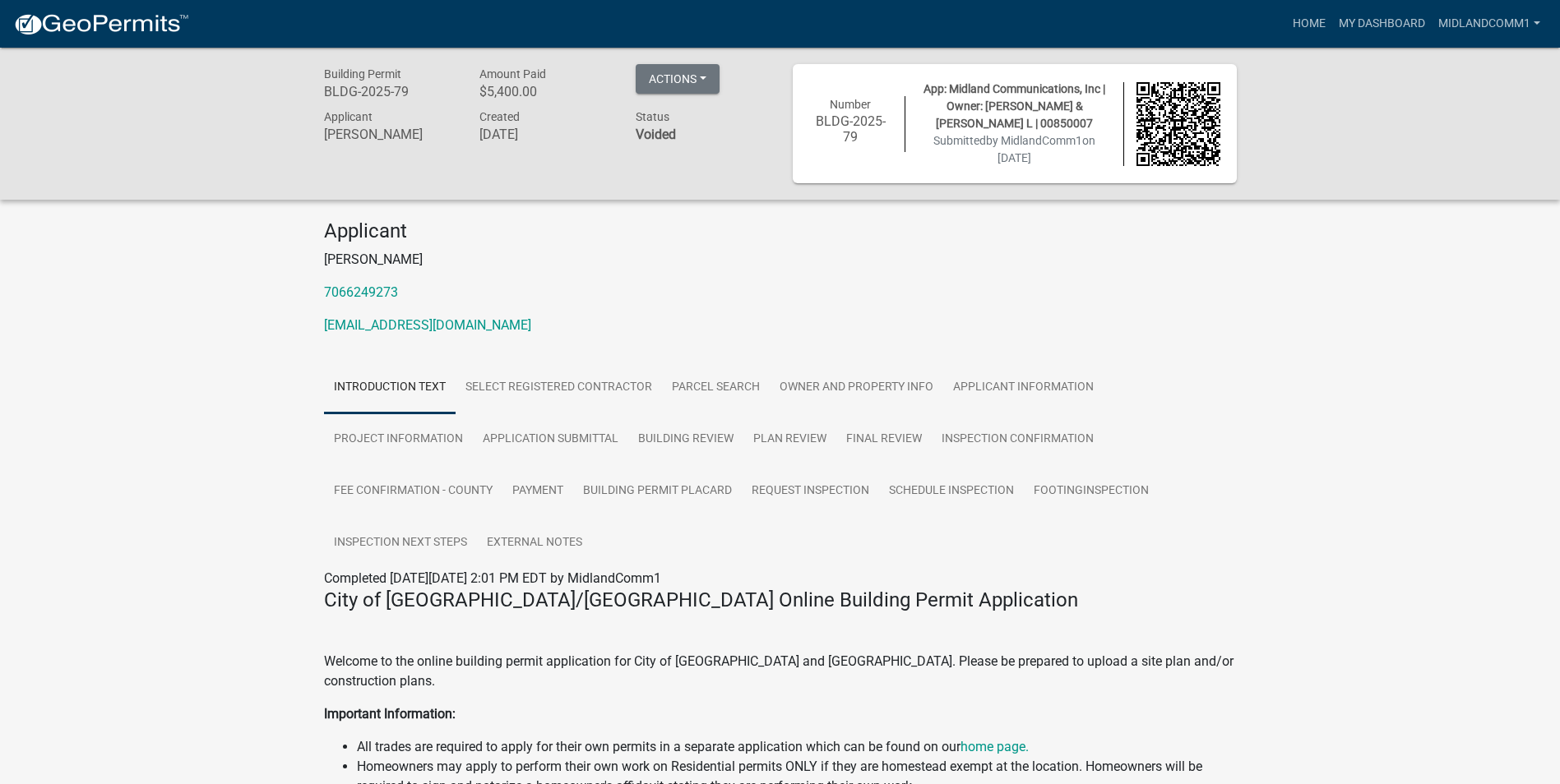
scroll to position [82, 0]
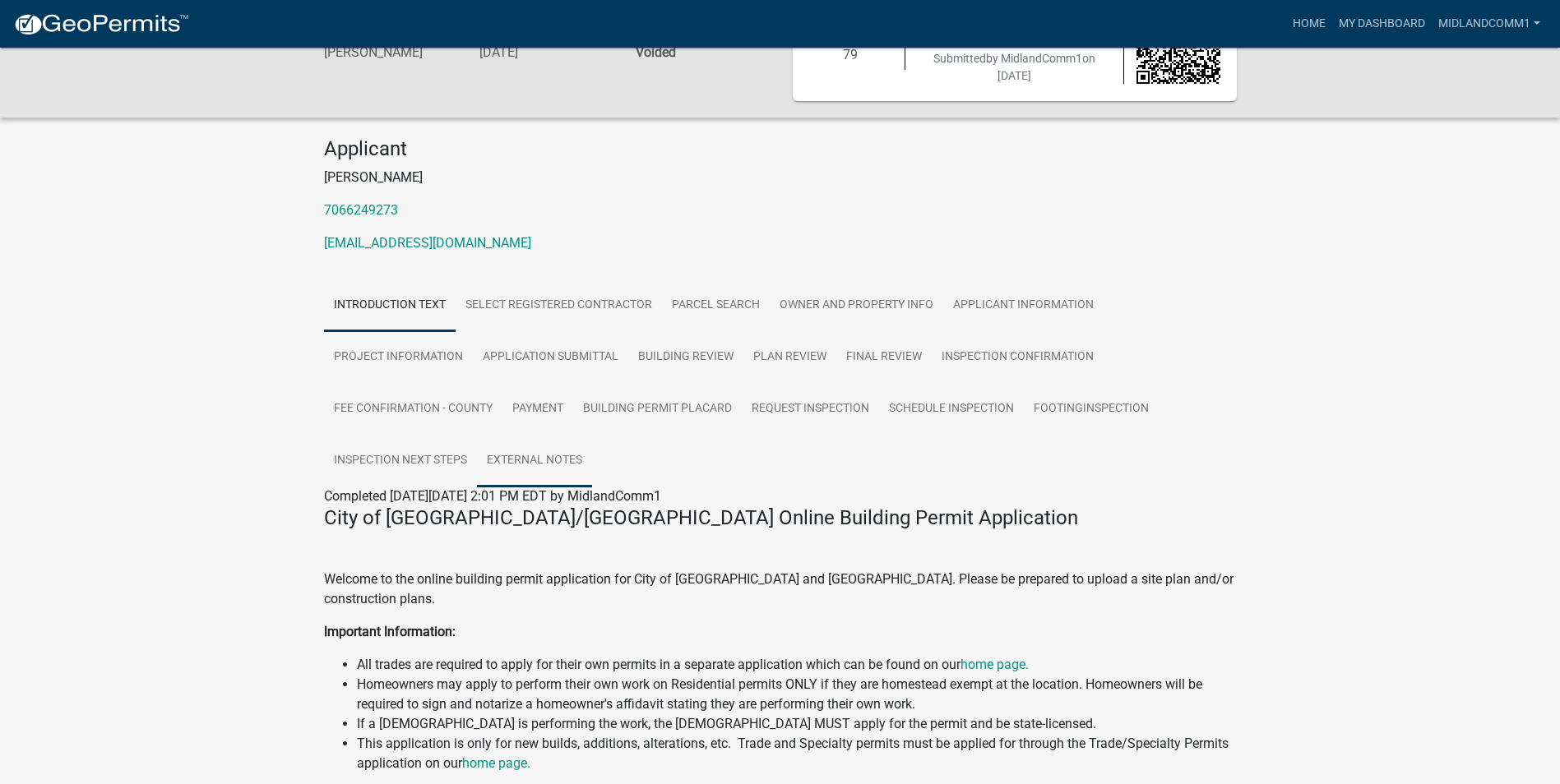
click at [576, 452] on link "External Notes" at bounding box center [534, 460] width 116 height 53
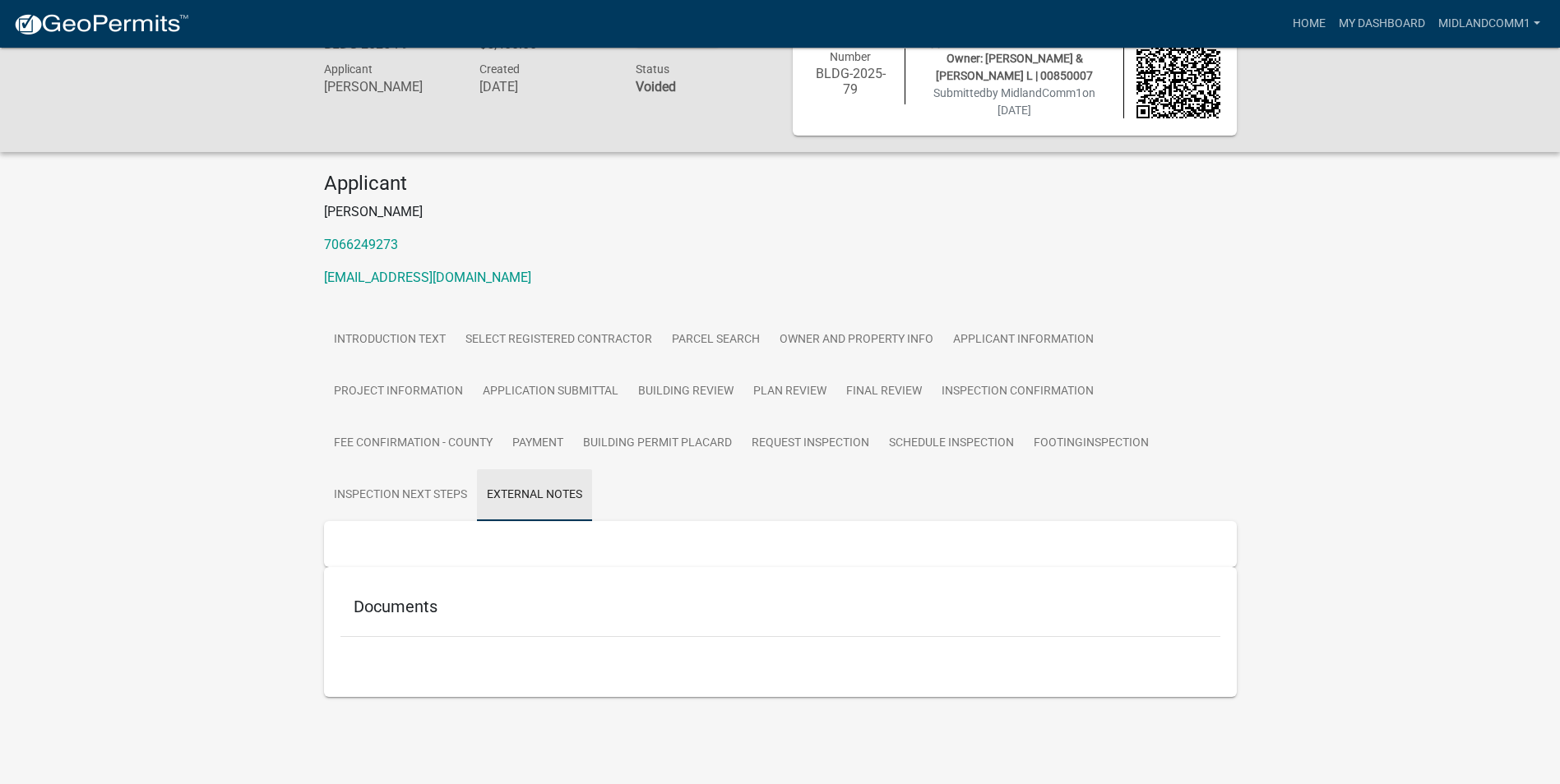
scroll to position [48, 0]
click at [381, 495] on link "Inspection Next Steps" at bounding box center [400, 495] width 153 height 53
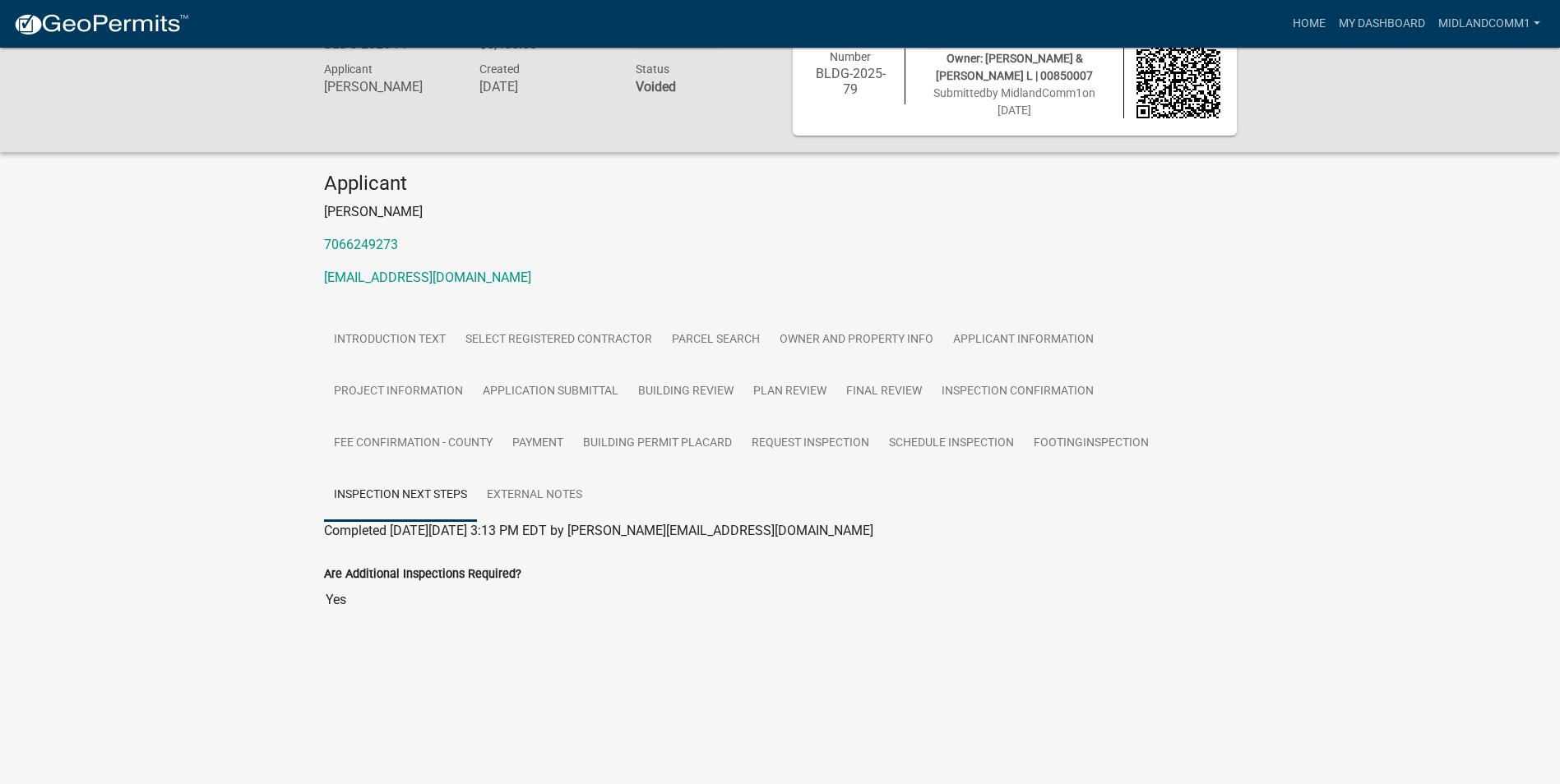
click at [341, 598] on input "Yes" at bounding box center [780, 600] width 912 height 32
click at [339, 603] on input "Yes" at bounding box center [780, 600] width 912 height 32
click at [946, 444] on link "Schedule Inspection" at bounding box center [951, 443] width 144 height 53
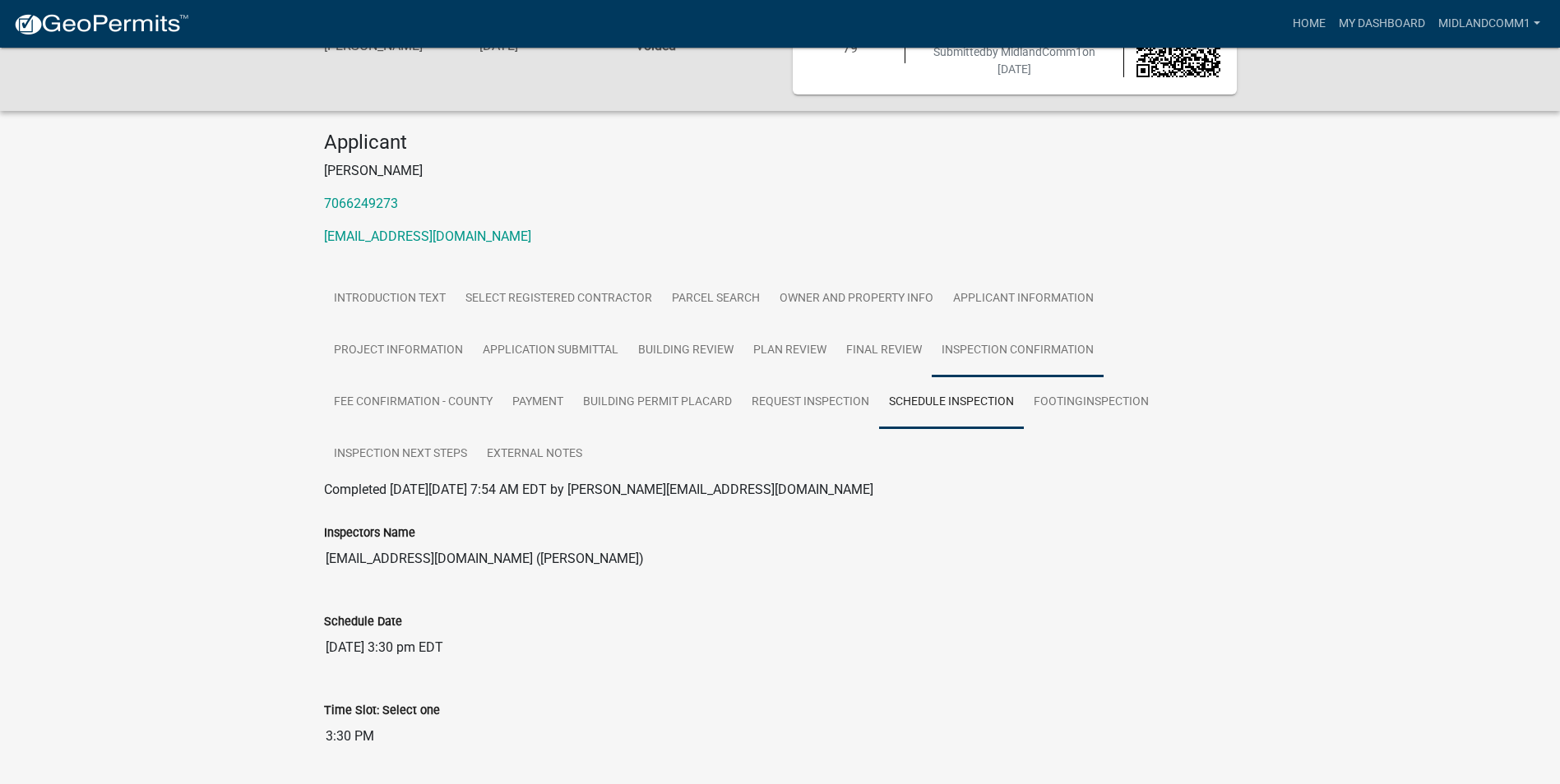
scroll to position [64, 0]
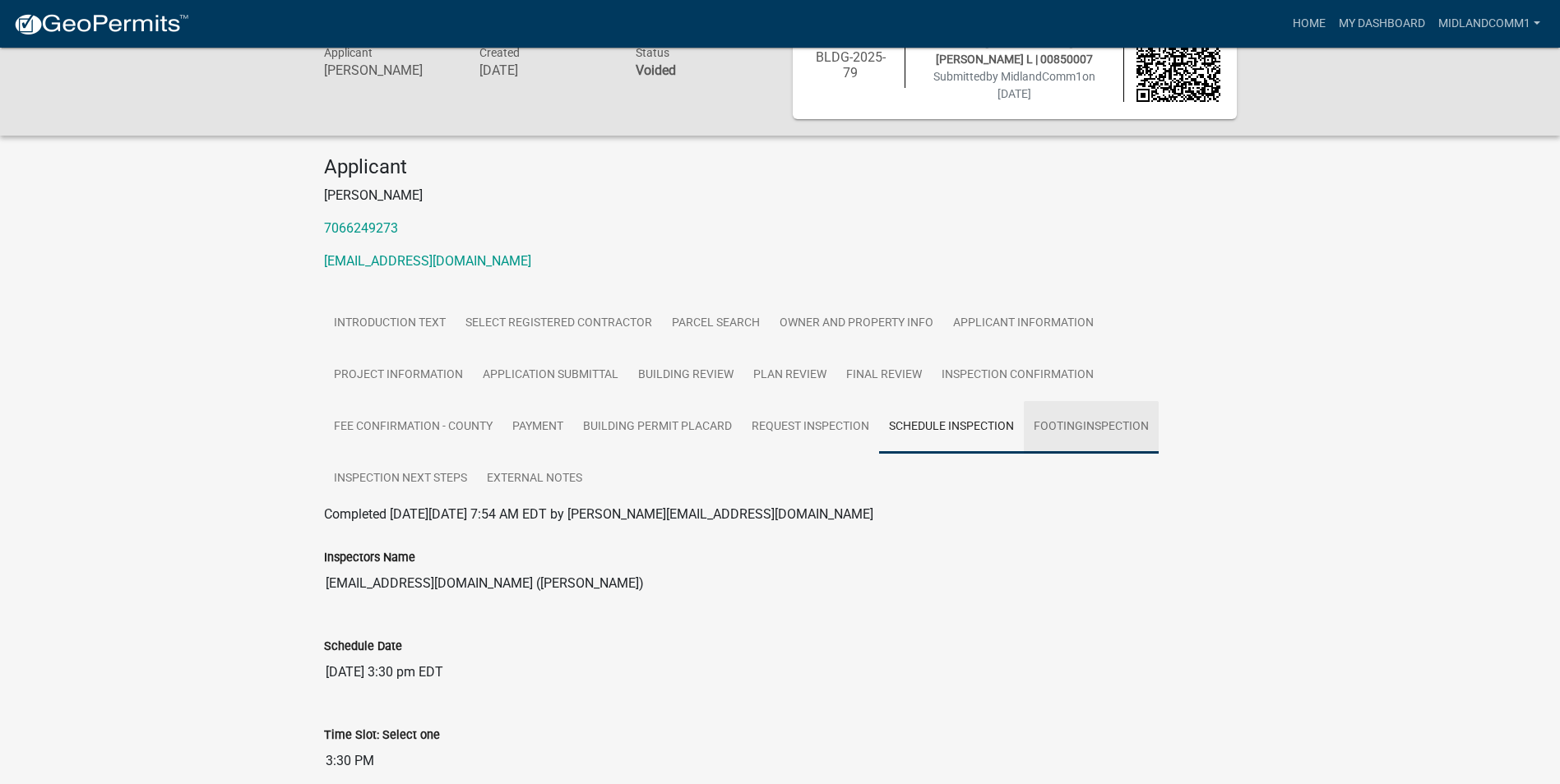
click at [1064, 429] on link "FootingInspection" at bounding box center [1091, 427] width 135 height 53
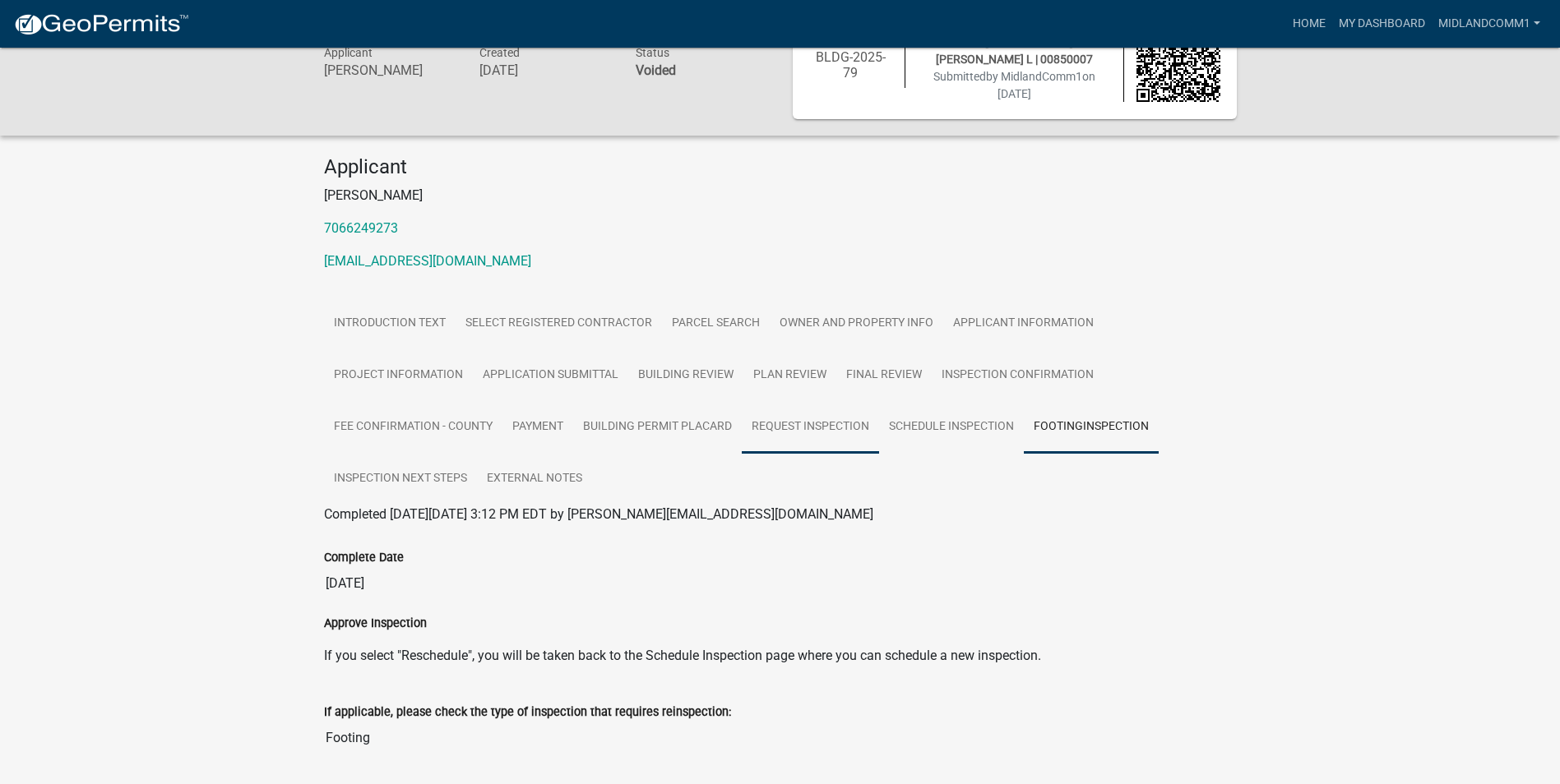
scroll to position [146, 0]
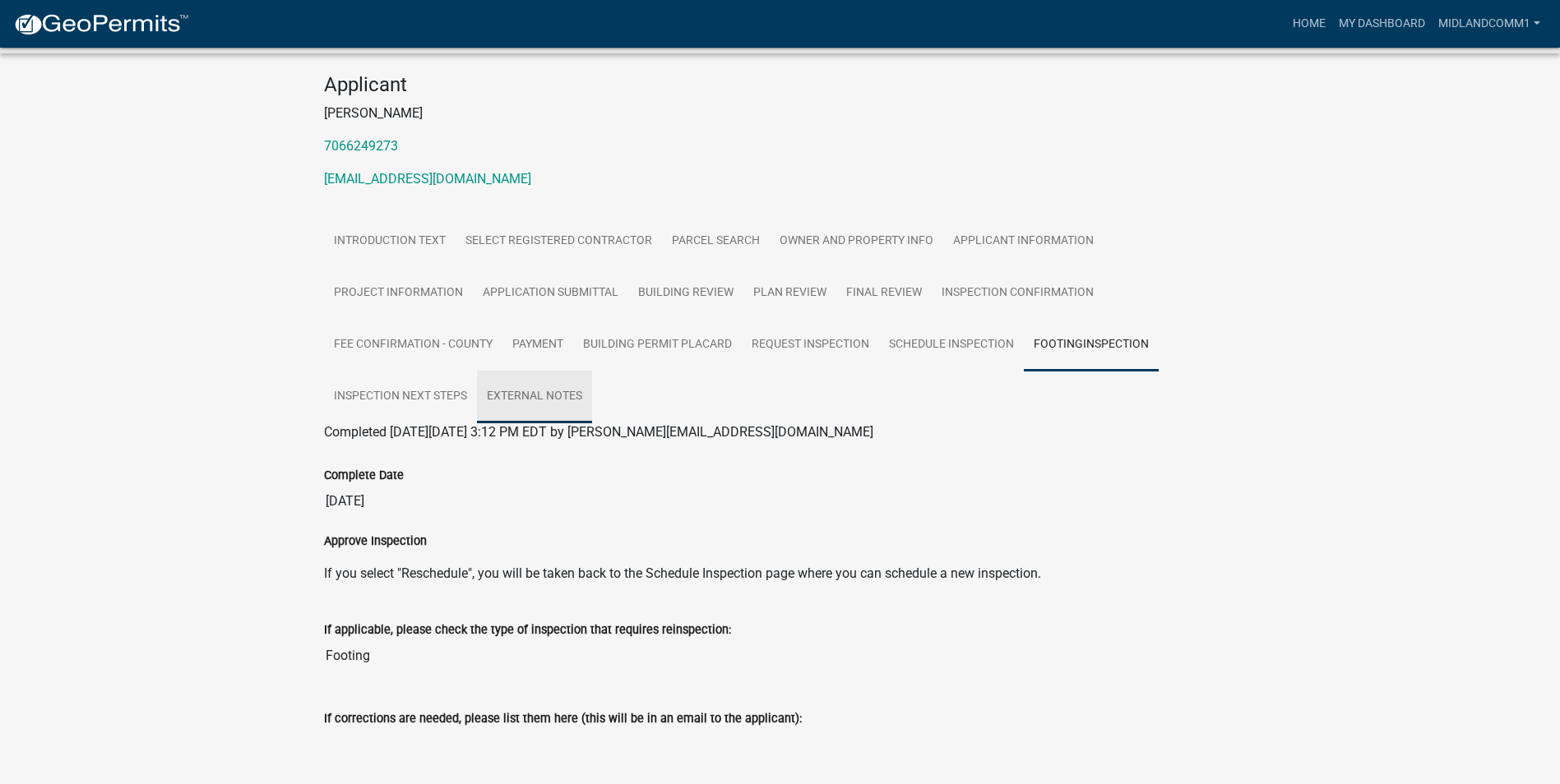
click at [543, 404] on link "External Notes" at bounding box center [534, 396] width 116 height 53
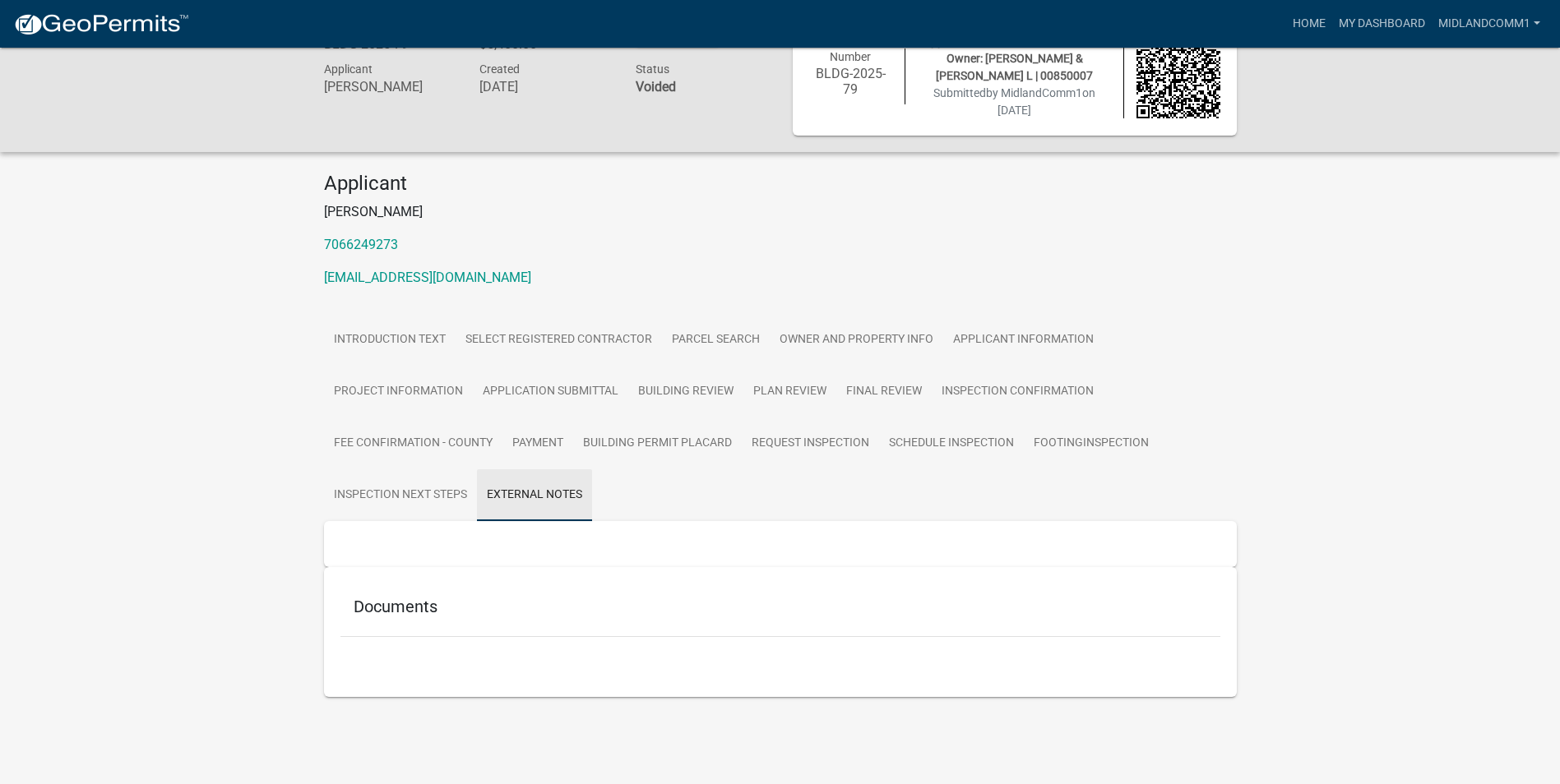
scroll to position [48, 0]
click at [972, 351] on link "Applicant Information" at bounding box center [1023, 340] width 160 height 53
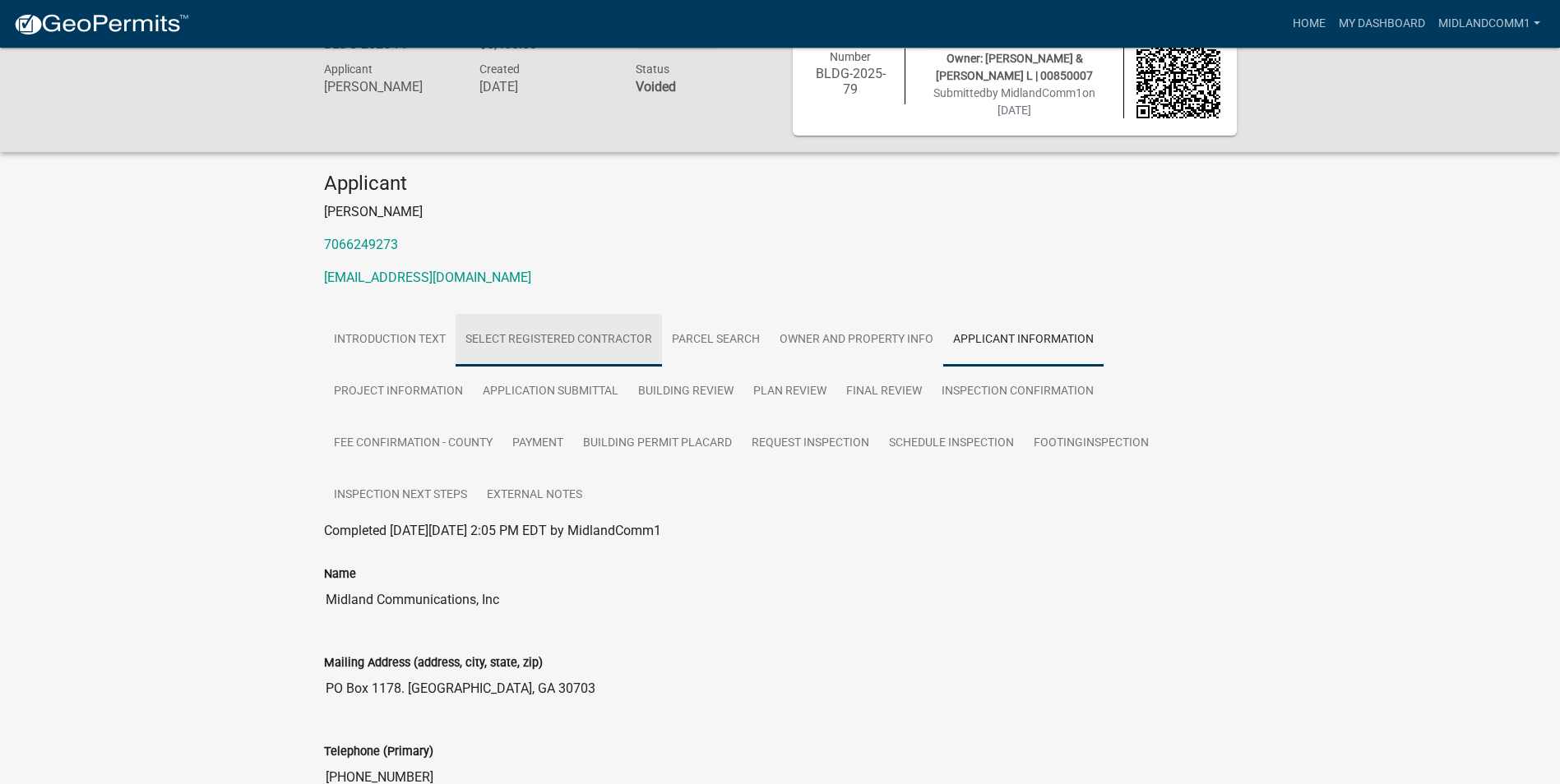
click at [658, 350] on link "Select Registered Contractor" at bounding box center [559, 340] width 206 height 53
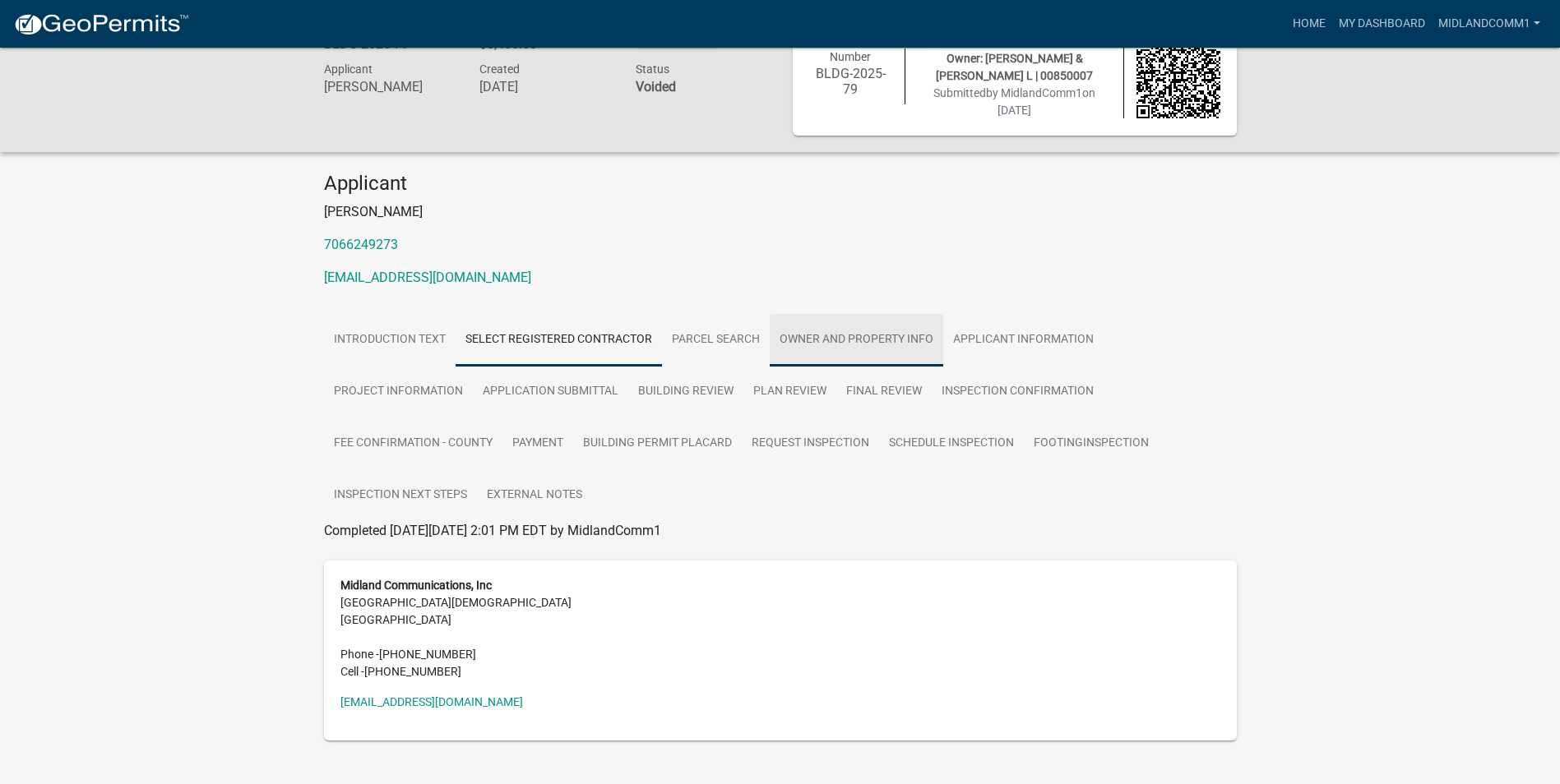
click at [781, 349] on link "Owner and Property Info" at bounding box center [857, 340] width 174 height 53
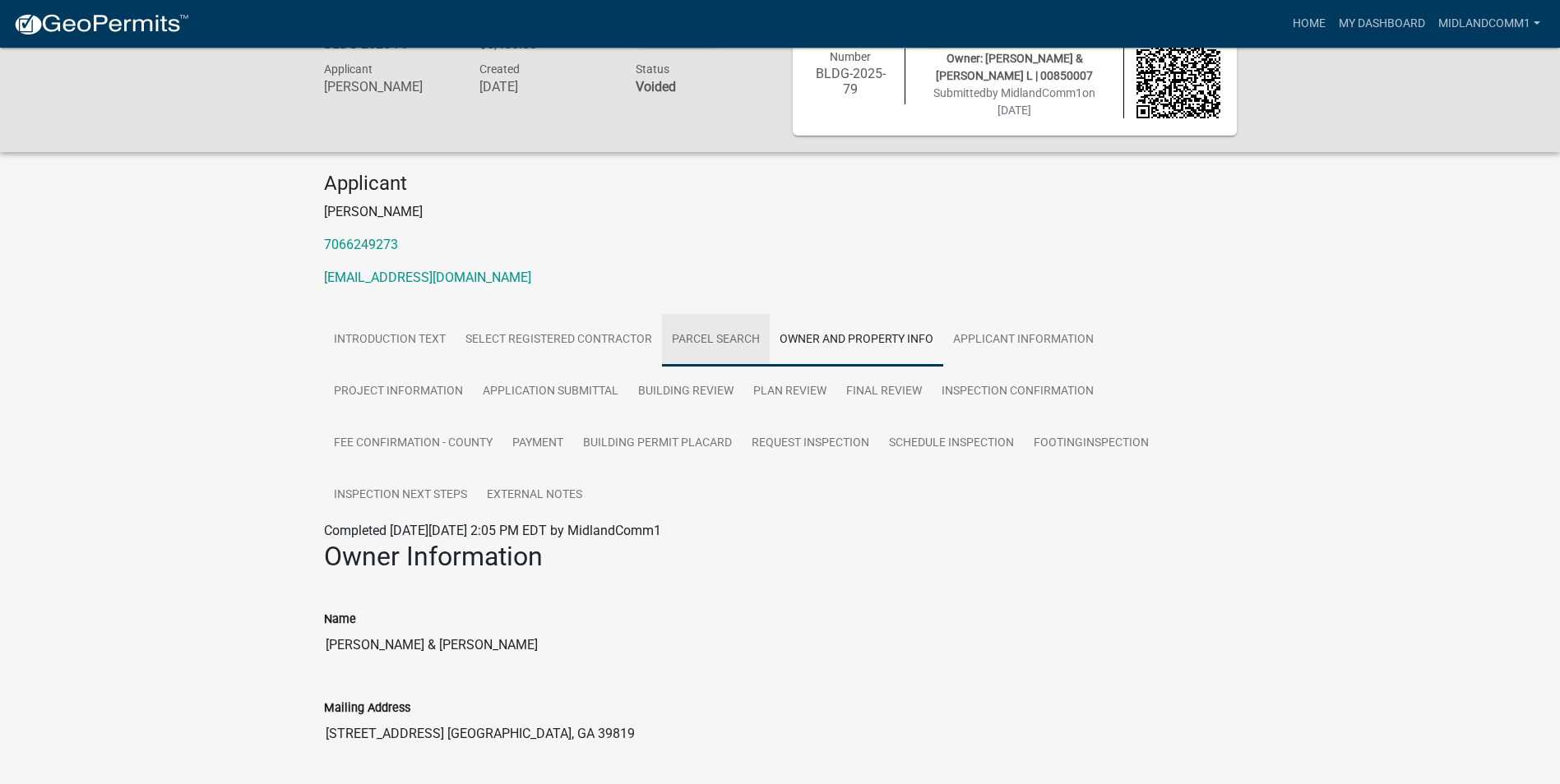
click at [711, 334] on link "Parcel search" at bounding box center [716, 340] width 108 height 53
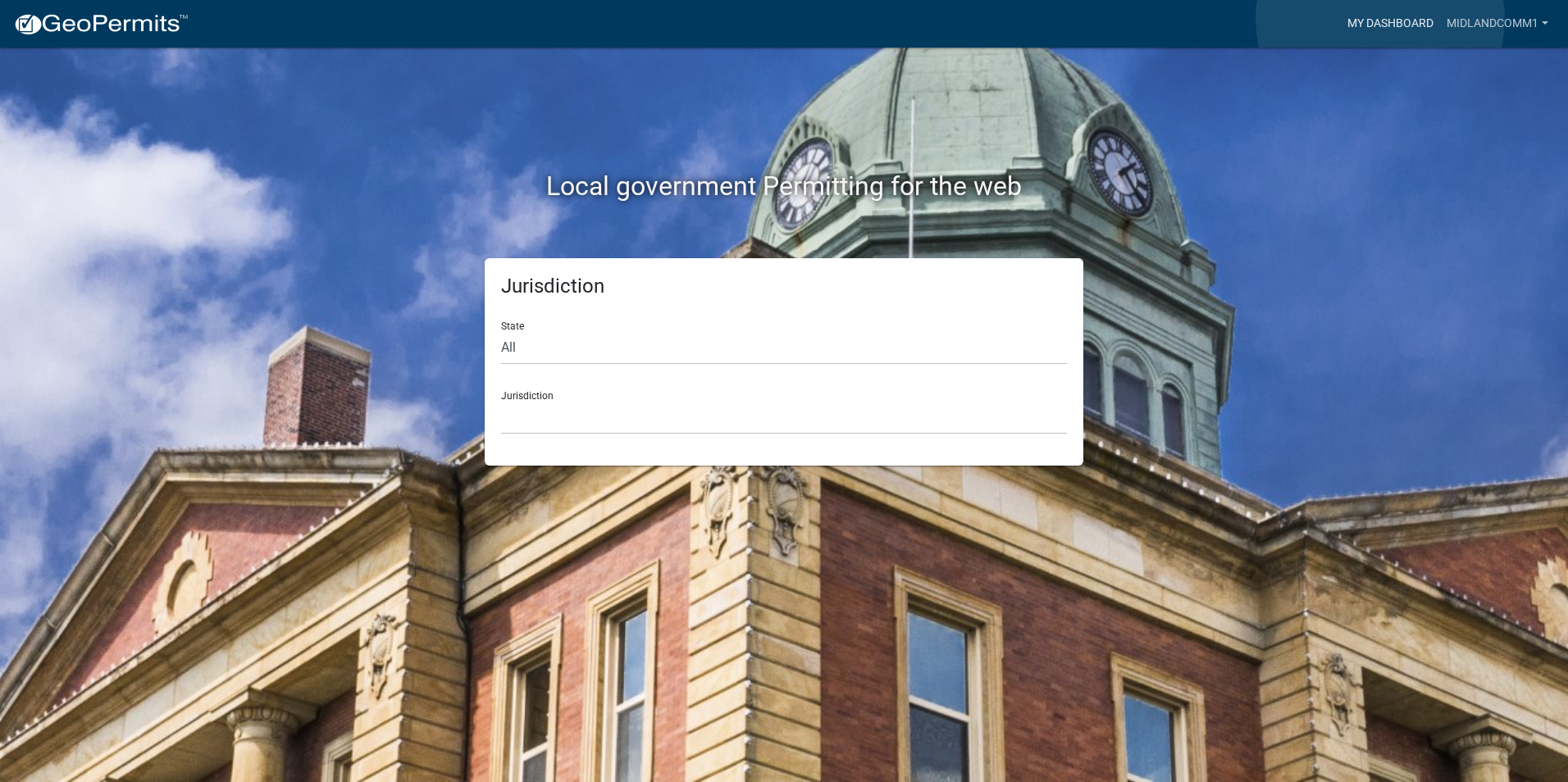
click at [1380, 19] on link "My Dashboard" at bounding box center [1390, 24] width 99 height 31
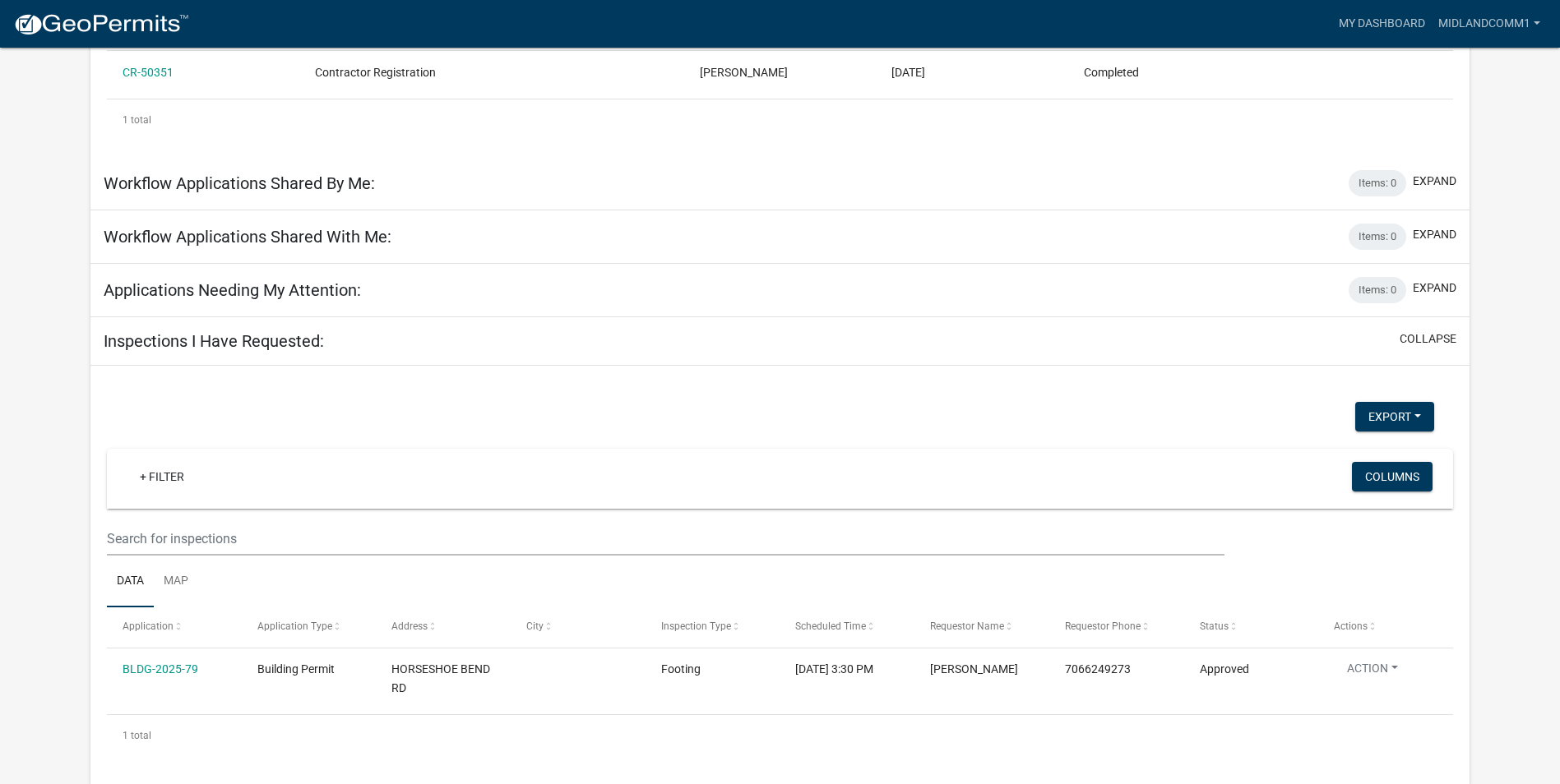
scroll to position [363, 0]
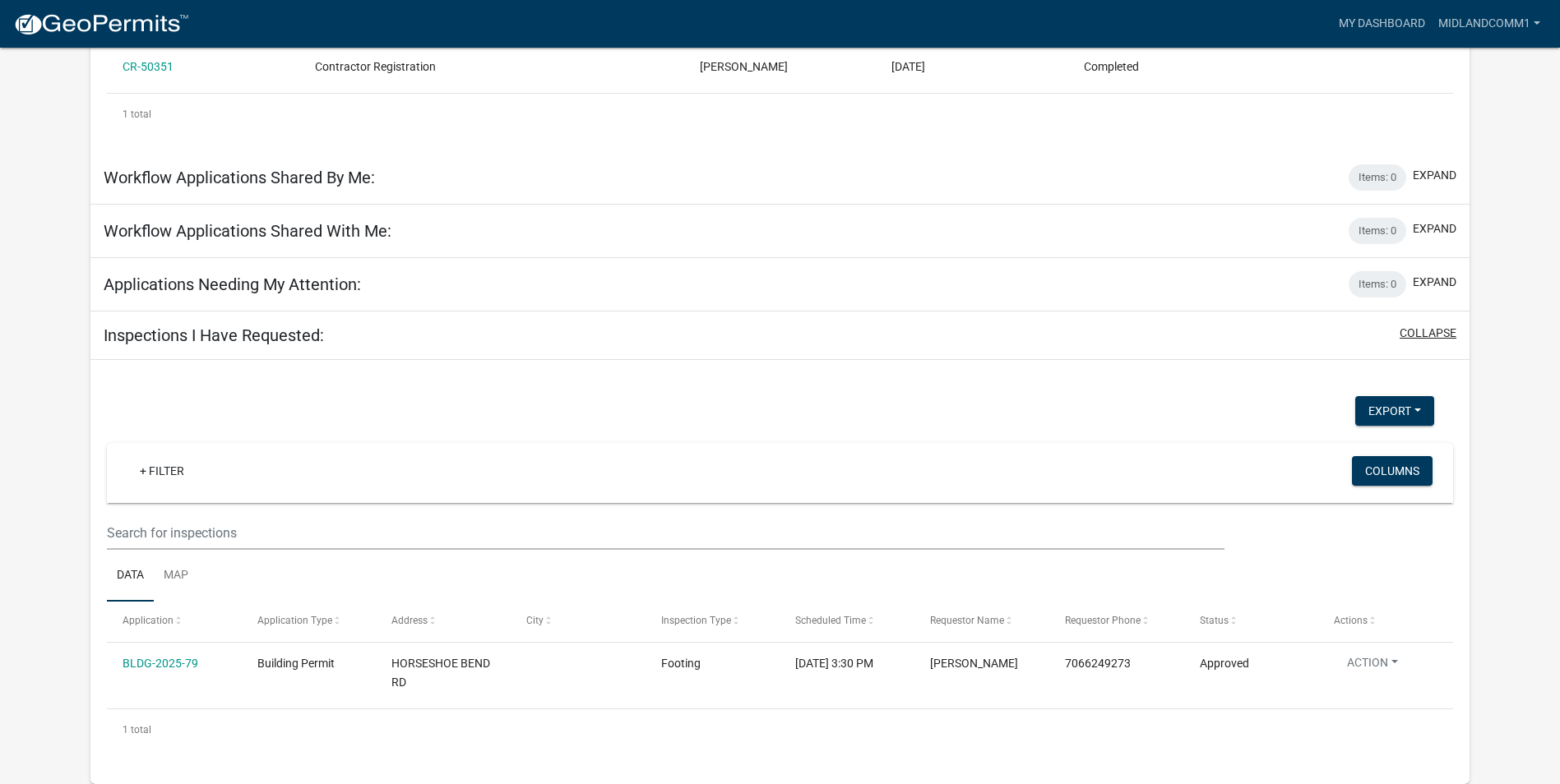
click at [1415, 333] on button "collapse" at bounding box center [1427, 333] width 56 height 17
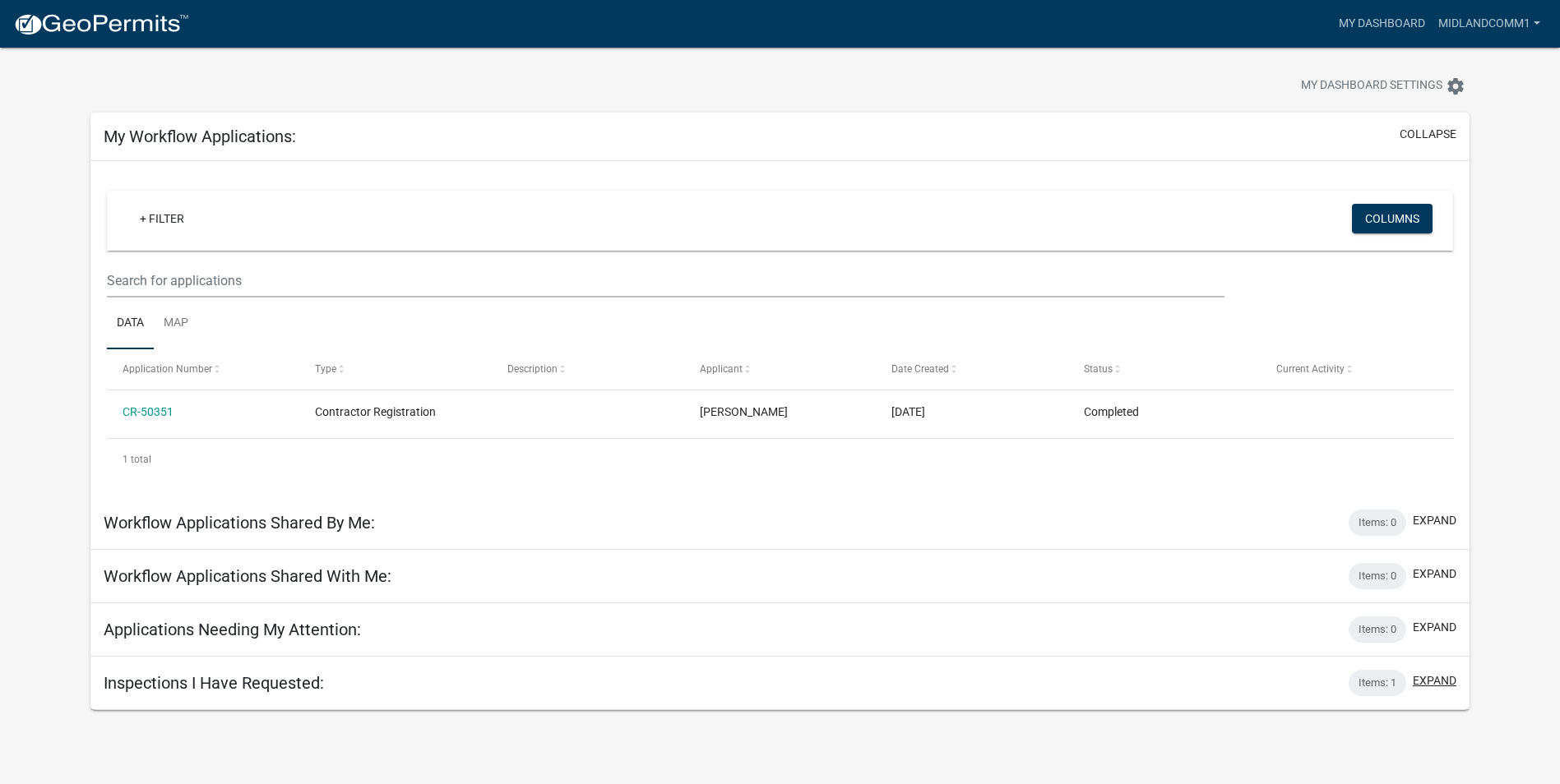
scroll to position [0, 0]
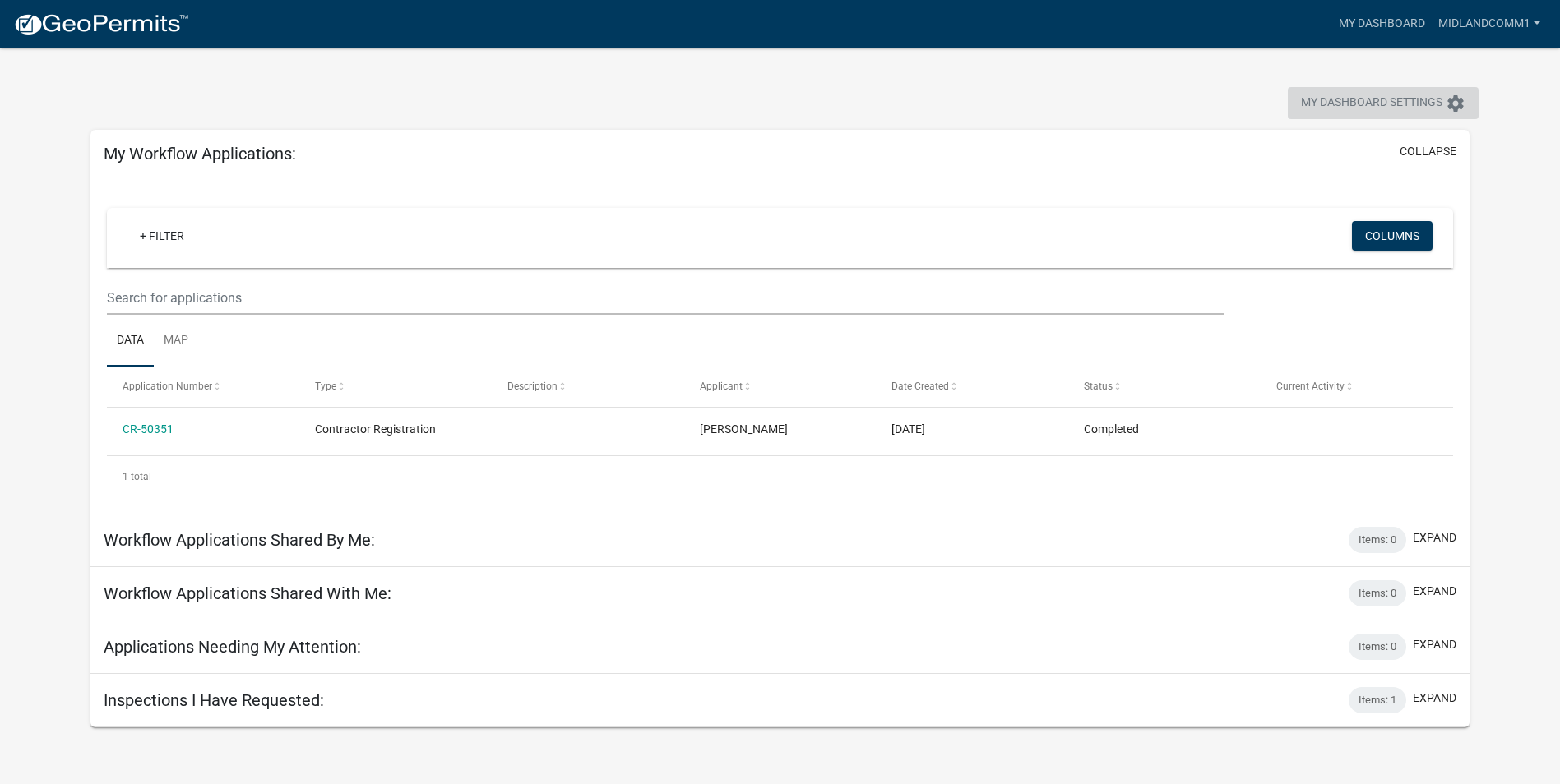
click at [1433, 95] on span "My Dashboard Settings" at bounding box center [1372, 103] width 141 height 20
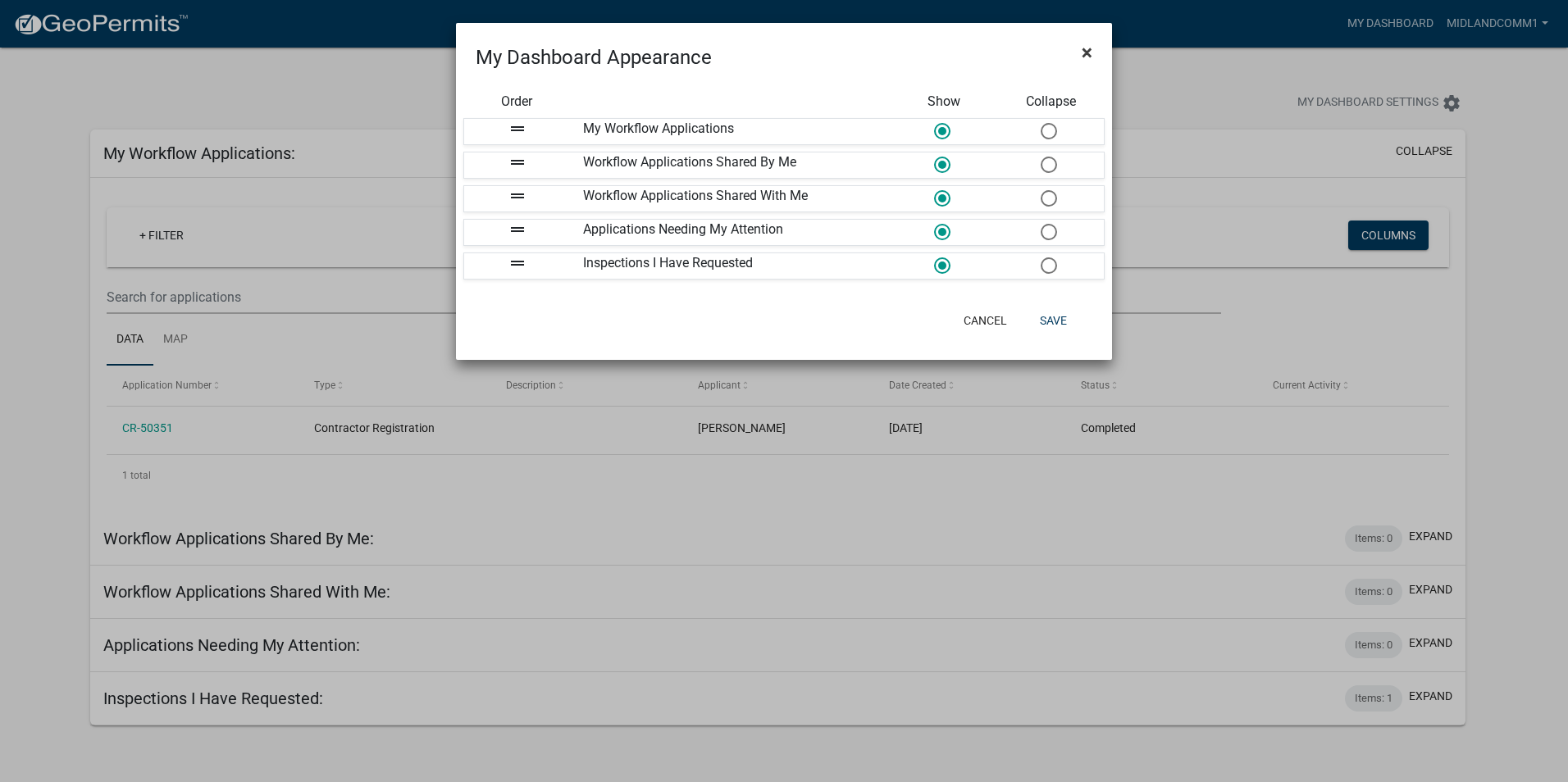
click at [1092, 48] on span "×" at bounding box center [1086, 52] width 10 height 23
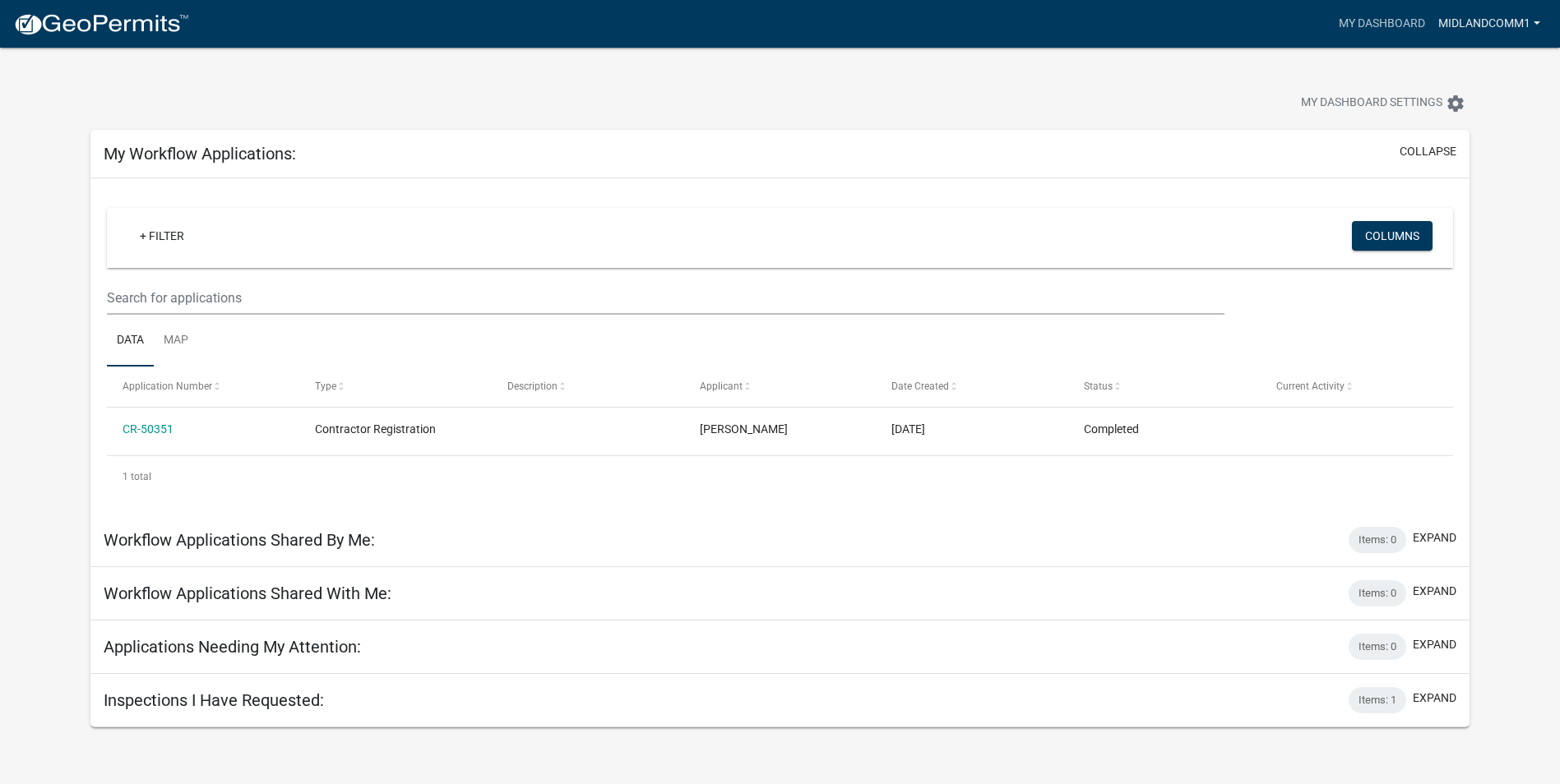
click at [1492, 27] on link "MidlandComm1" at bounding box center [1489, 24] width 116 height 32
click at [1359, 19] on link "My Dashboard" at bounding box center [1381, 24] width 99 height 32
click at [109, 42] on nav "more_horiz My Dashboard MidlandComm1 Account Contractor Profile Logout" at bounding box center [780, 24] width 1560 height 48
click at [123, 31] on img at bounding box center [101, 25] width 176 height 25
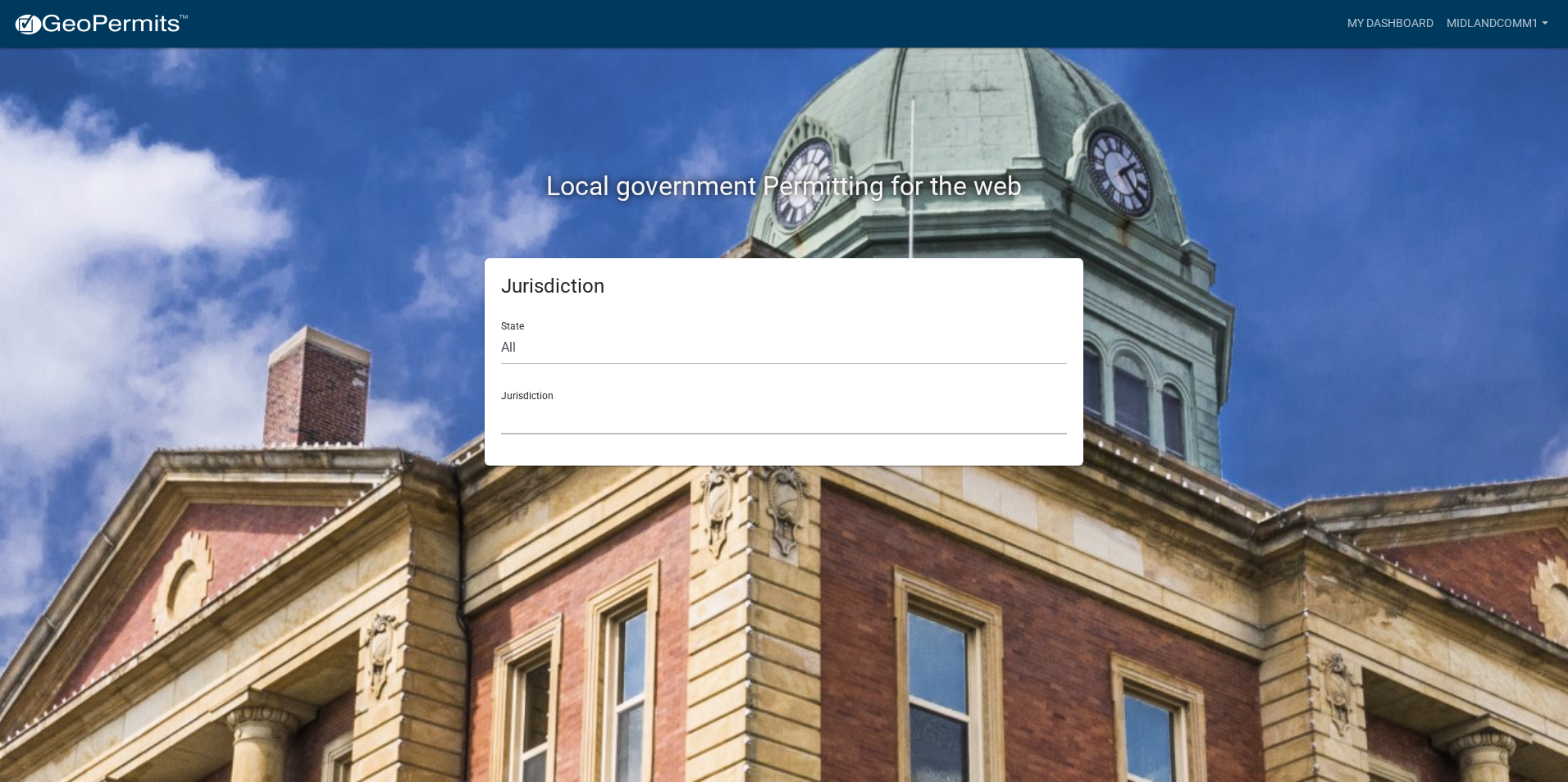
click at [686, 421] on select "Custer County, Colorado Carroll County, Georgia Cook County, Georgia Crawford C…" at bounding box center [784, 417] width 566 height 33
click at [471, 447] on div "Jurisdiction State All Colorado Georgia Indiana Iowa Kansas Minnesota Ohio Sout…" at bounding box center [783, 362] width 935 height 208
click at [572, 424] on select "Custer County, Colorado Carroll County, Georgia Cook County, Georgia Crawford C…" at bounding box center [784, 417] width 566 height 33
click at [926, 352] on select "All Colorado Georgia Indiana Iowa Kansas Minnesota Ohio South Carolina Wisconsin" at bounding box center [784, 348] width 566 height 33
select select "[US_STATE]"
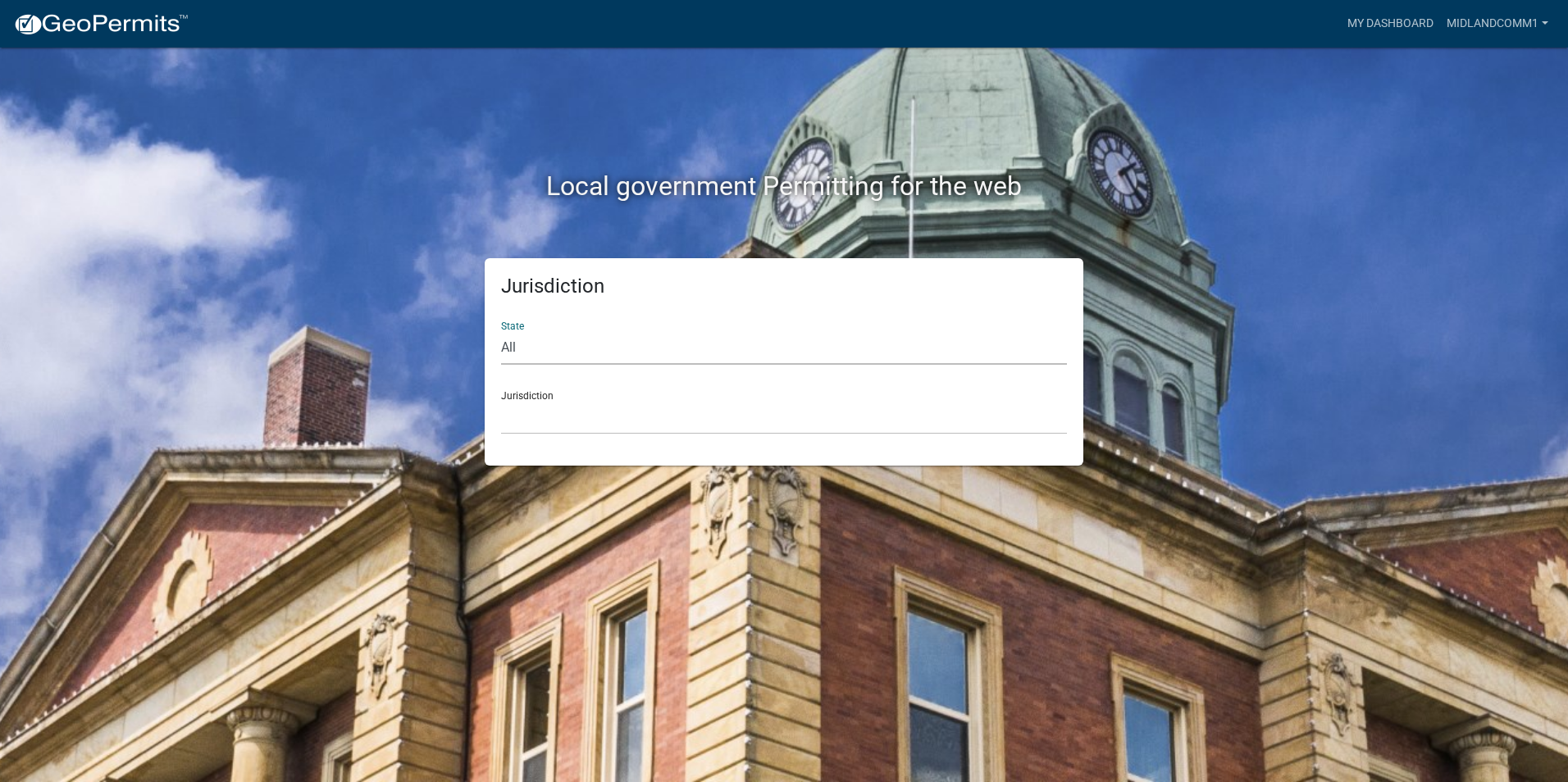
click at [501, 331] on select "All Colorado Georgia Indiana Iowa Kansas Minnesota Ohio South Carolina Wisconsin" at bounding box center [784, 348] width 566 height 33
click at [822, 440] on div "Jurisdiction State All Colorado Georgia Indiana Iowa Kansas Minnesota Ohio Sout…" at bounding box center [784, 362] width 598 height 208
click at [824, 431] on select "Carroll County, Georgia Cook County, Georgia Crawford County, Georgia Gilmer Co…" at bounding box center [784, 417] width 566 height 33
